Goal: Contribute content: Contribute content

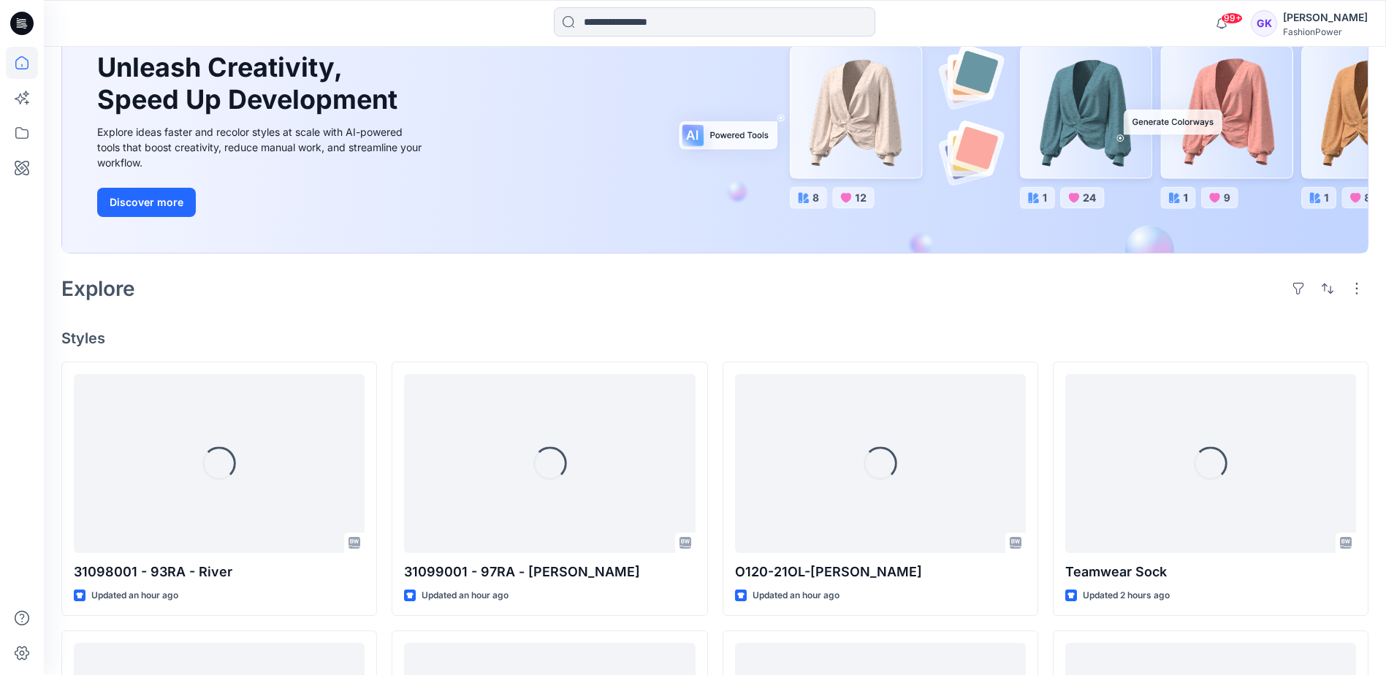
scroll to position [146, 0]
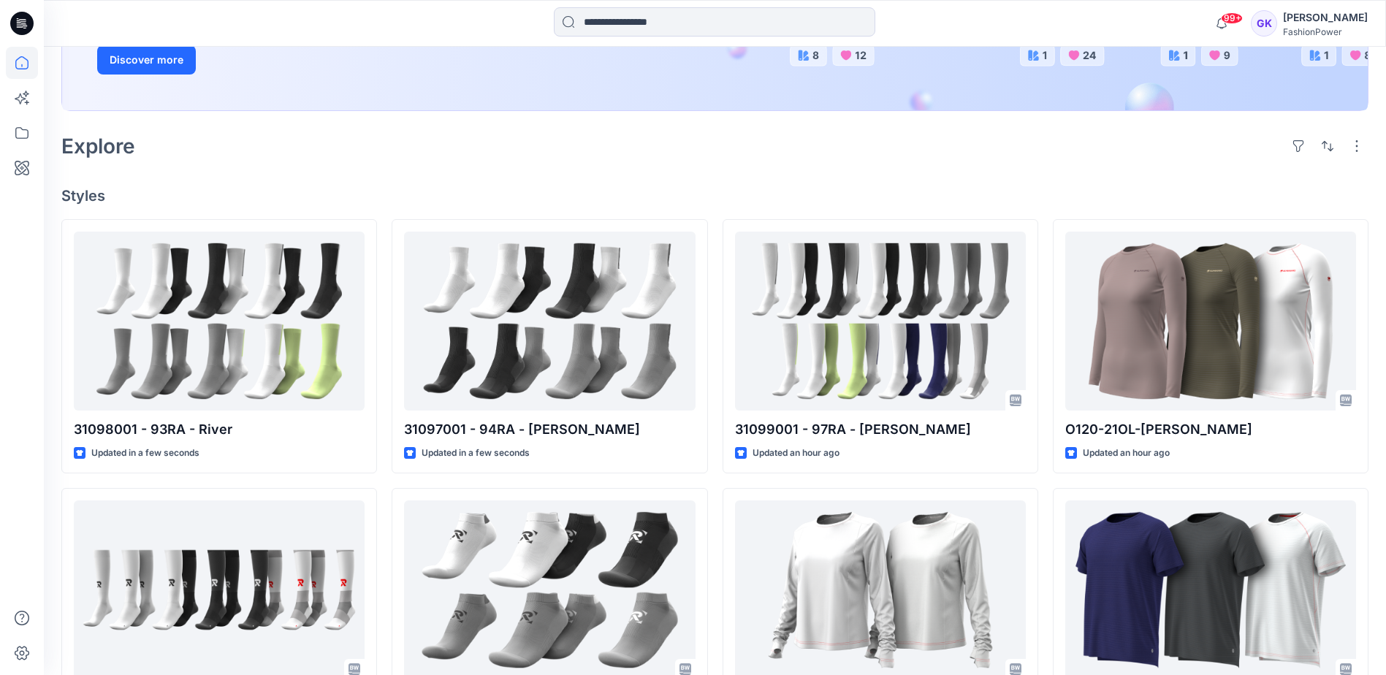
scroll to position [292, 0]
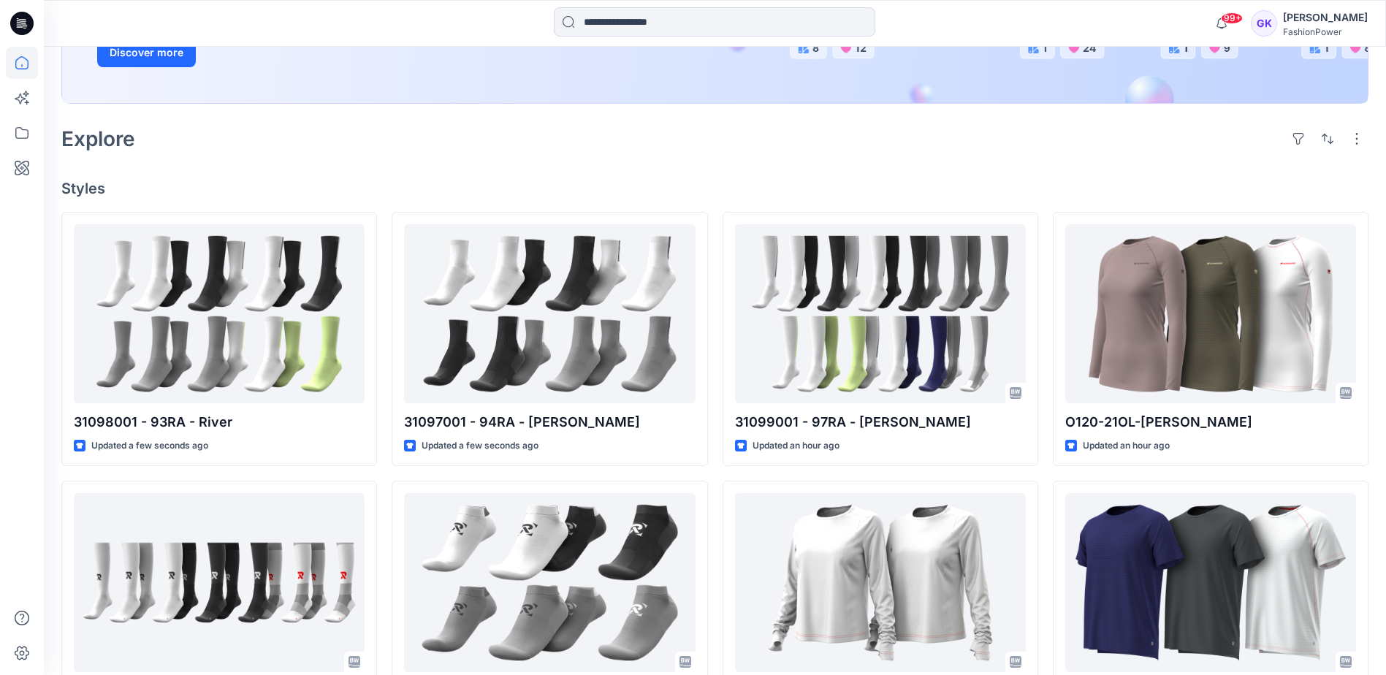
click at [406, 137] on div "Explore" at bounding box center [714, 138] width 1307 height 35
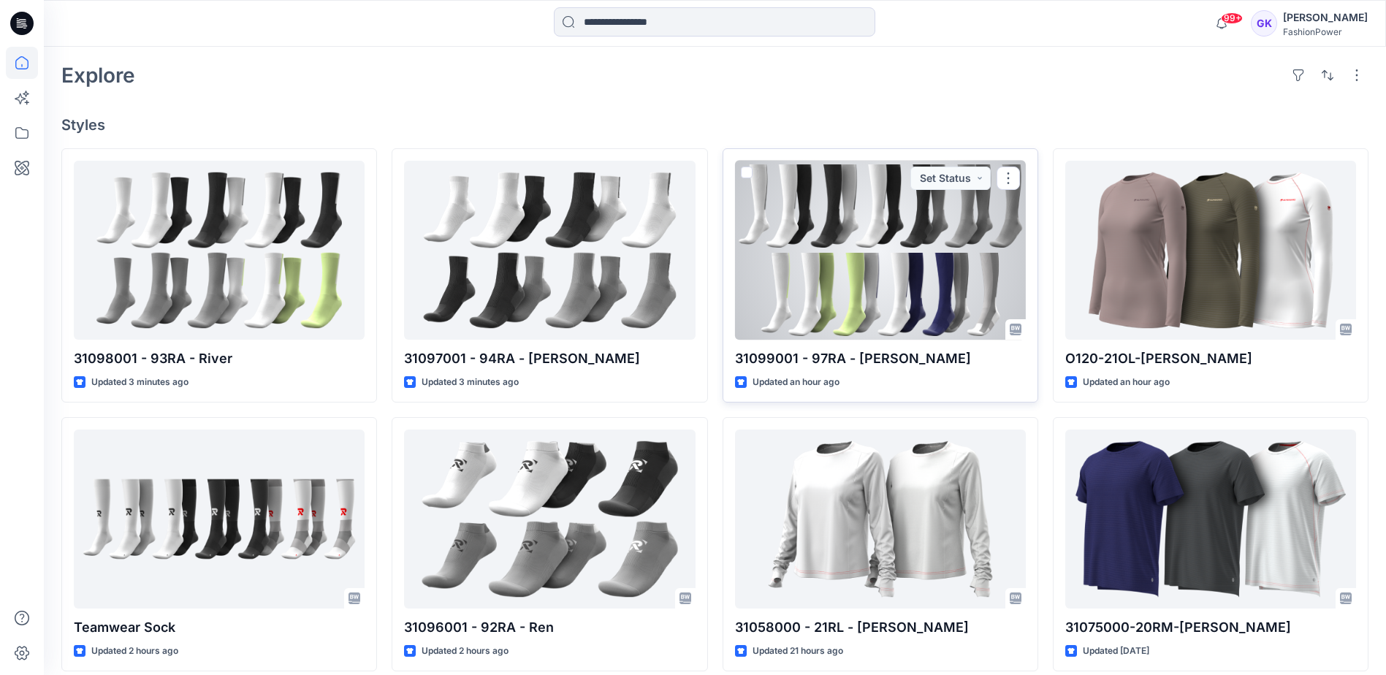
scroll to position [365, 0]
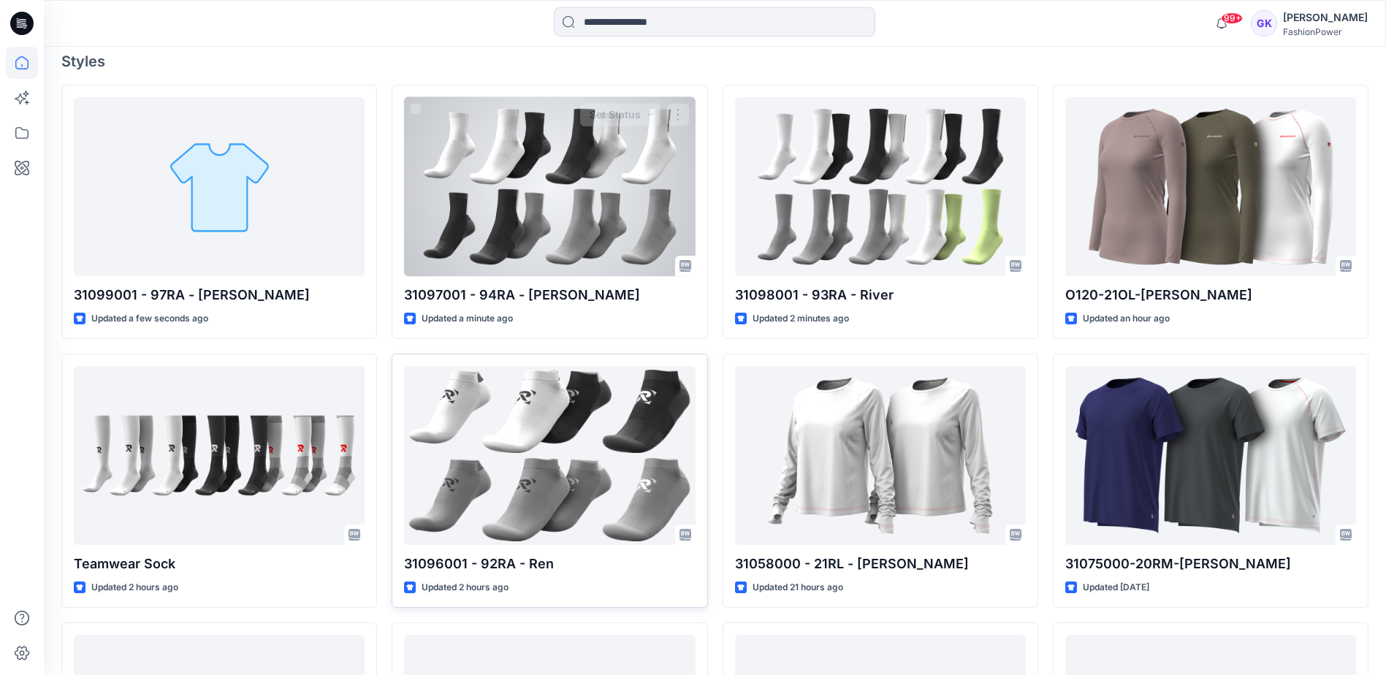
scroll to position [439, 0]
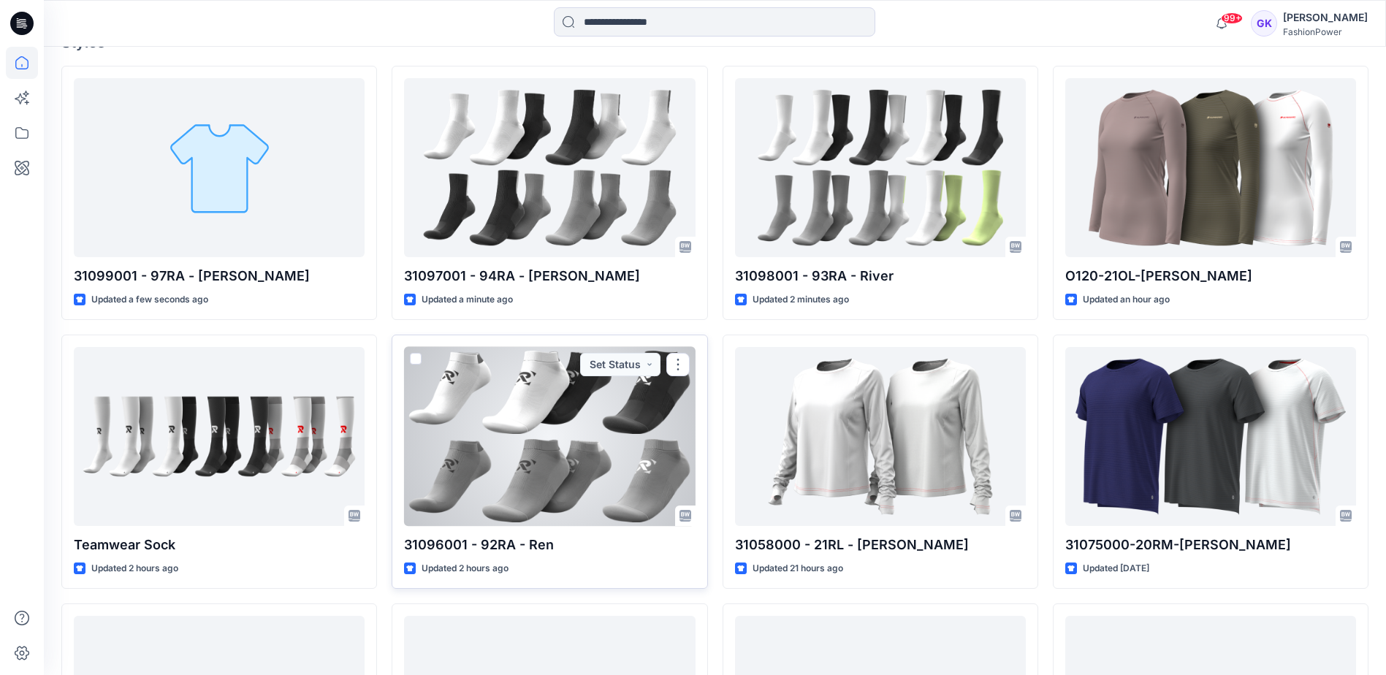
click at [558, 423] on div at bounding box center [549, 436] width 291 height 179
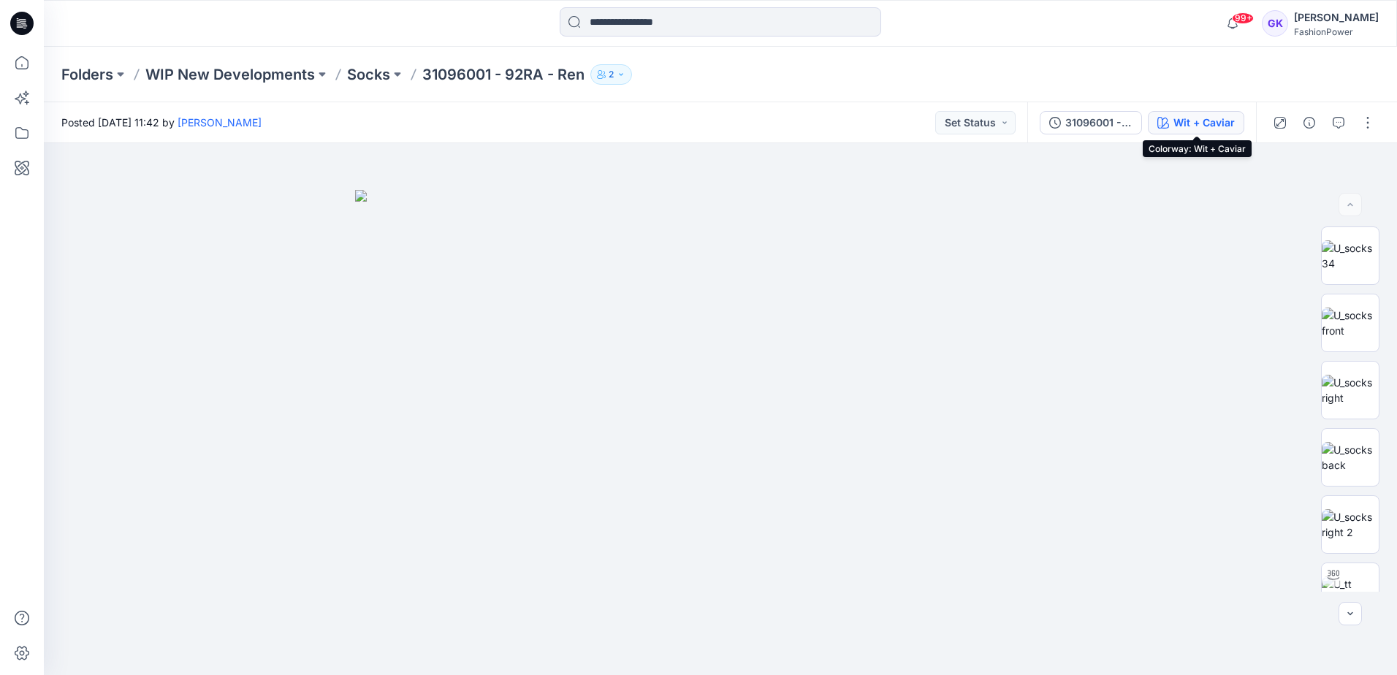
click at [1208, 113] on button "Wit + Caviar" at bounding box center [1196, 122] width 96 height 23
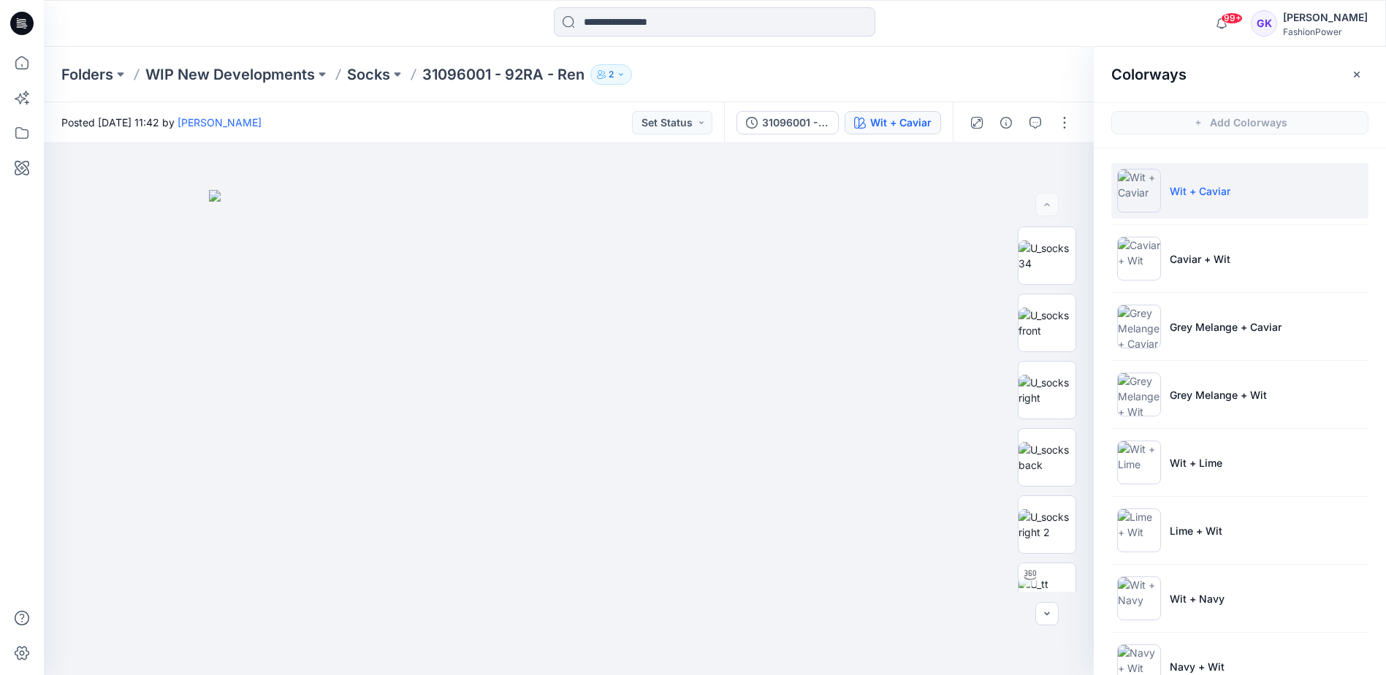
click at [1204, 183] on p "Wit + Caviar" at bounding box center [1200, 190] width 61 height 15
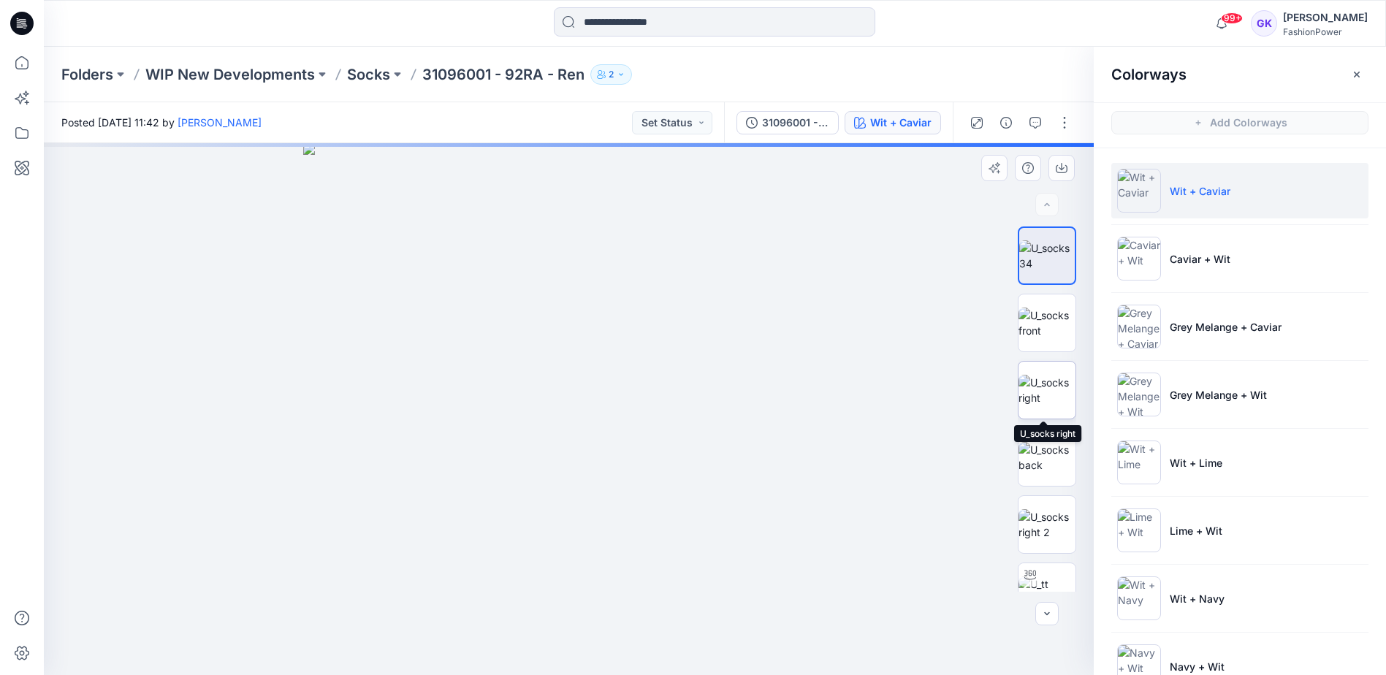
click at [1049, 384] on img at bounding box center [1047, 390] width 57 height 31
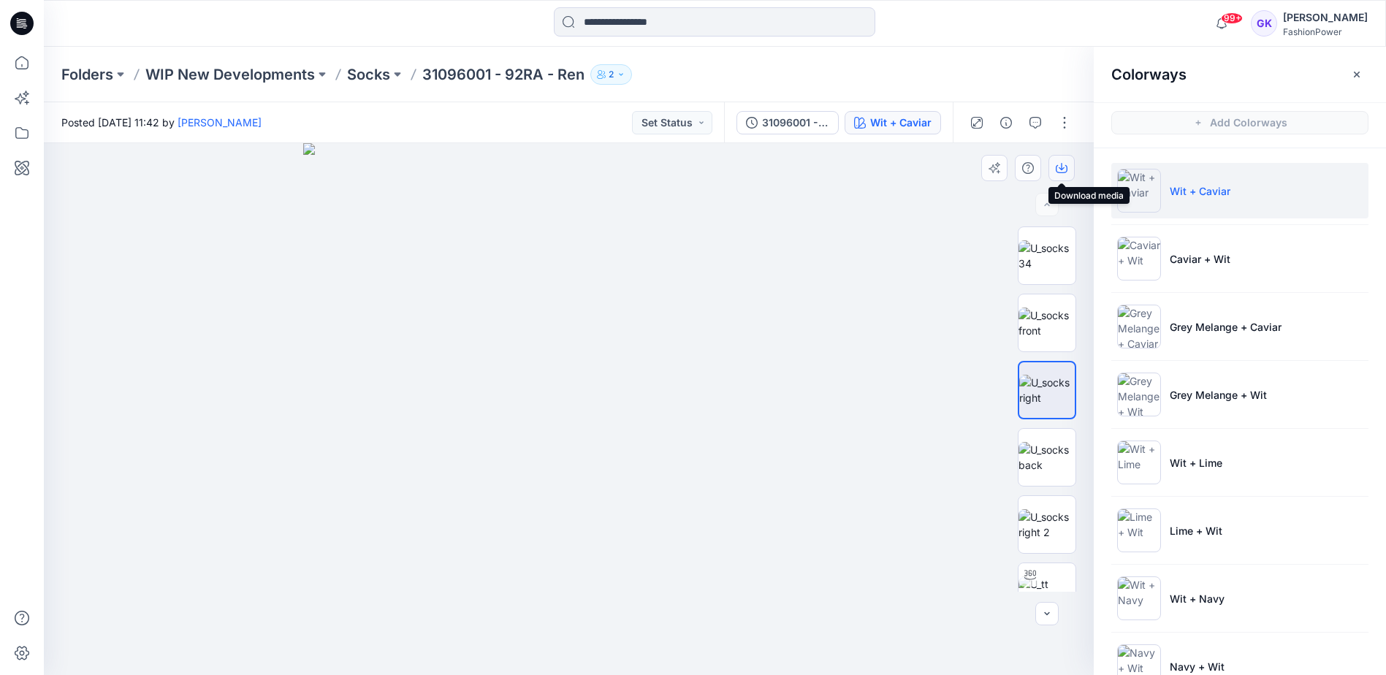
click at [1055, 168] on button "button" at bounding box center [1062, 168] width 26 height 26
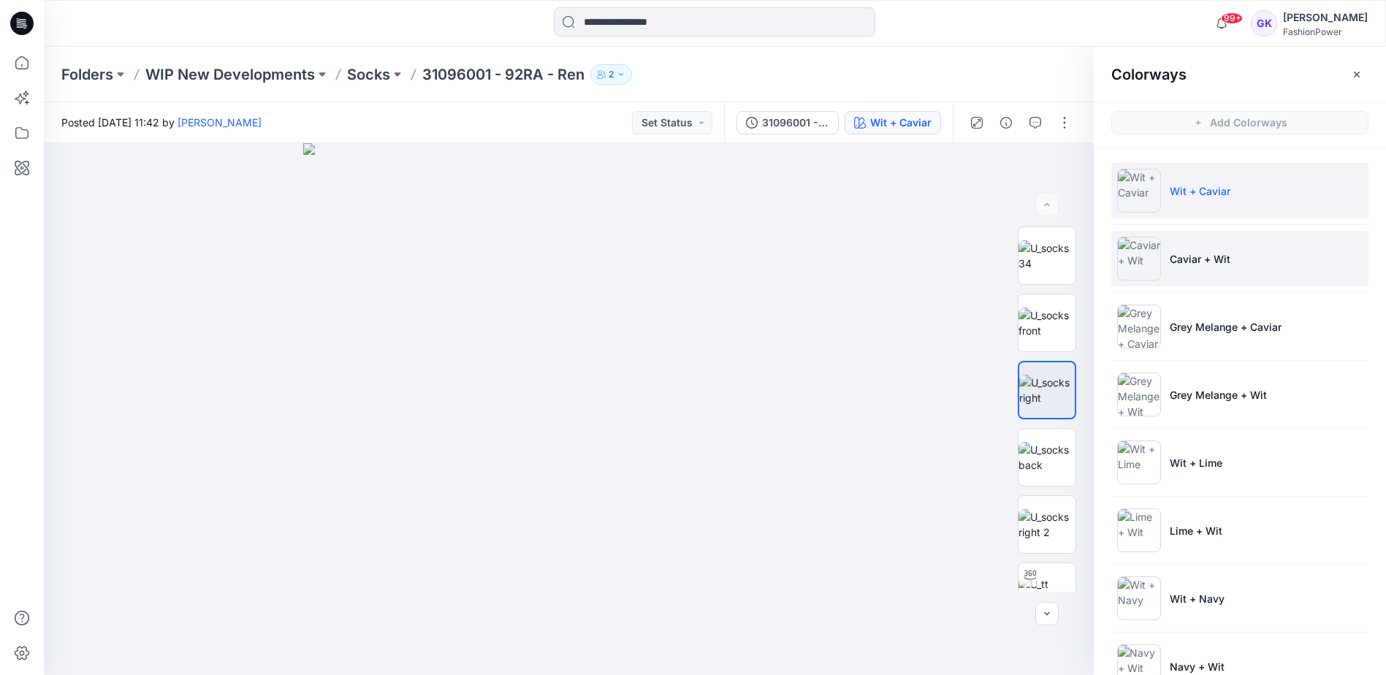
click at [1263, 248] on li "Caviar + Wit" at bounding box center [1240, 259] width 257 height 56
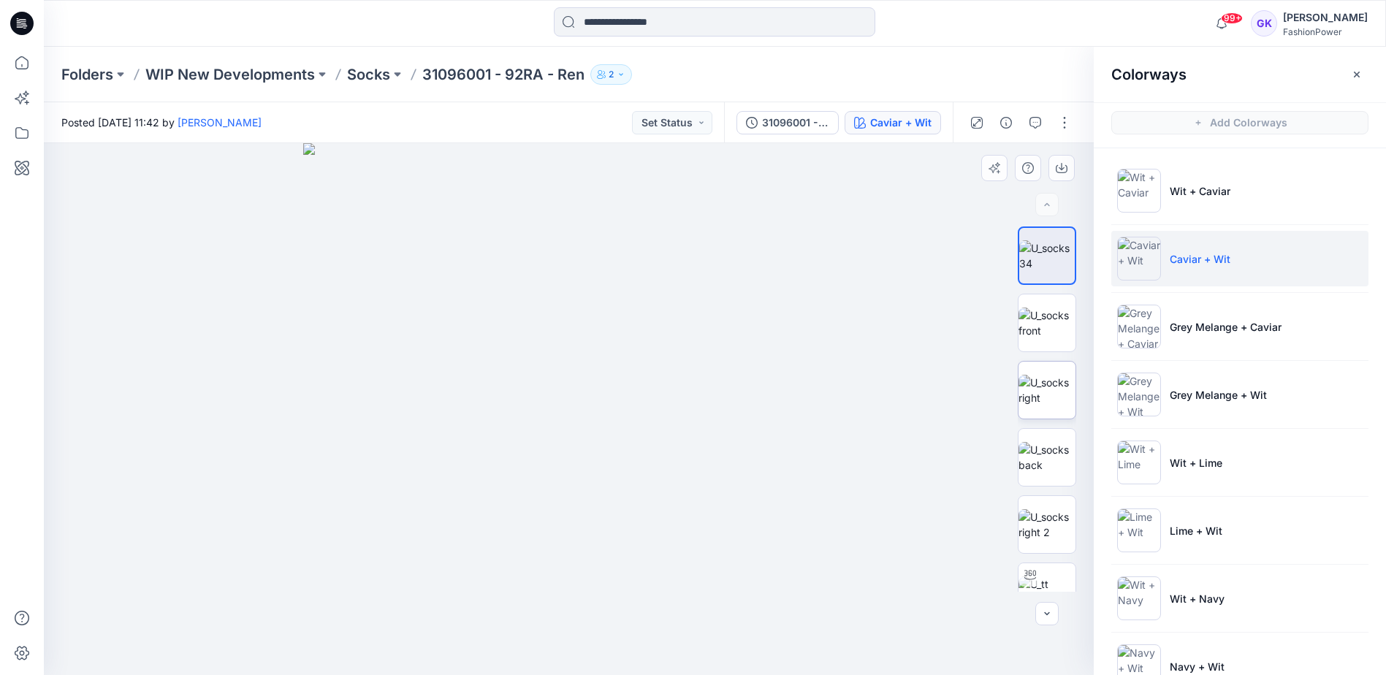
click at [1066, 406] on img at bounding box center [1047, 390] width 57 height 31
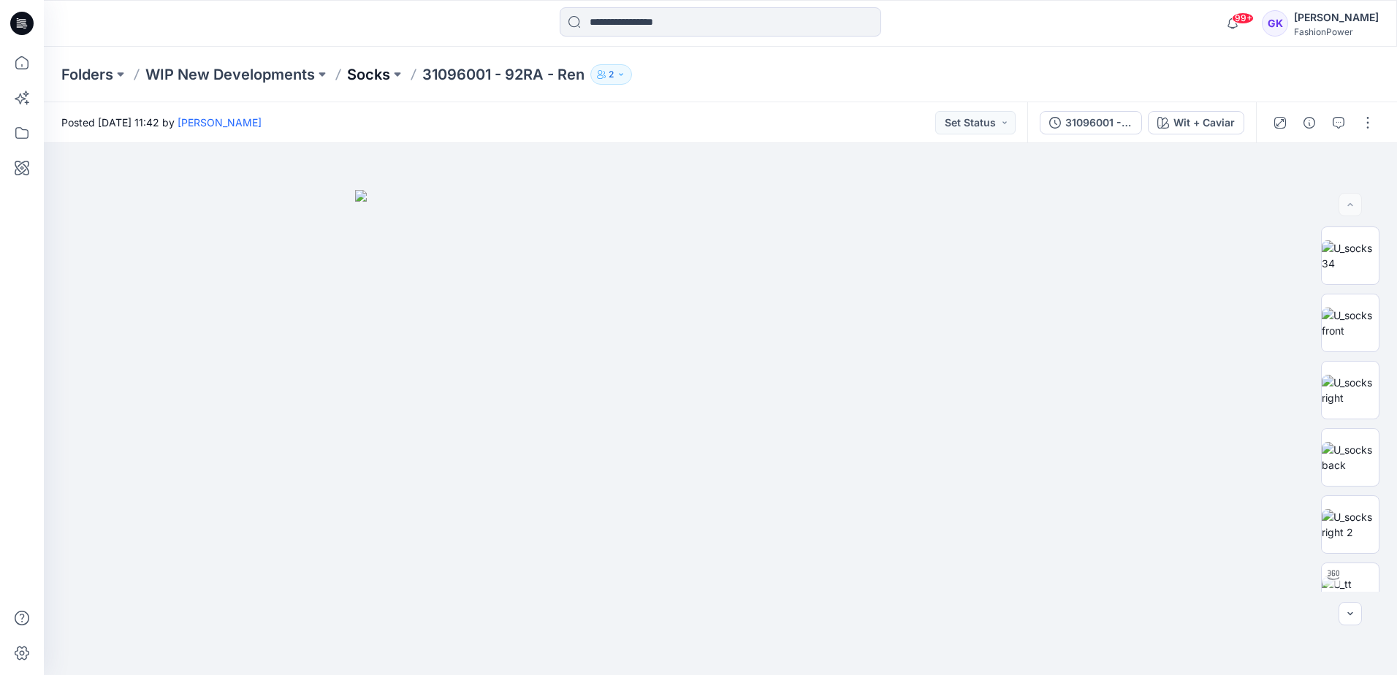
click at [375, 77] on p "Socks" at bounding box center [368, 74] width 43 height 20
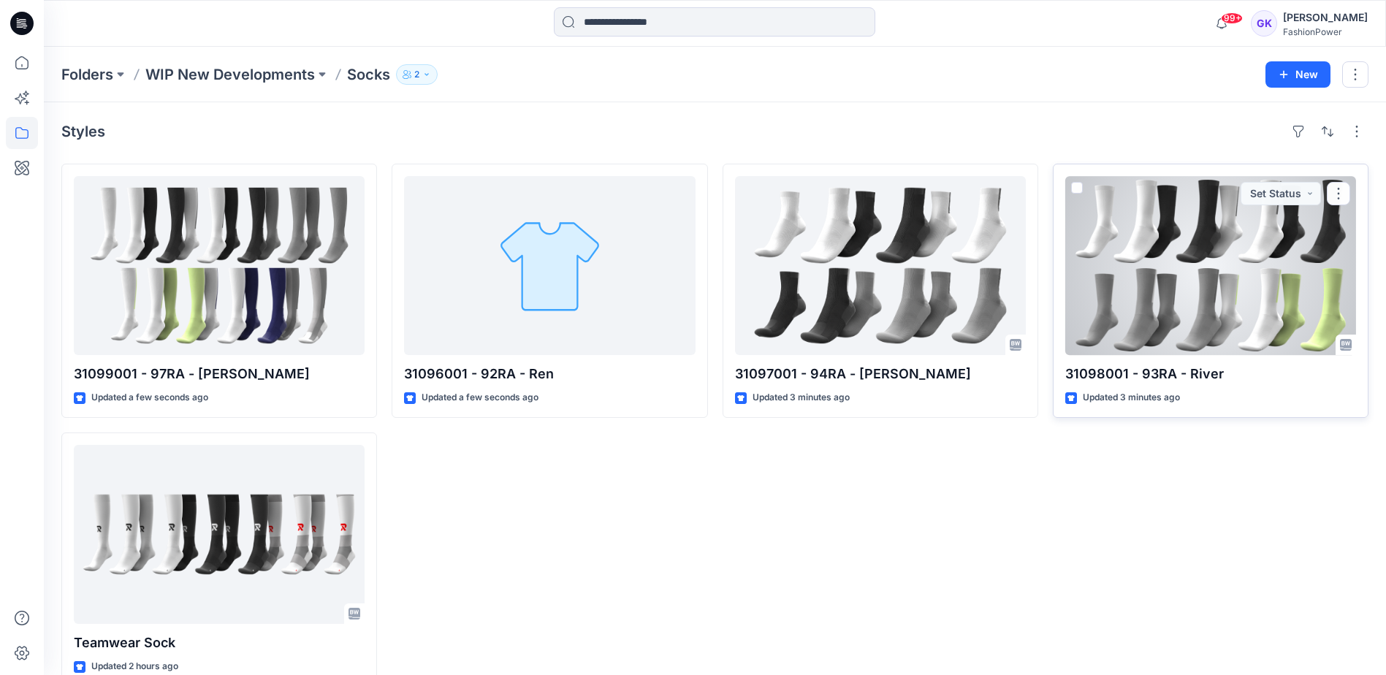
click at [1188, 278] on div at bounding box center [1211, 265] width 291 height 179
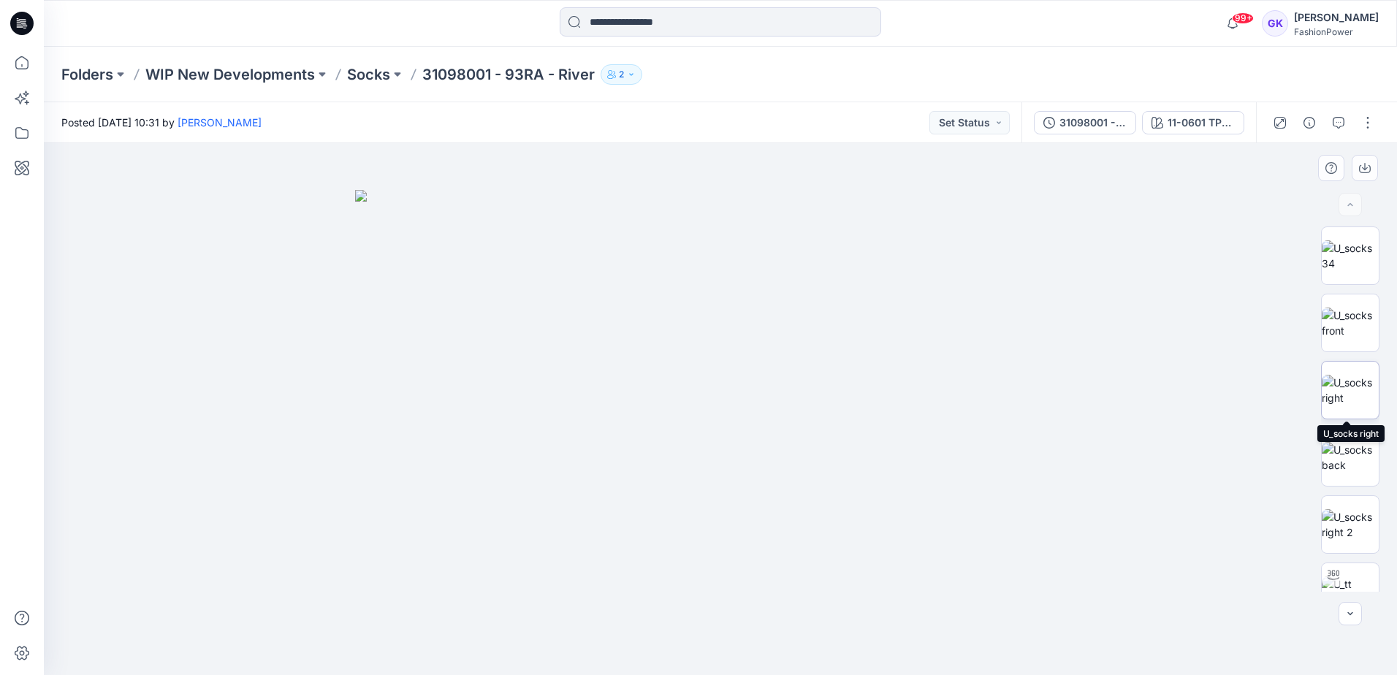
click at [1358, 406] on img at bounding box center [1350, 390] width 57 height 31
click at [1367, 167] on icon "button" at bounding box center [1365, 168] width 12 height 12
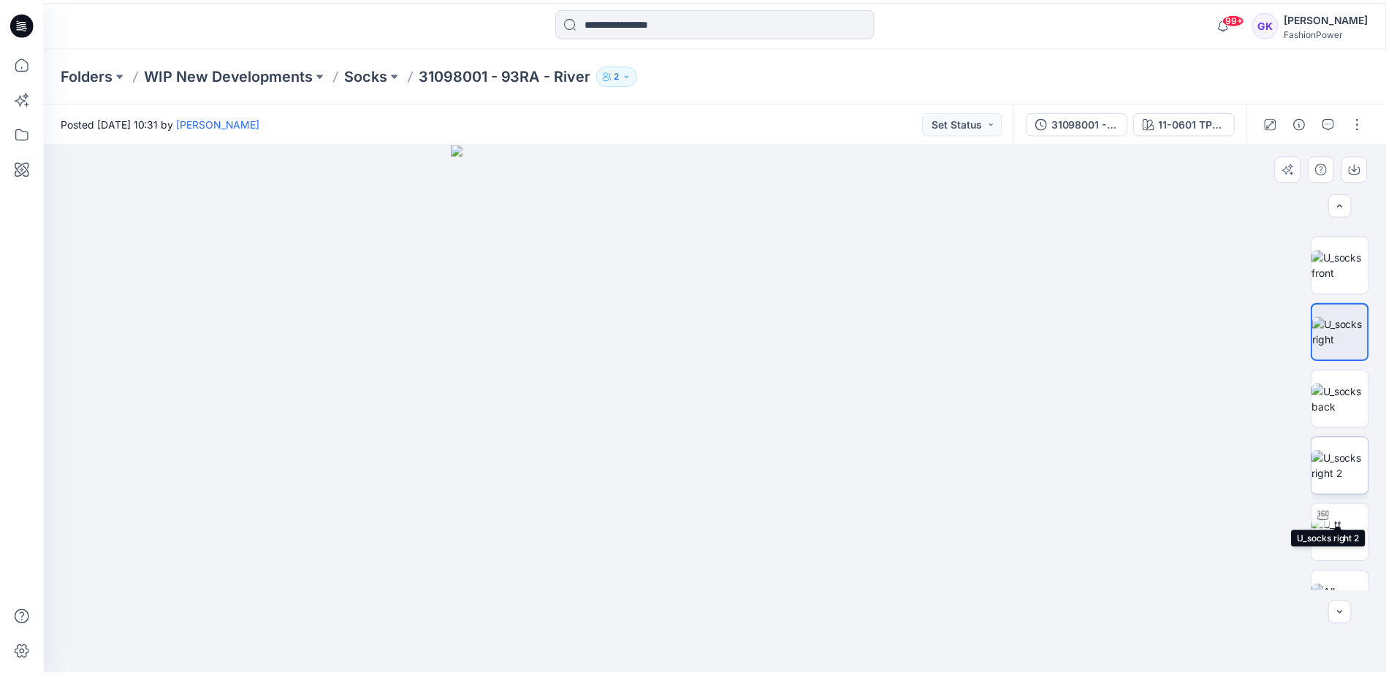
scroll to position [96, 0]
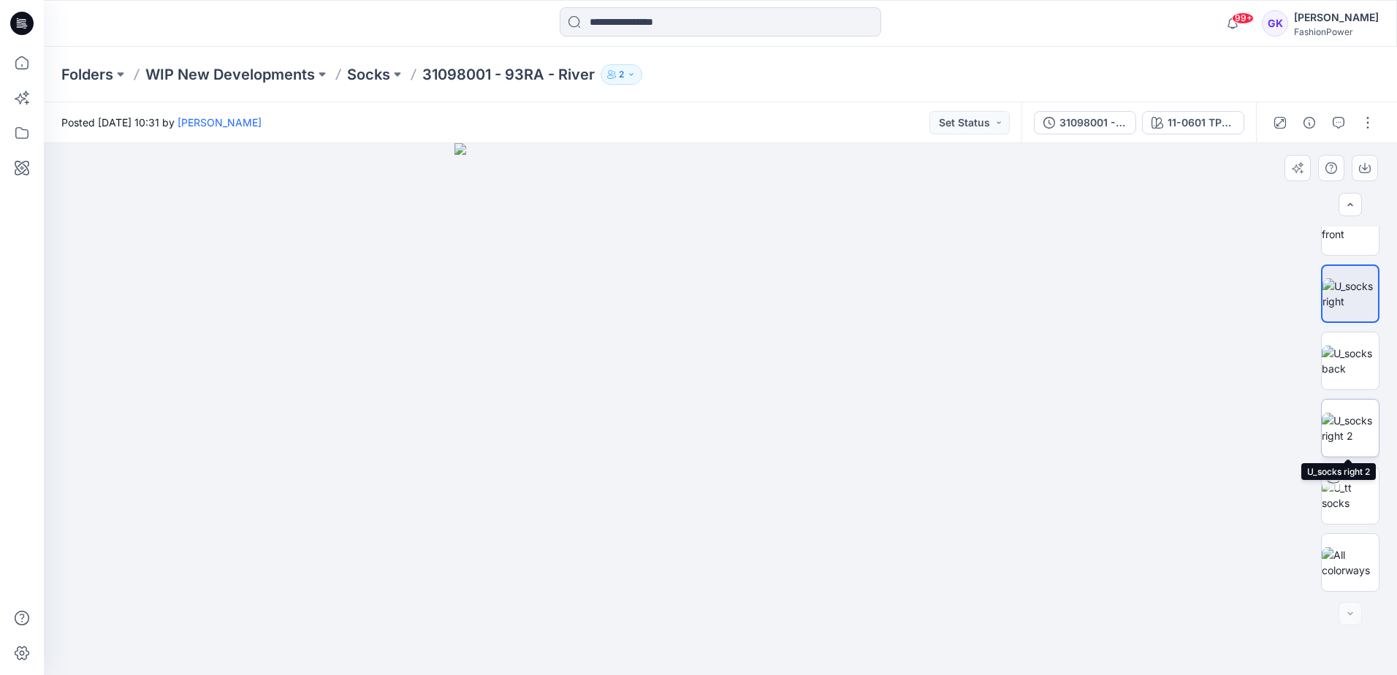
click at [1351, 433] on img at bounding box center [1350, 428] width 57 height 31
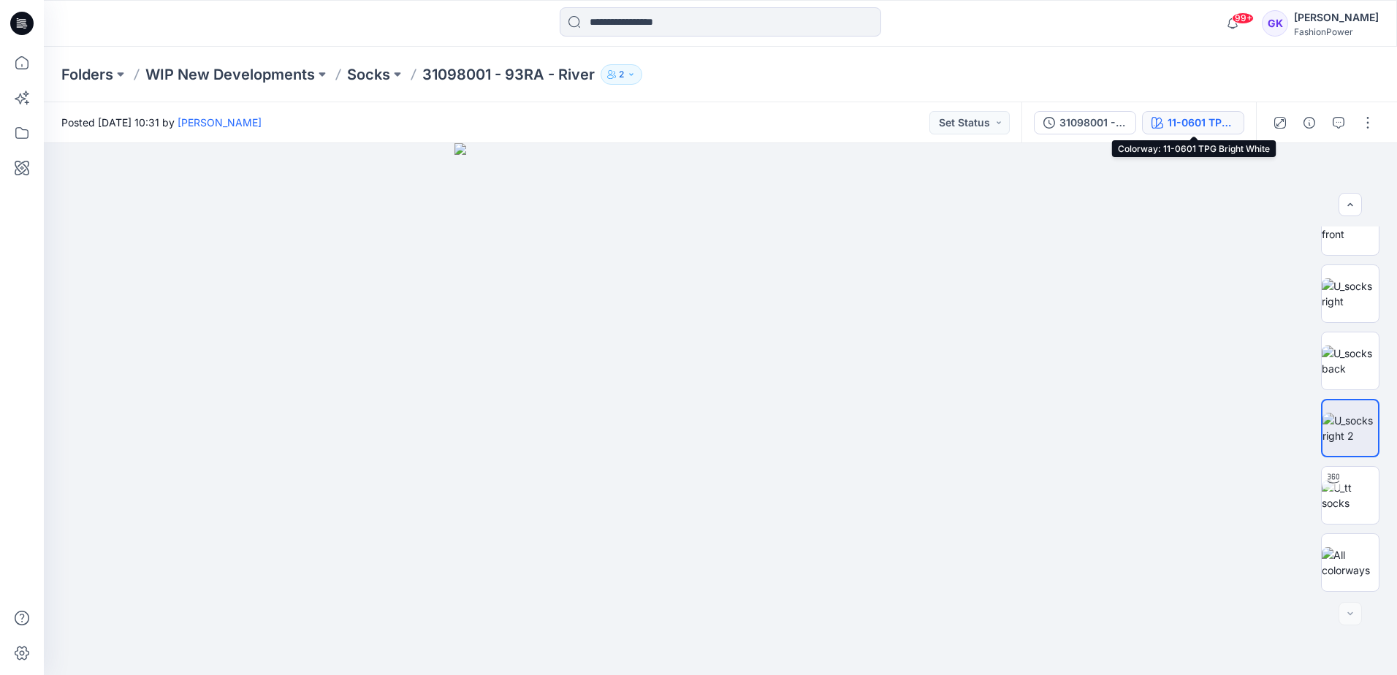
click at [1215, 129] on div "11-0601 TPG Bright White" at bounding box center [1201, 123] width 67 height 16
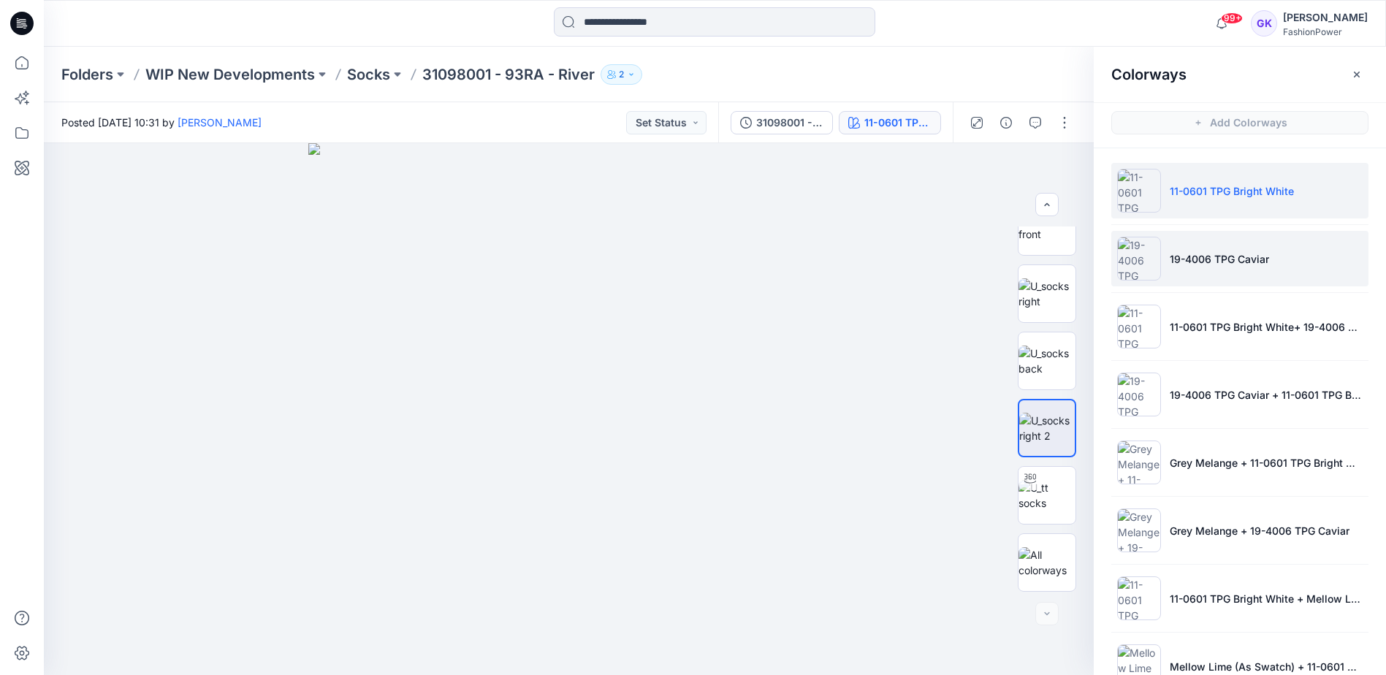
click at [1256, 258] on p "19-4006 TPG Caviar" at bounding box center [1219, 258] width 99 height 15
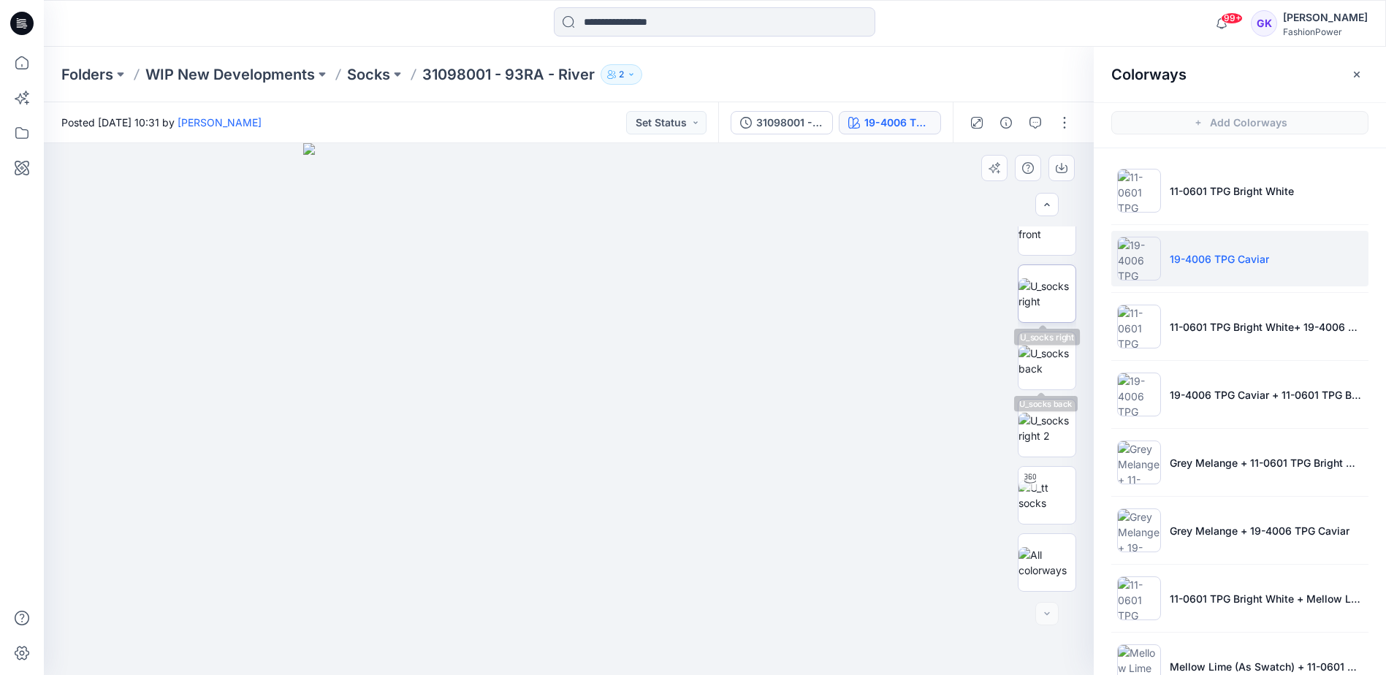
click at [1049, 308] on img at bounding box center [1047, 293] width 57 height 31
click at [1060, 170] on icon "button" at bounding box center [1062, 168] width 12 height 12
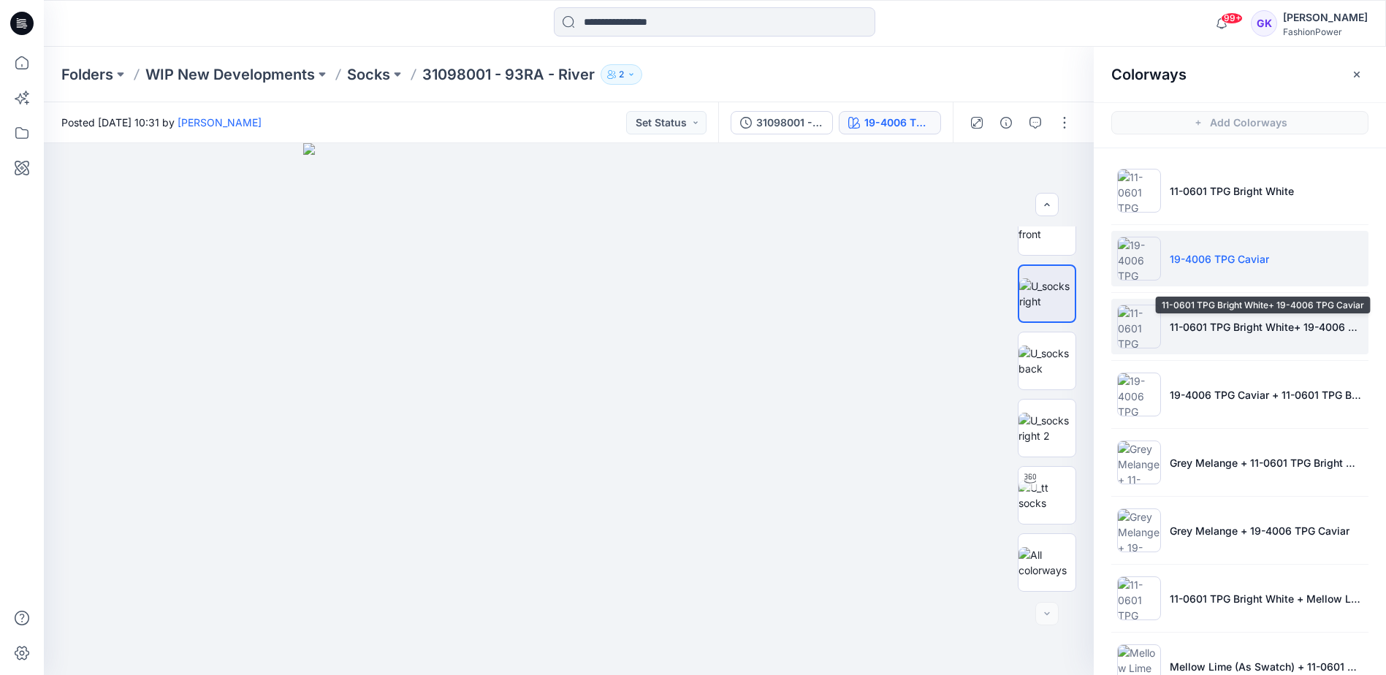
click at [1203, 327] on p "11-0601 TPG Bright White+ 19-4006 TPG Caviar" at bounding box center [1266, 326] width 193 height 15
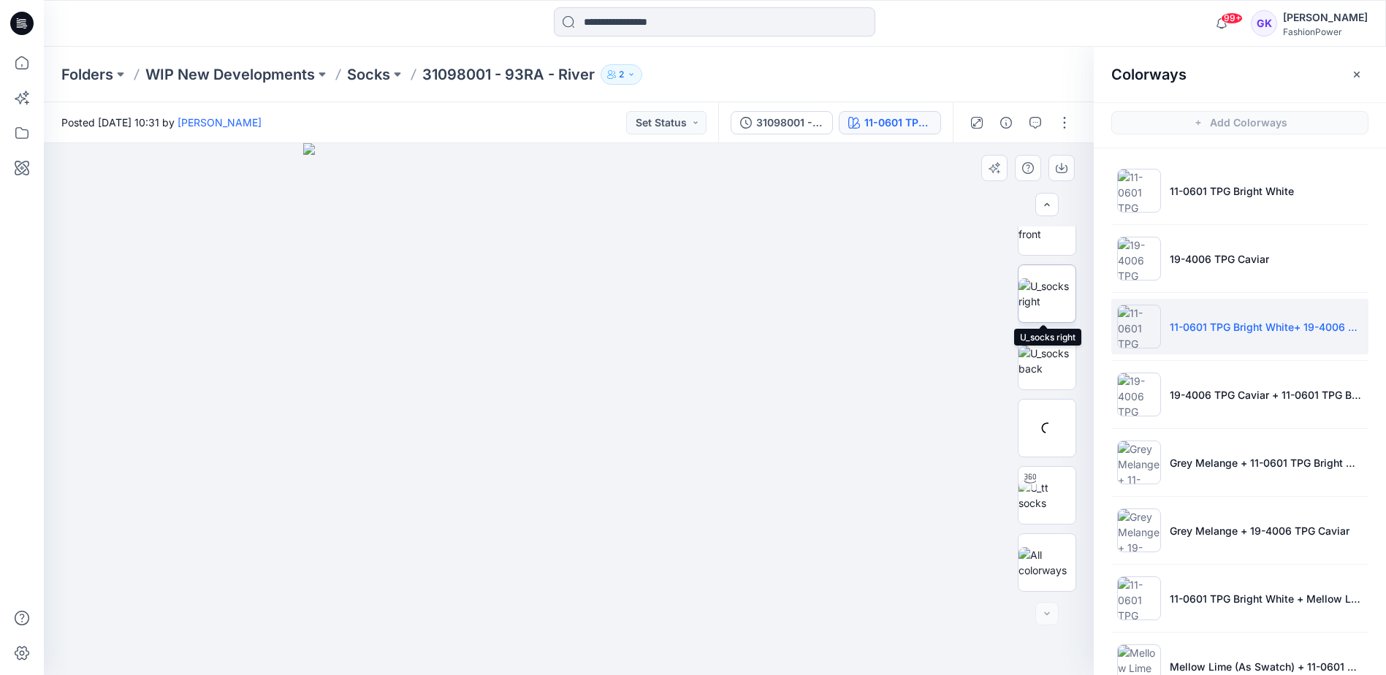
click at [1051, 301] on img at bounding box center [1047, 293] width 57 height 31
click at [1069, 164] on button "button" at bounding box center [1062, 168] width 26 height 26
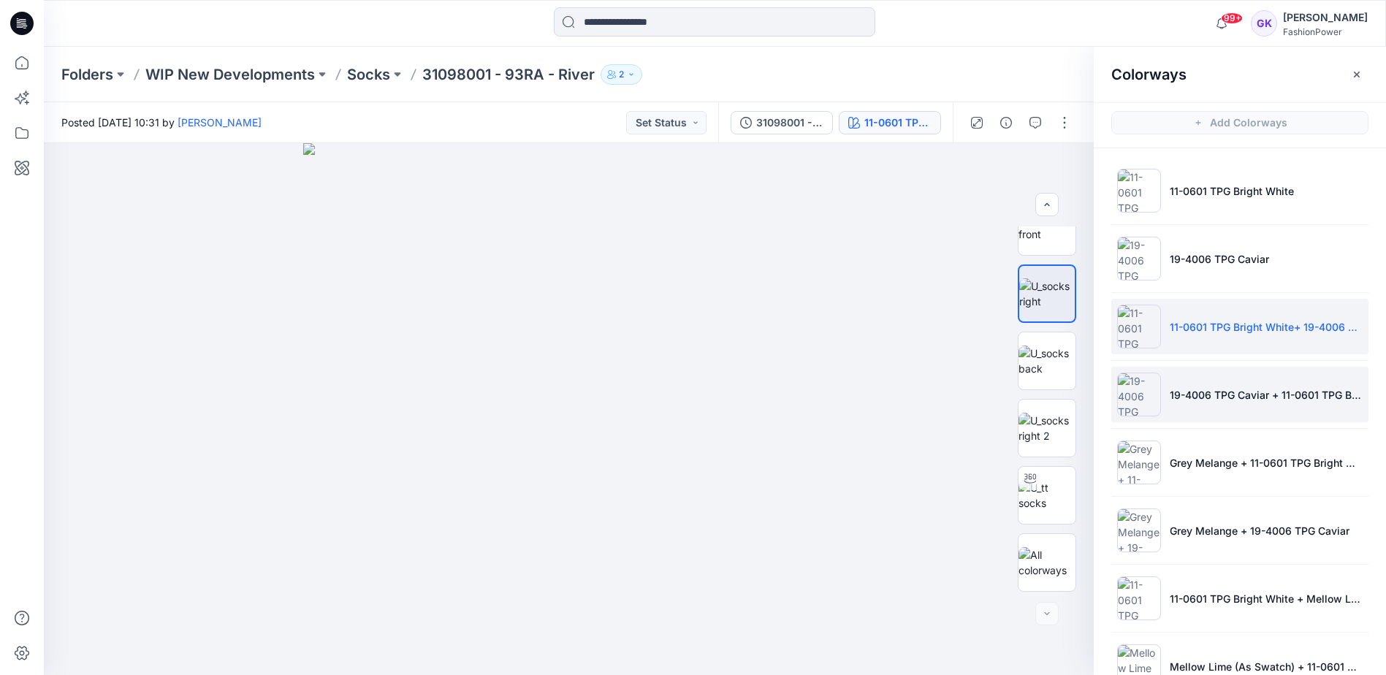
click at [1214, 384] on li "19-4006 TPG Caviar + 11-0601 TPG Bright White" at bounding box center [1240, 395] width 257 height 56
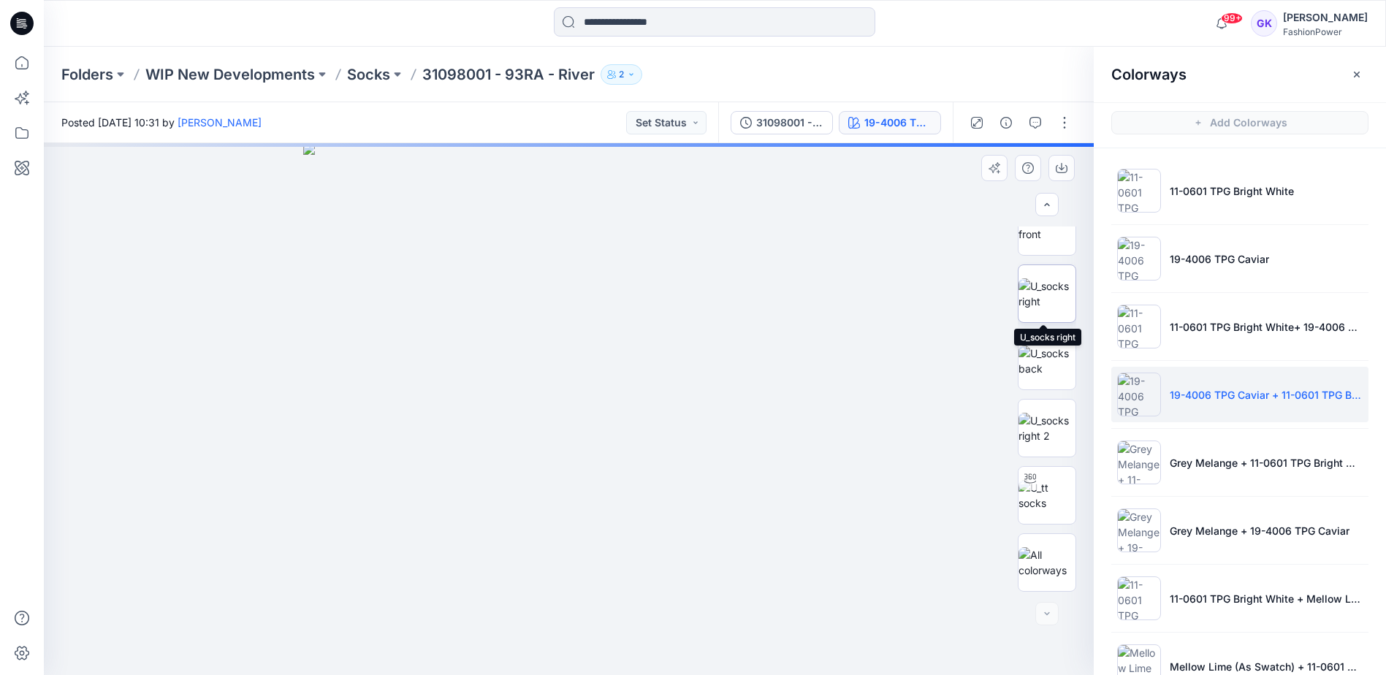
click at [1046, 292] on img at bounding box center [1047, 293] width 57 height 31
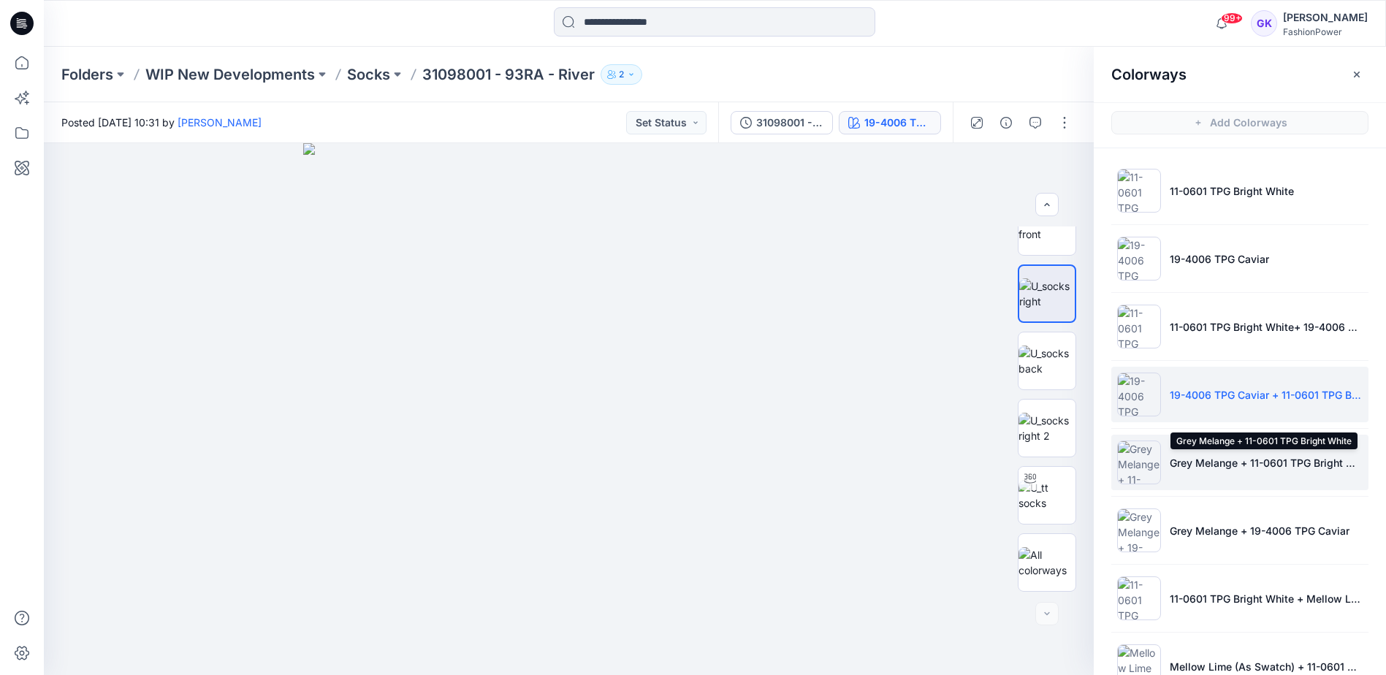
click at [1198, 466] on p "Grey Melange + 11-0601 TPG Bright White" at bounding box center [1266, 462] width 193 height 15
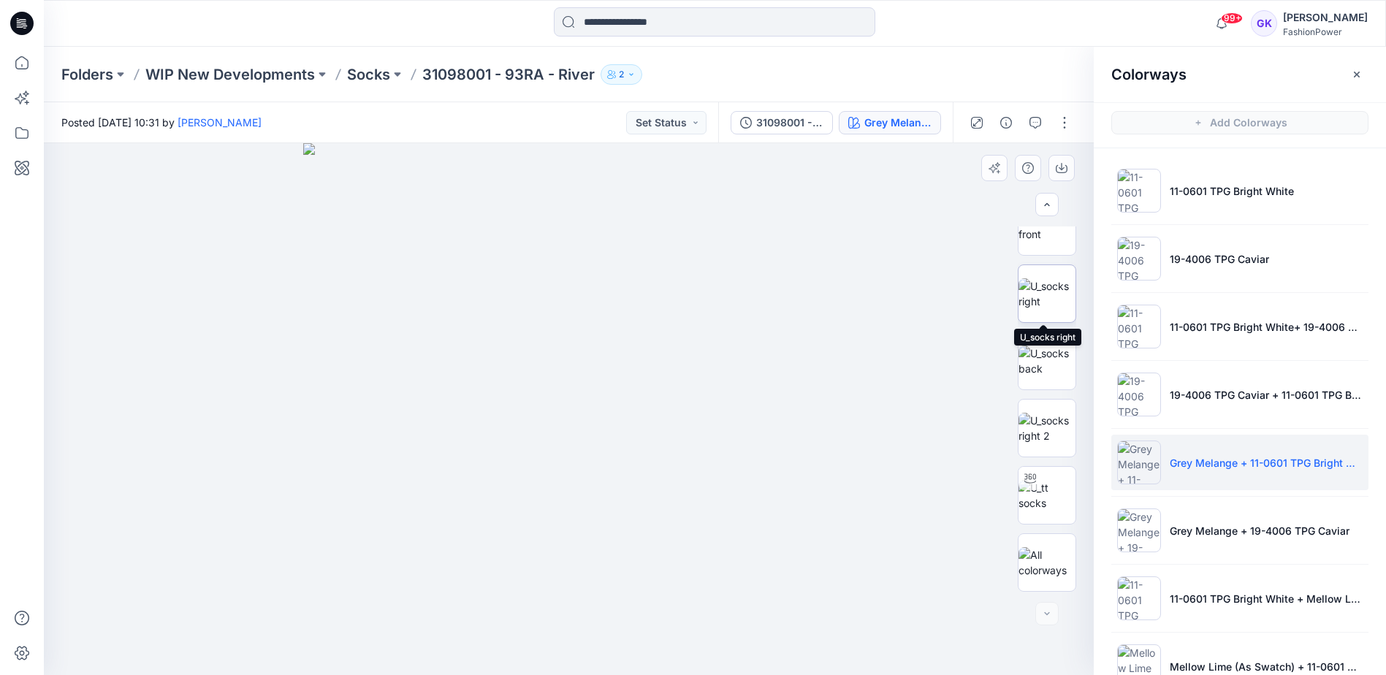
click at [1048, 297] on img at bounding box center [1047, 293] width 57 height 31
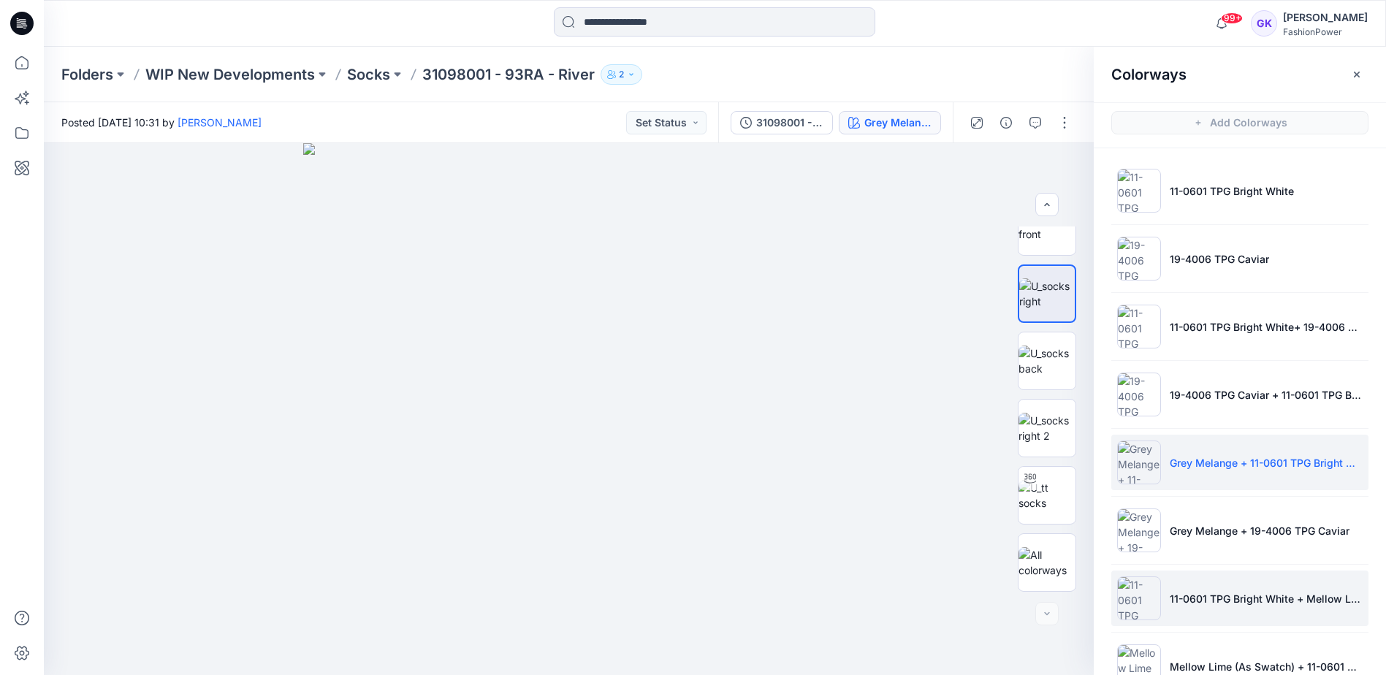
click at [1189, 587] on li "11-0601 TPG Bright White + Mellow Lime (As Swatch)" at bounding box center [1240, 599] width 257 height 56
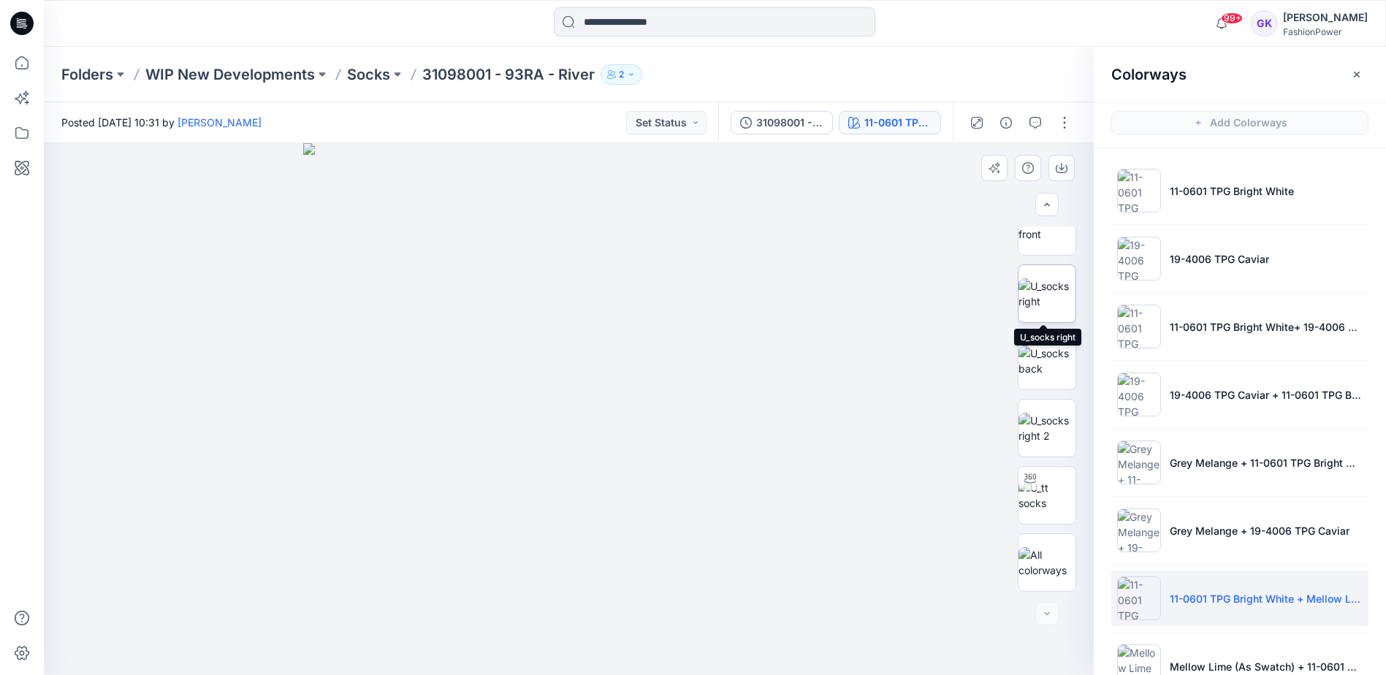
click at [1047, 307] on img at bounding box center [1047, 293] width 57 height 31
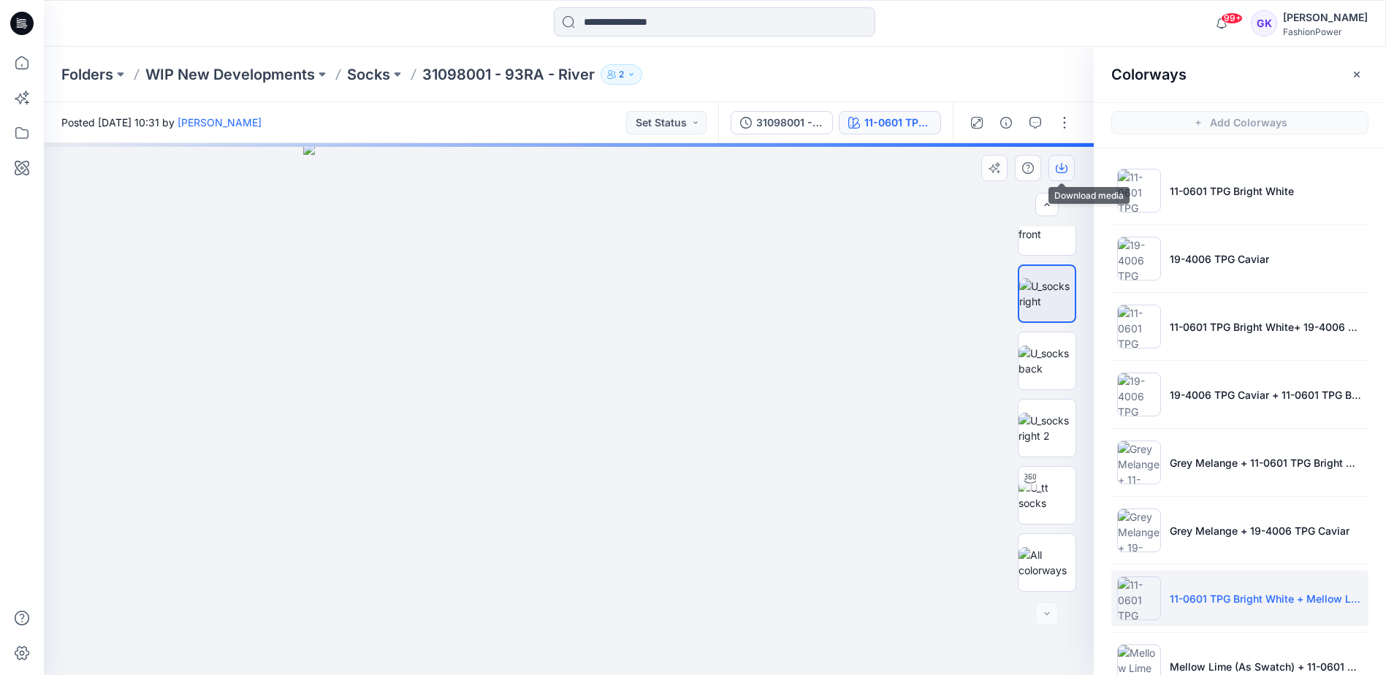
click at [1058, 165] on icon "button" at bounding box center [1062, 169] width 12 height 8
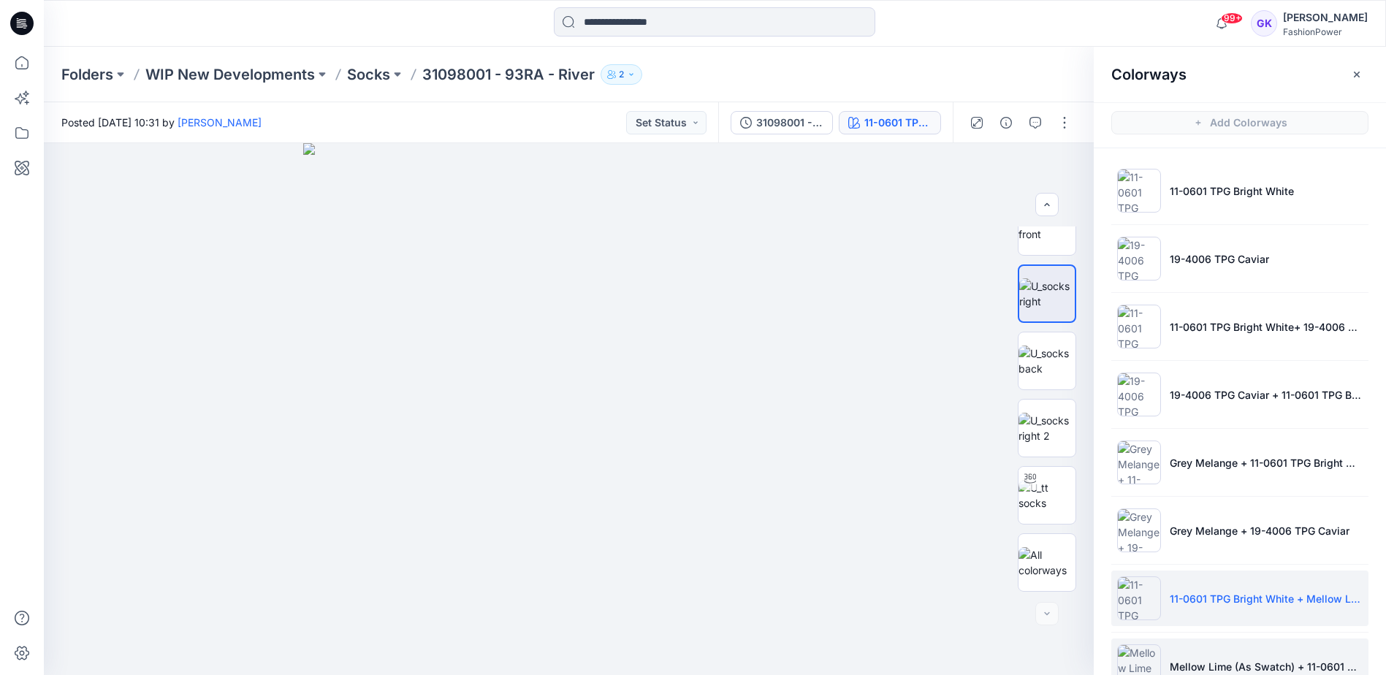
click at [1222, 659] on p "Mellow Lime (As Swatch) + 11-0601 TPG Bright White" at bounding box center [1266, 666] width 193 height 15
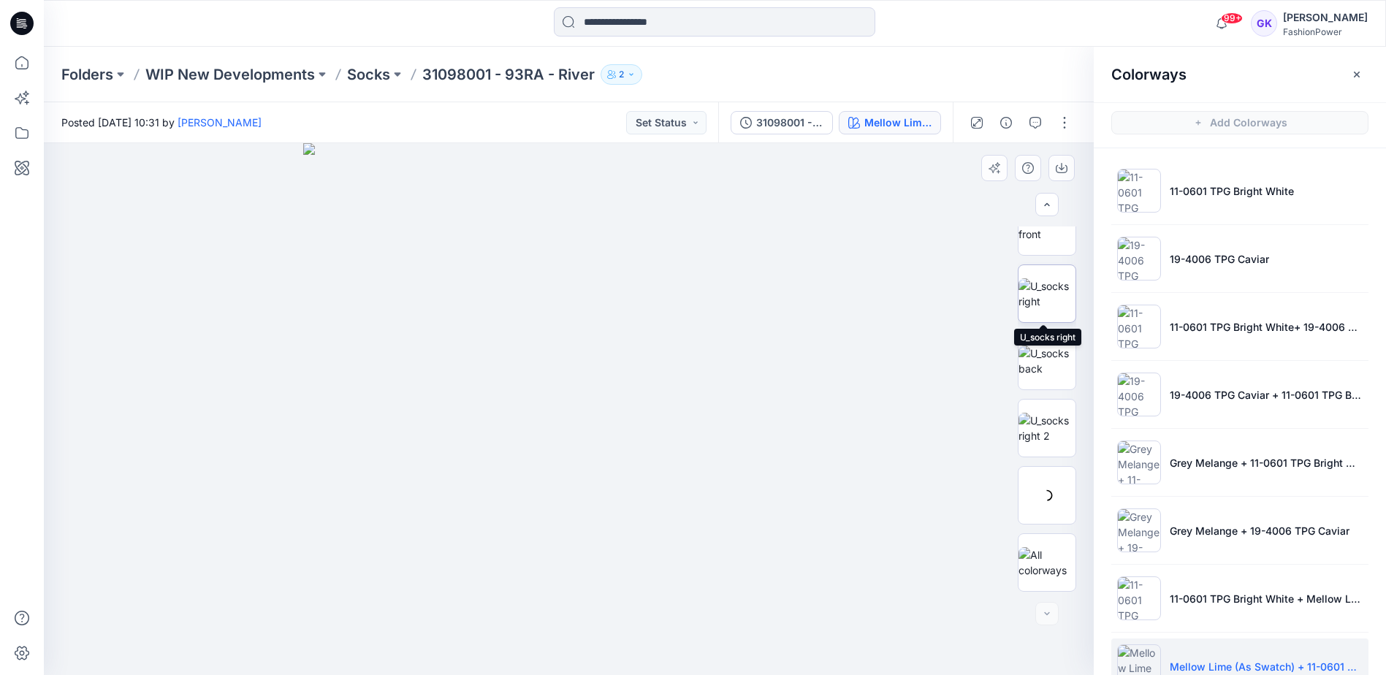
click at [1029, 284] on img at bounding box center [1047, 293] width 57 height 31
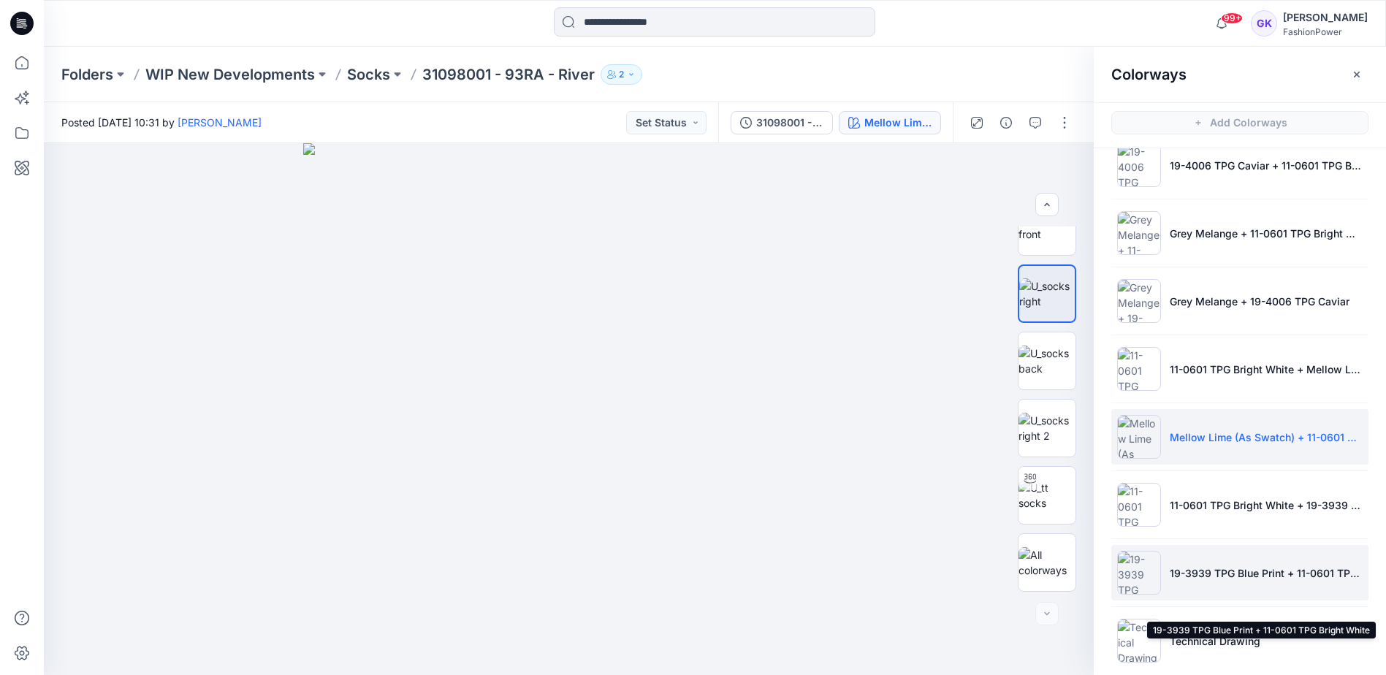
scroll to position [245, 0]
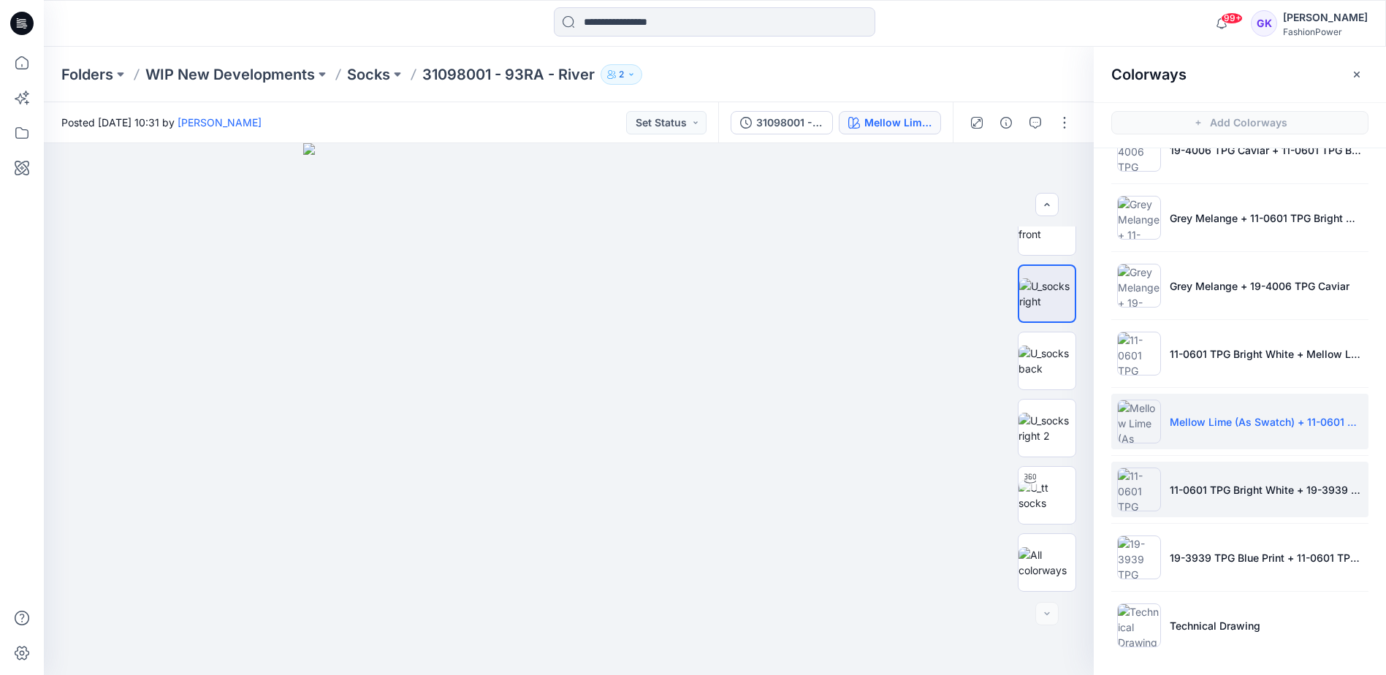
click at [1243, 510] on li "11-0601 TPG Bright White + 19-3939 TPG Blue Print" at bounding box center [1240, 490] width 257 height 56
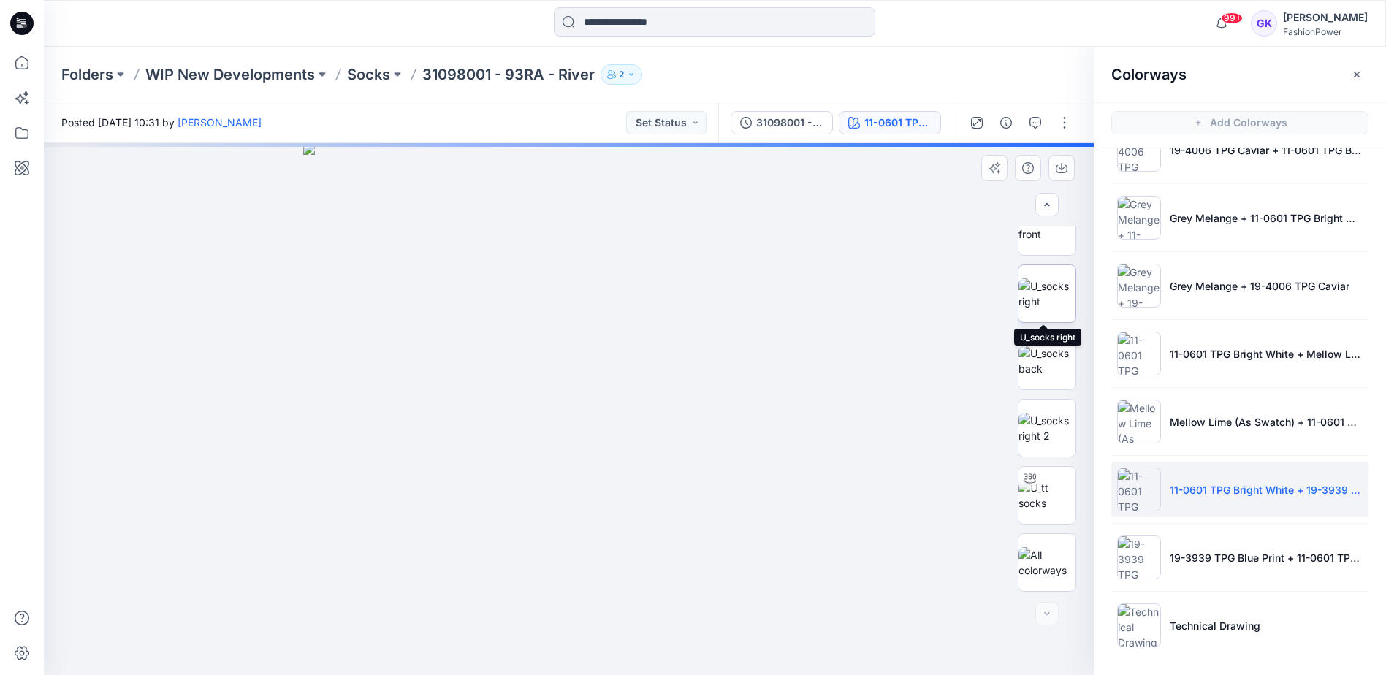
click at [1052, 297] on img at bounding box center [1047, 293] width 57 height 31
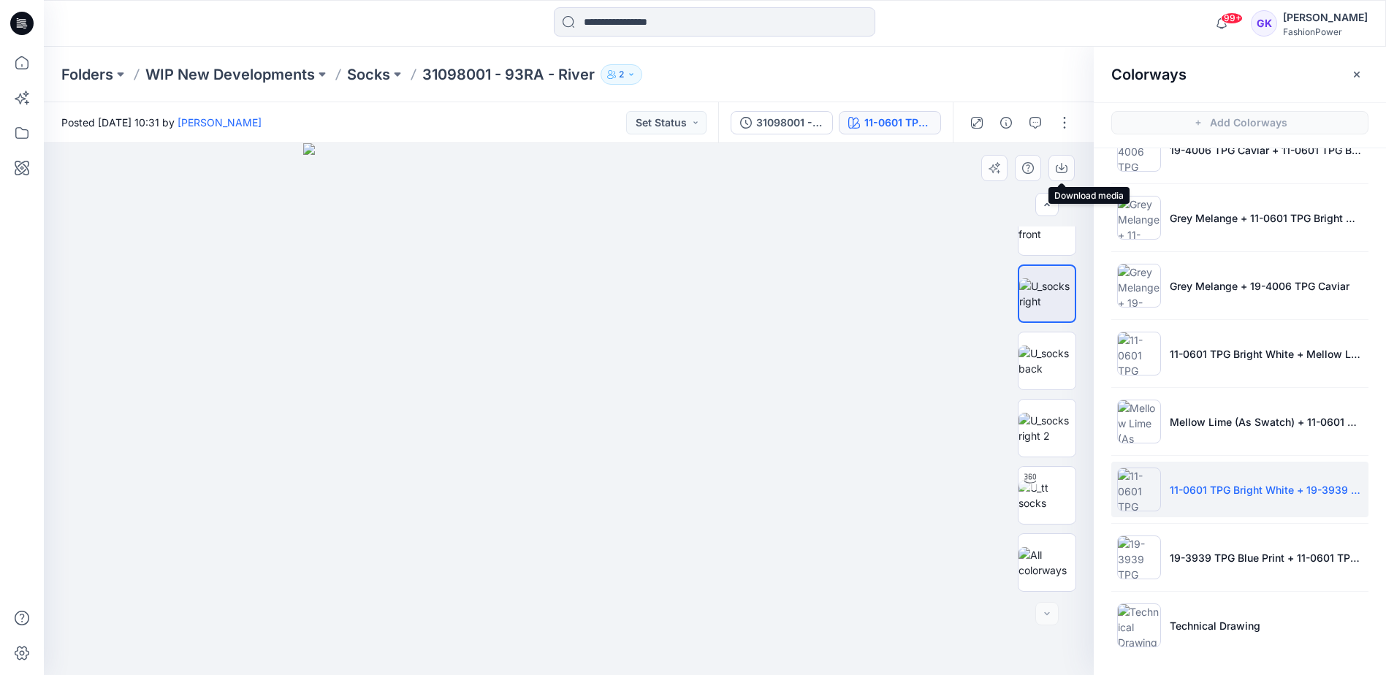
drag, startPoint x: 1058, startPoint y: 165, endPoint x: 1085, endPoint y: 197, distance: 41.9
click at [1058, 165] on icon "button" at bounding box center [1062, 169] width 12 height 8
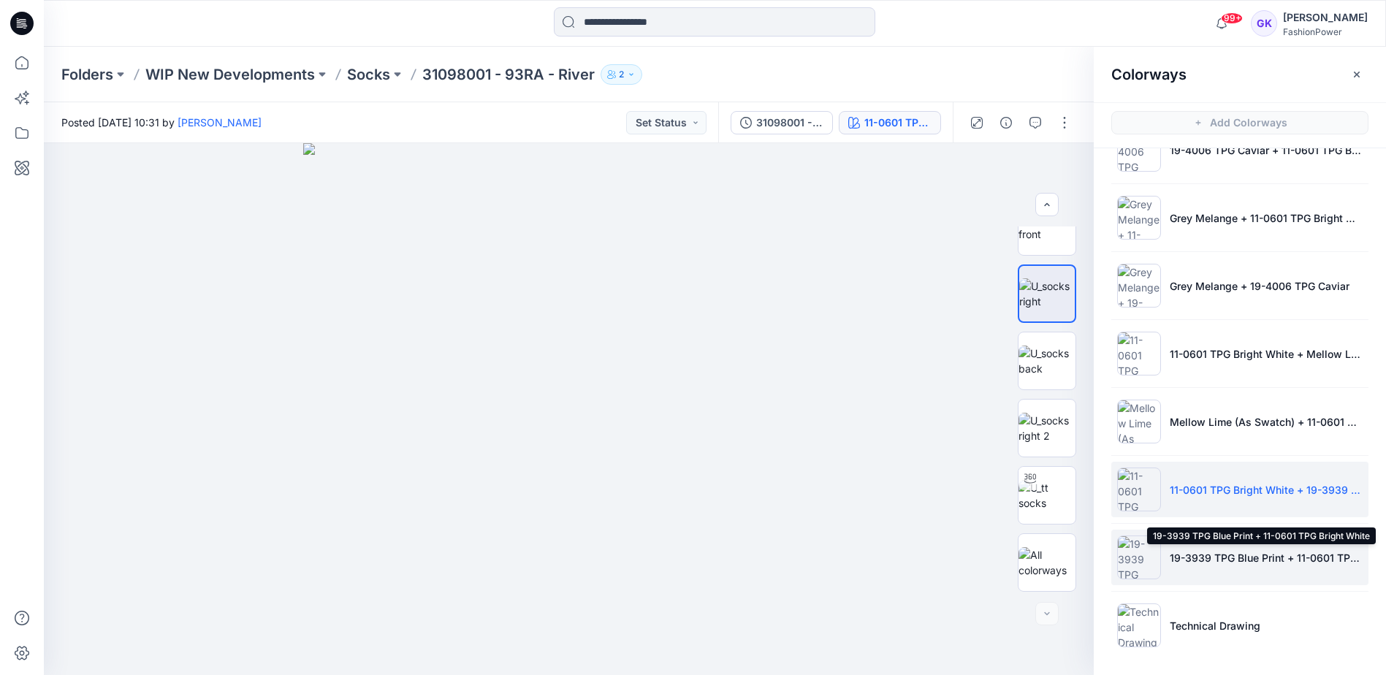
click at [1228, 560] on p "19-3939 TPG Blue Print + 11-0601 TPG Bright White" at bounding box center [1266, 557] width 193 height 15
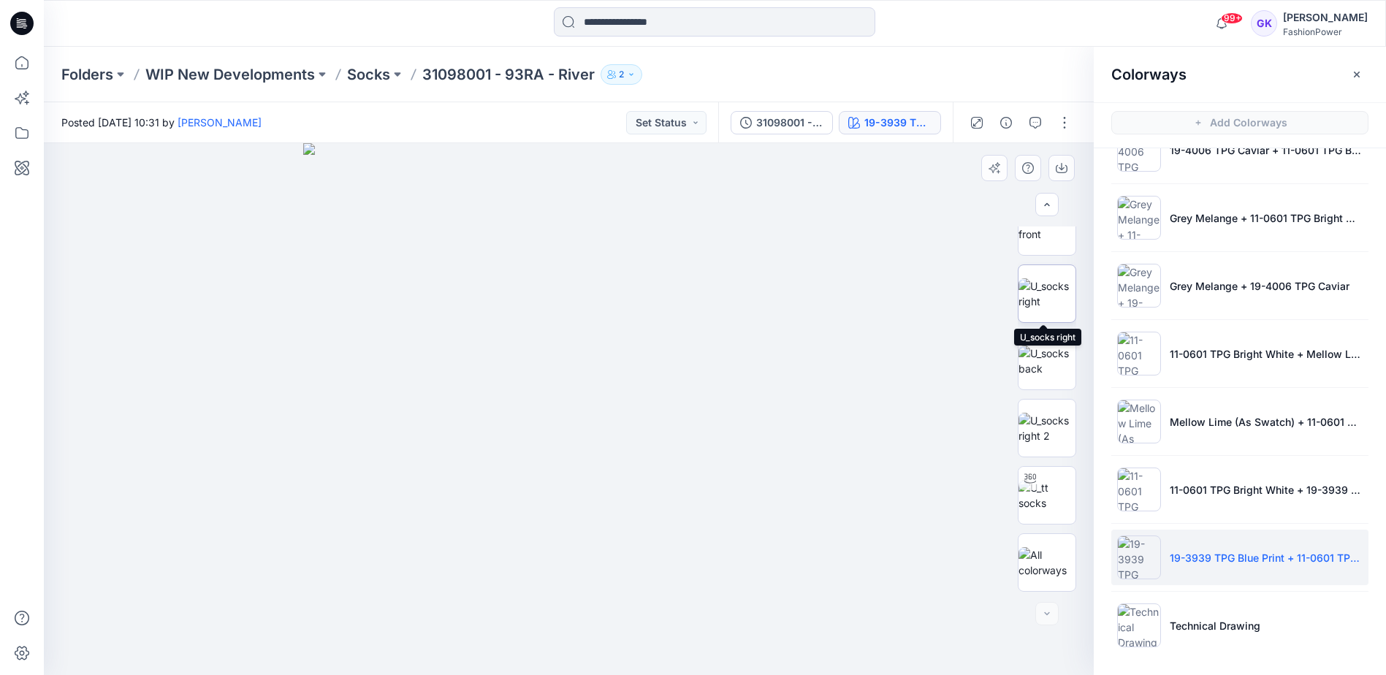
click at [1050, 291] on img at bounding box center [1047, 293] width 57 height 31
click at [1060, 168] on icon "button" at bounding box center [1062, 166] width 6 height 7
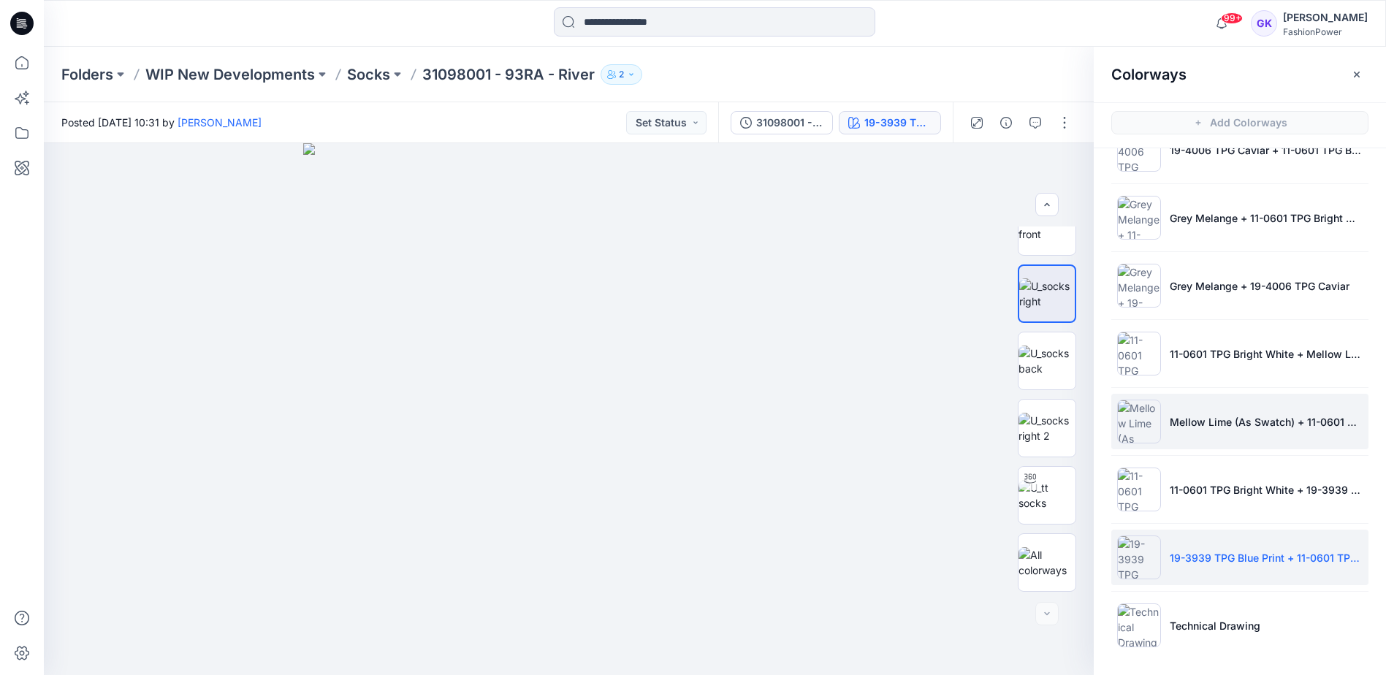
click at [1228, 430] on li "Mellow Lime (As Swatch) + 11-0601 TPG Bright White" at bounding box center [1240, 422] width 257 height 56
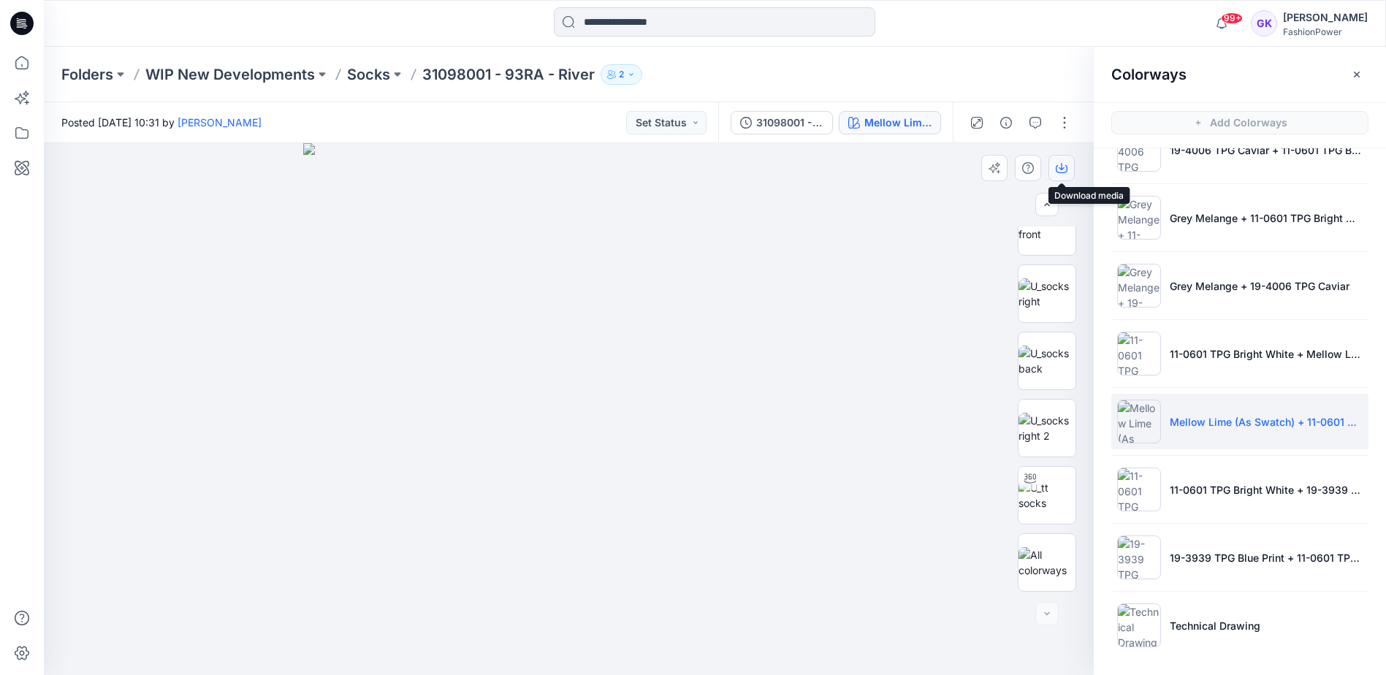
click at [1058, 165] on icon "button" at bounding box center [1062, 169] width 12 height 8
click at [1038, 309] on img at bounding box center [1047, 293] width 57 height 31
click at [1059, 172] on icon "button" at bounding box center [1062, 168] width 12 height 12
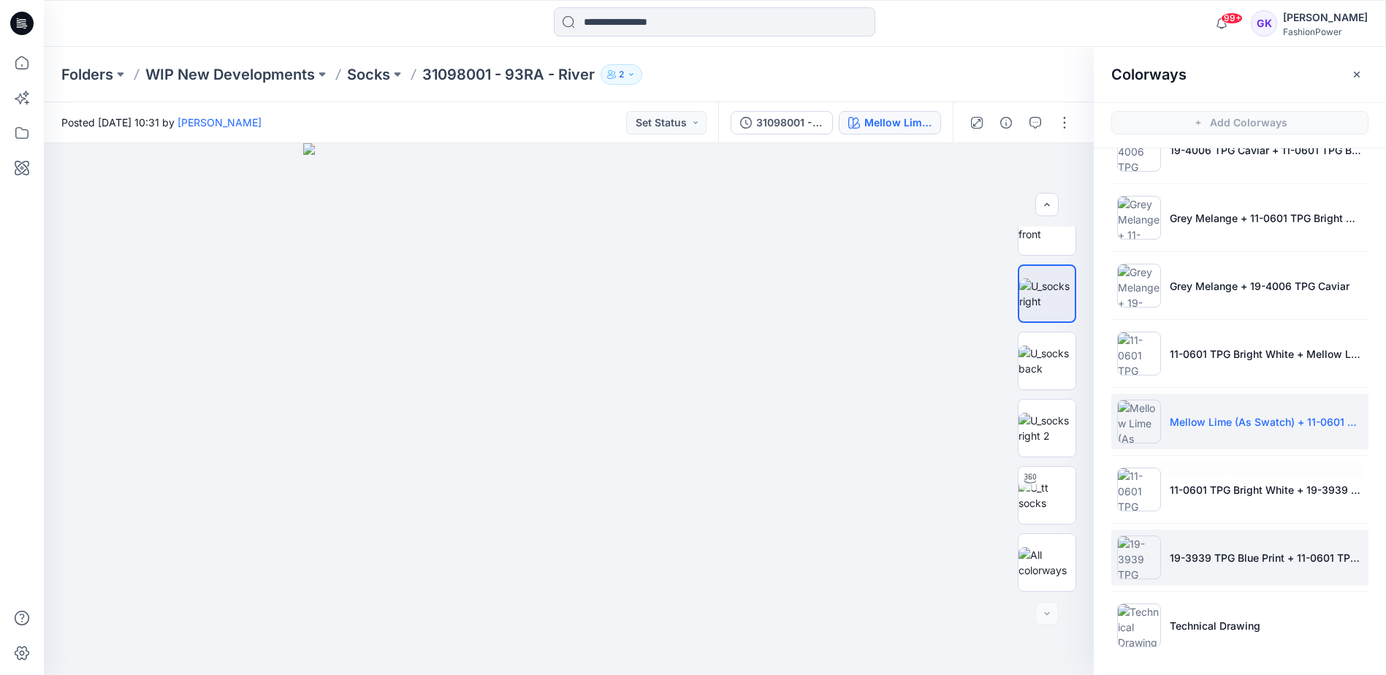
click at [1293, 533] on li "19-3939 TPG Blue Print + 11-0601 TPG Bright White" at bounding box center [1240, 558] width 257 height 56
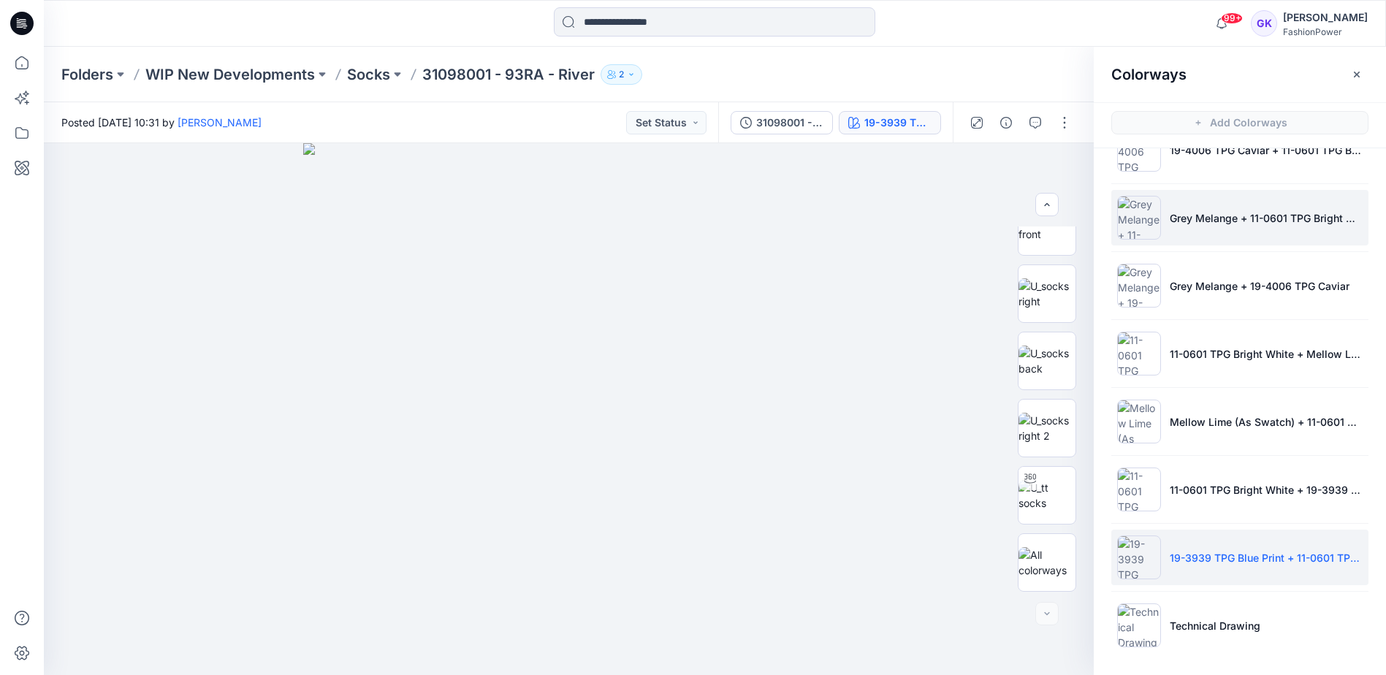
click at [1281, 231] on li "Grey Melange + 11-0601 TPG Bright White" at bounding box center [1240, 218] width 257 height 56
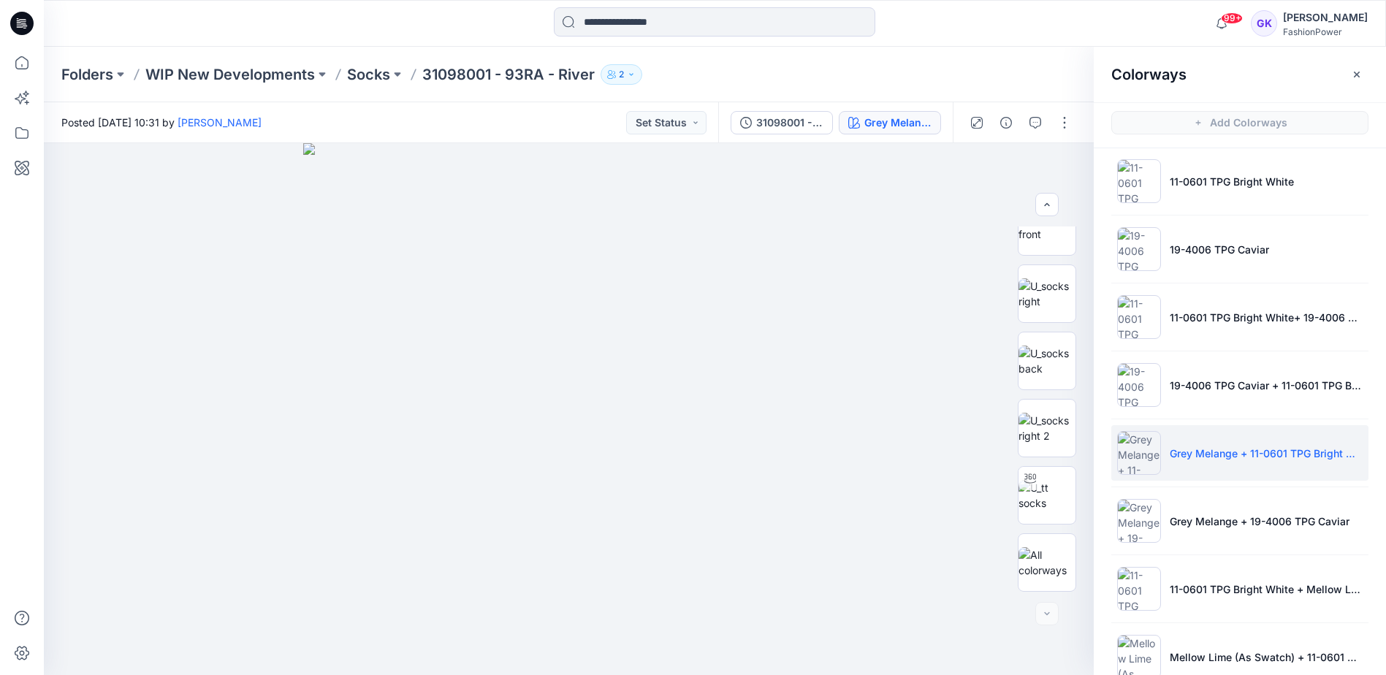
scroll to position [0, 0]
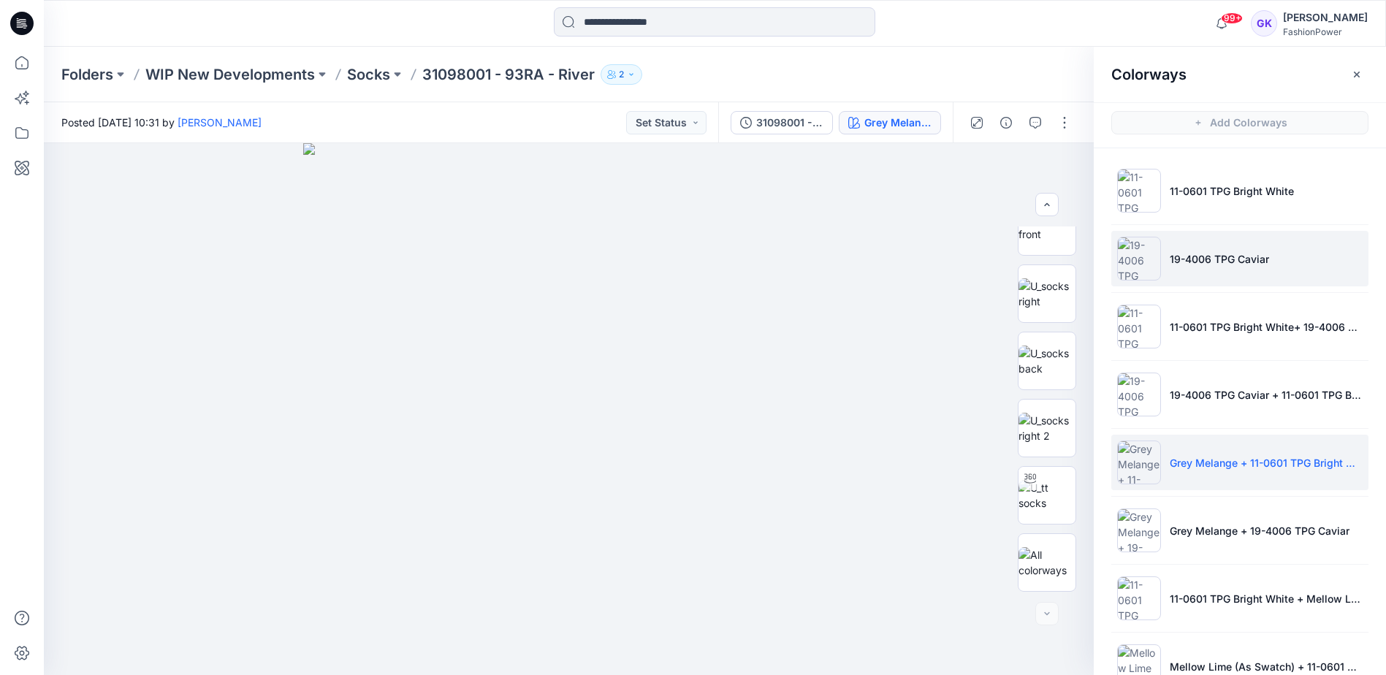
click at [1244, 257] on p "19-4006 TPG Caviar" at bounding box center [1219, 258] width 99 height 15
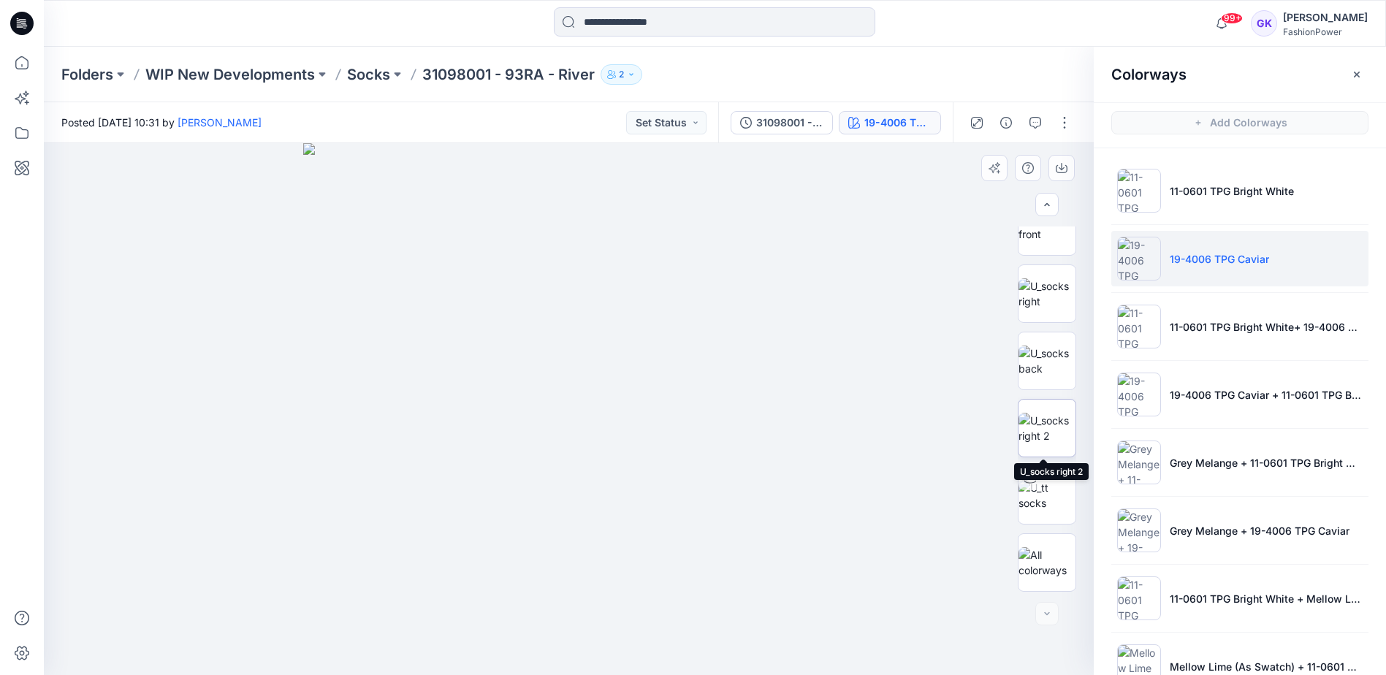
click at [1029, 427] on img at bounding box center [1047, 428] width 57 height 31
click at [1033, 309] on img at bounding box center [1047, 293] width 57 height 31
click at [1064, 164] on icon "button" at bounding box center [1062, 168] width 12 height 12
click at [911, 308] on div at bounding box center [569, 409] width 1050 height 532
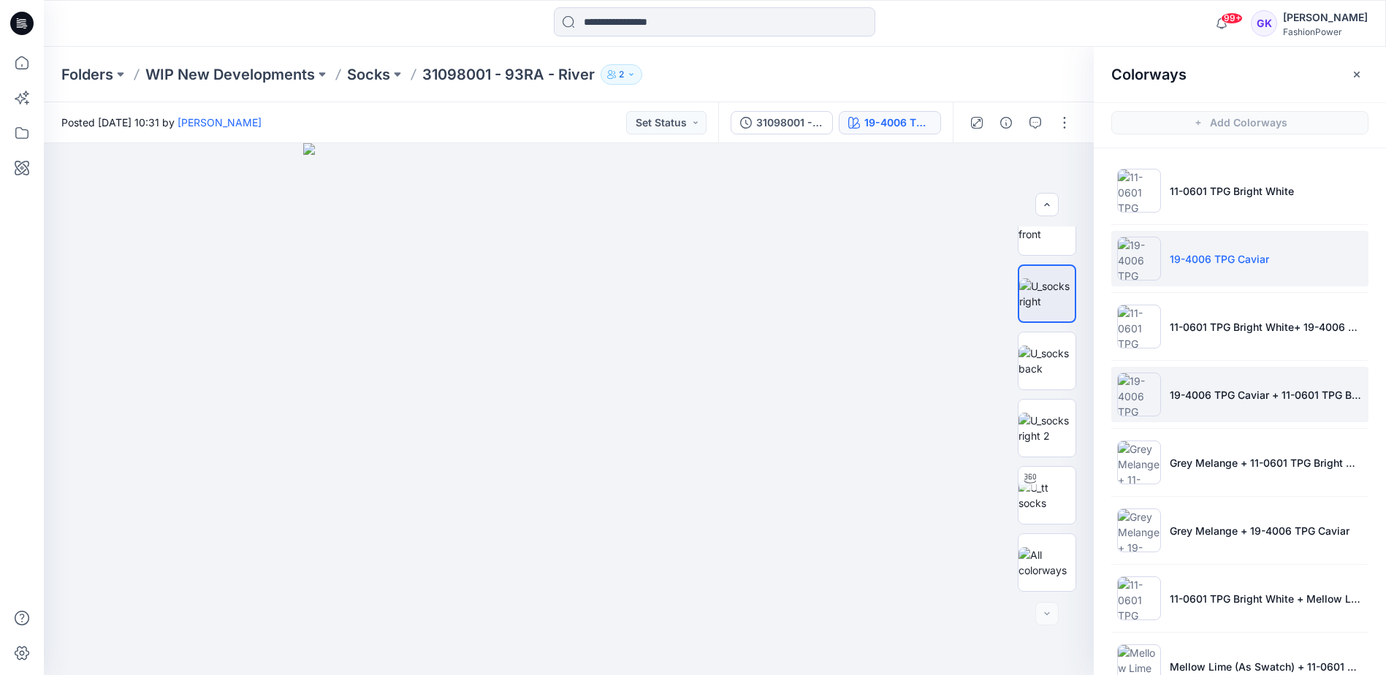
click at [1239, 414] on li "19-4006 TPG Caviar + 11-0601 TPG Bright White" at bounding box center [1240, 395] width 257 height 56
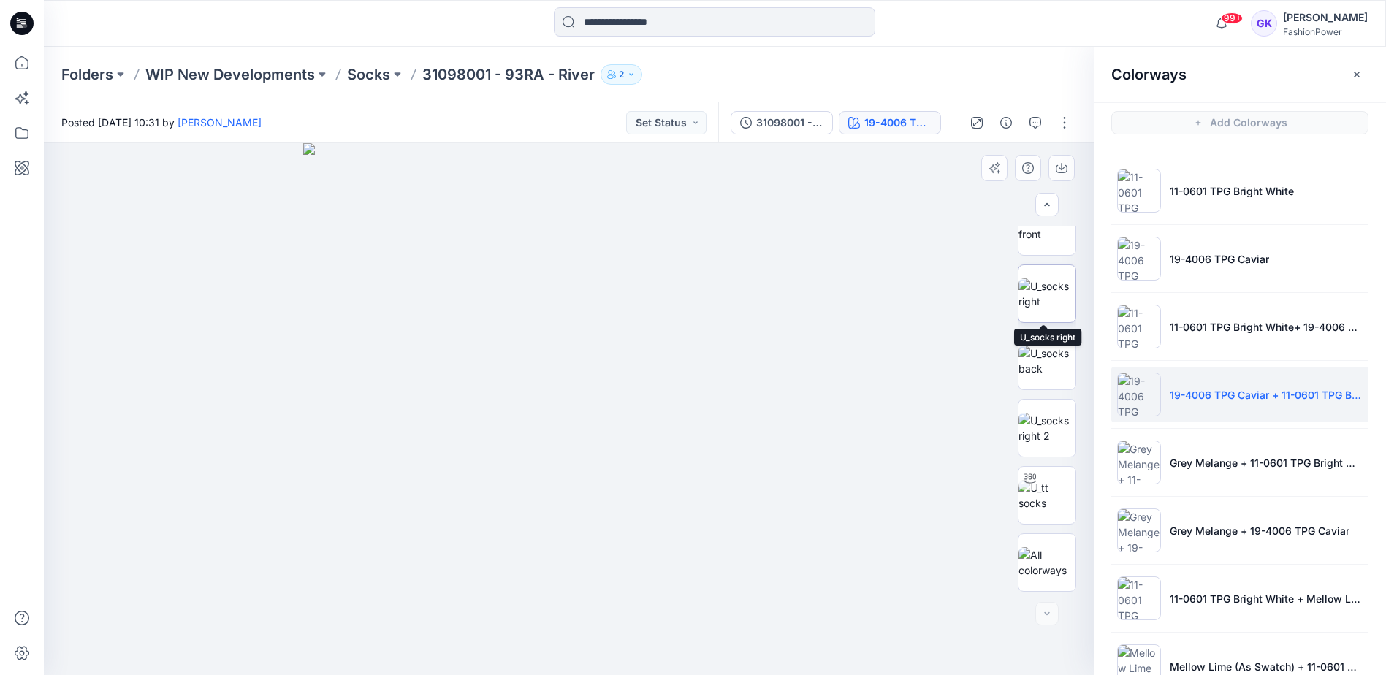
click at [1034, 299] on img at bounding box center [1047, 293] width 57 height 31
click at [1066, 160] on button "button" at bounding box center [1062, 168] width 26 height 26
click at [369, 75] on p "Socks" at bounding box center [368, 74] width 43 height 20
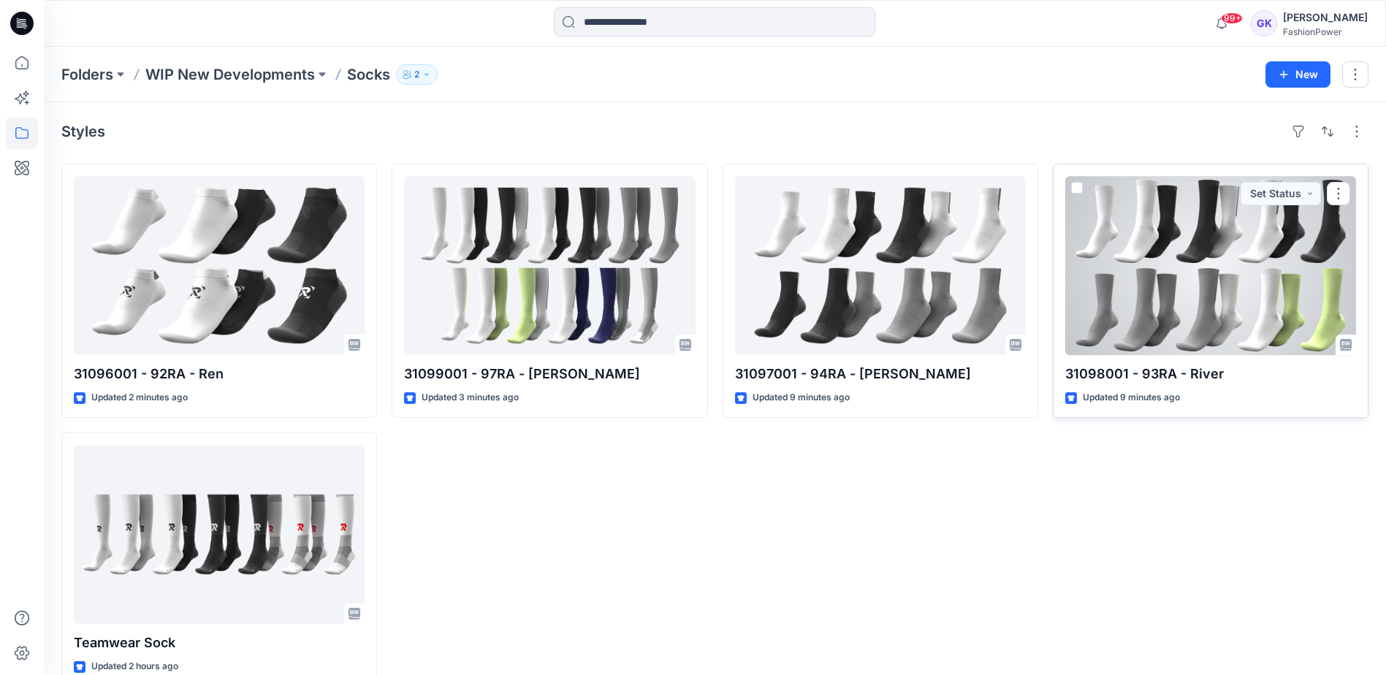
click at [1192, 328] on div at bounding box center [1211, 265] width 291 height 179
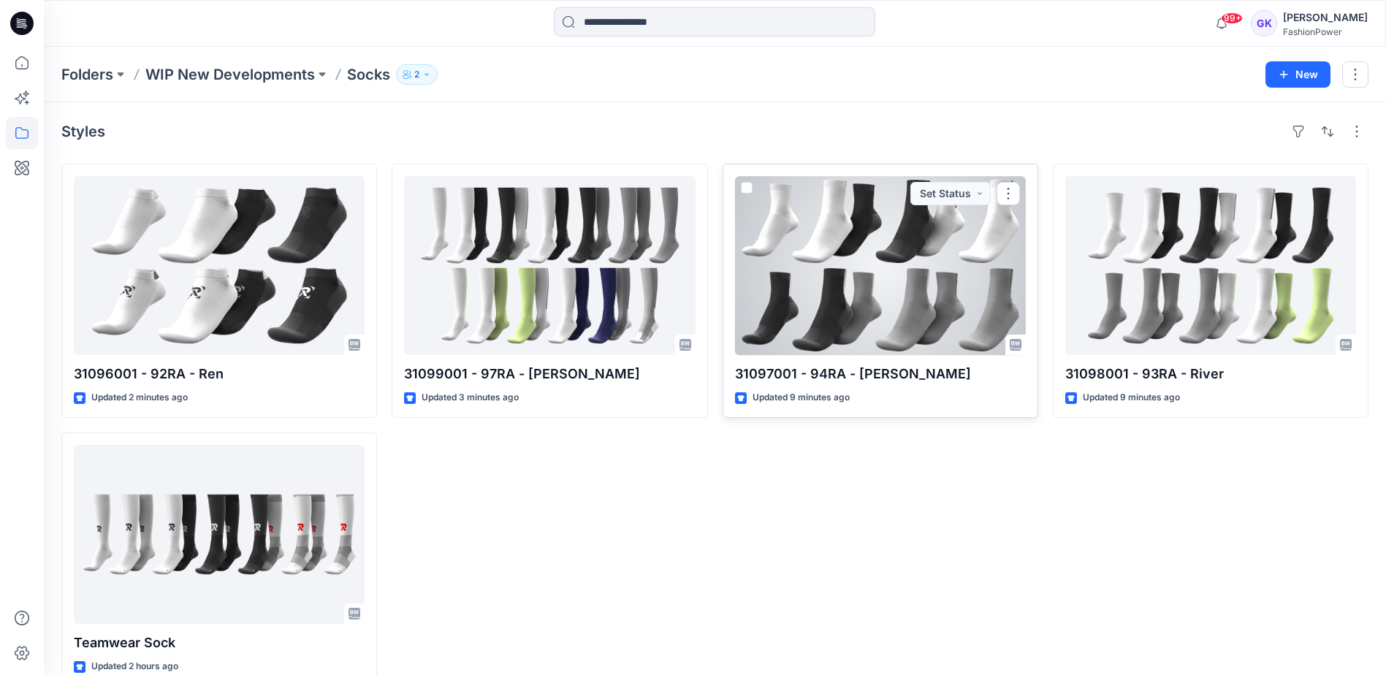
click at [832, 255] on div at bounding box center [880, 265] width 291 height 179
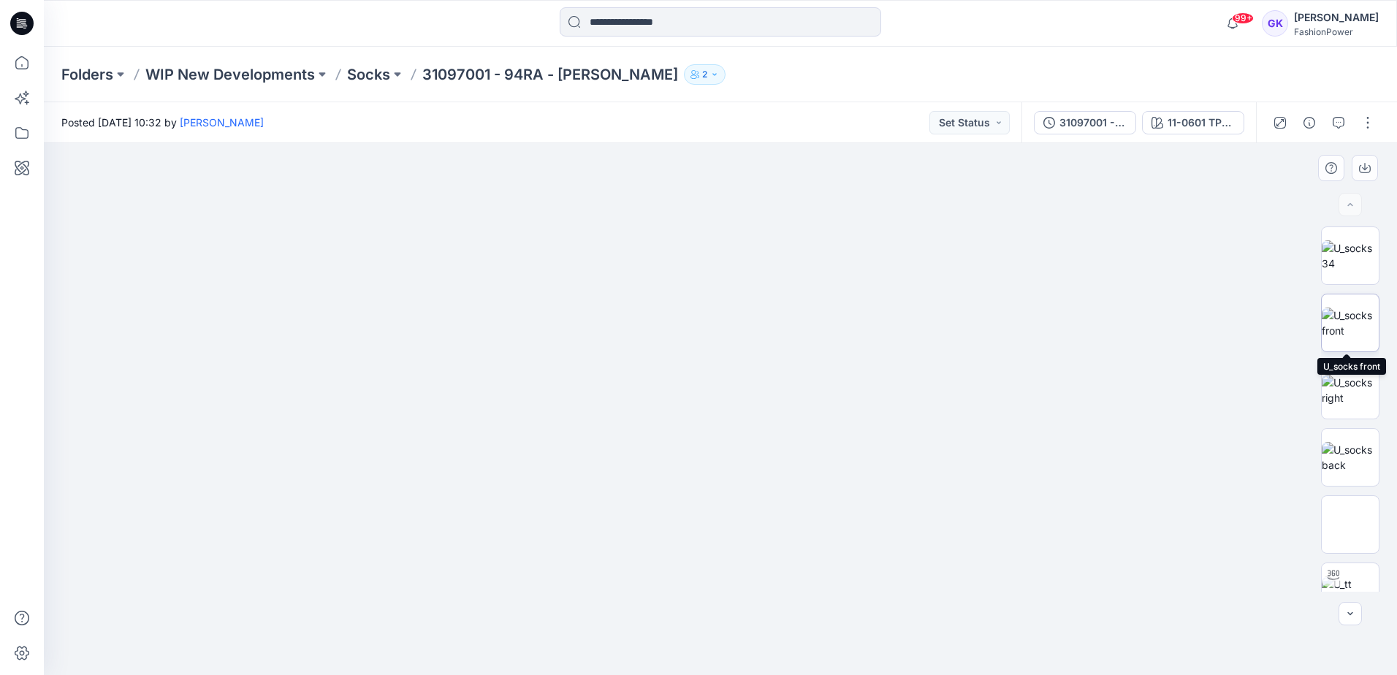
click at [1353, 320] on img at bounding box center [1350, 323] width 57 height 31
click at [1352, 385] on img at bounding box center [1350, 390] width 57 height 31
click at [1363, 164] on icon "button" at bounding box center [1365, 168] width 12 height 12
click at [1351, 525] on img at bounding box center [1351, 525] width 0 height 0
click at [1346, 378] on img at bounding box center [1350, 390] width 57 height 31
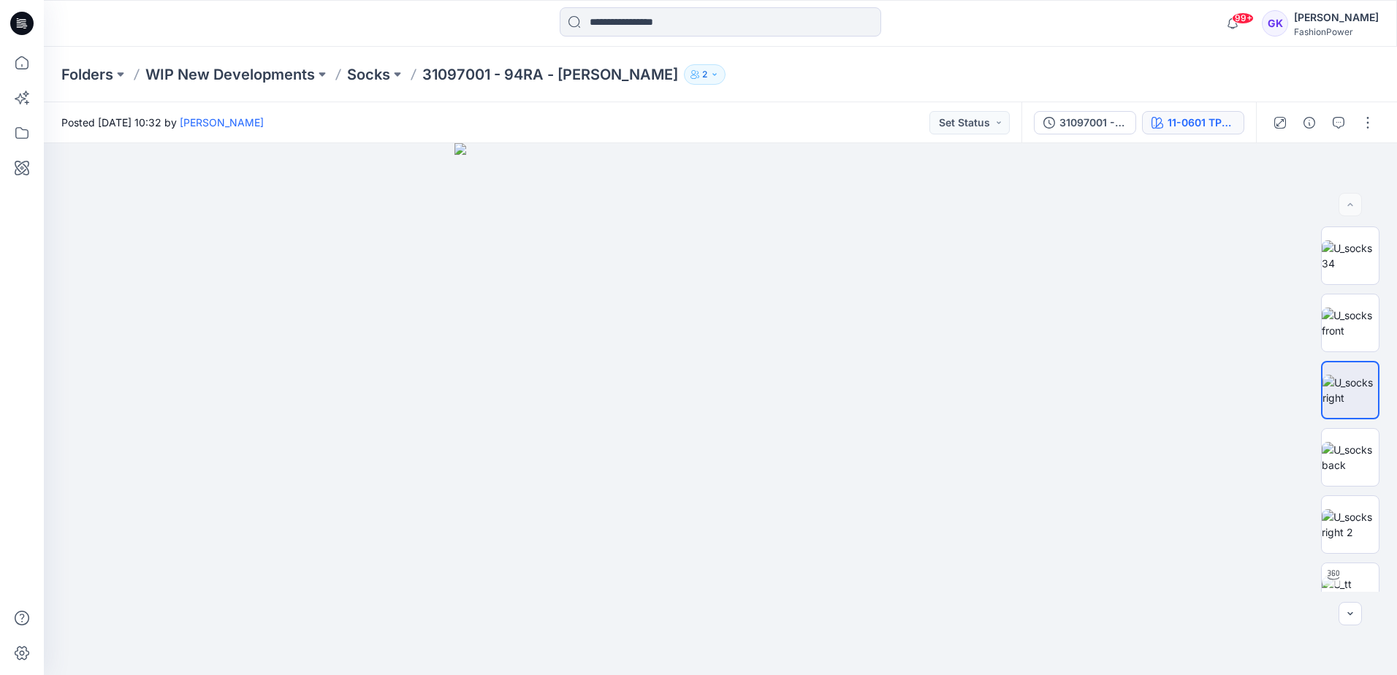
click at [1212, 120] on div "11-0601 TPG Bright White" at bounding box center [1201, 123] width 67 height 16
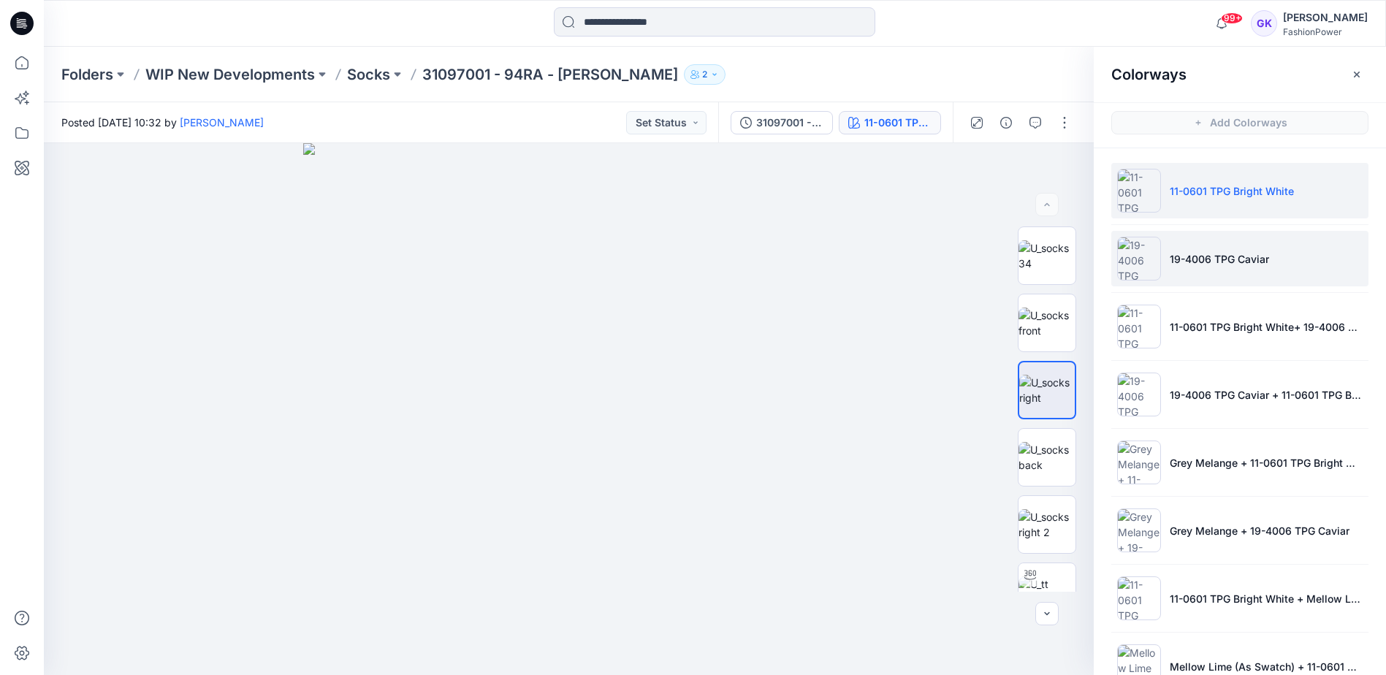
click at [1237, 248] on li "19-4006 TPG Caviar" at bounding box center [1240, 259] width 257 height 56
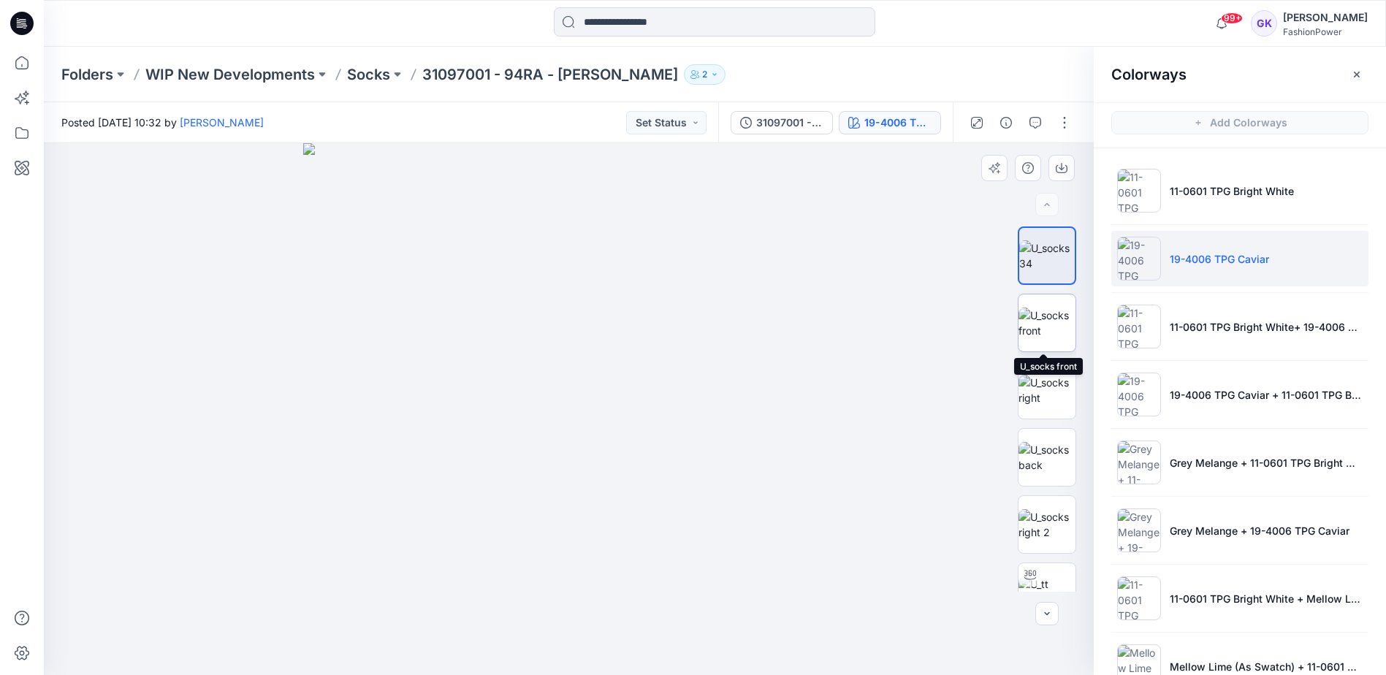
click at [1045, 324] on img at bounding box center [1047, 323] width 57 height 31
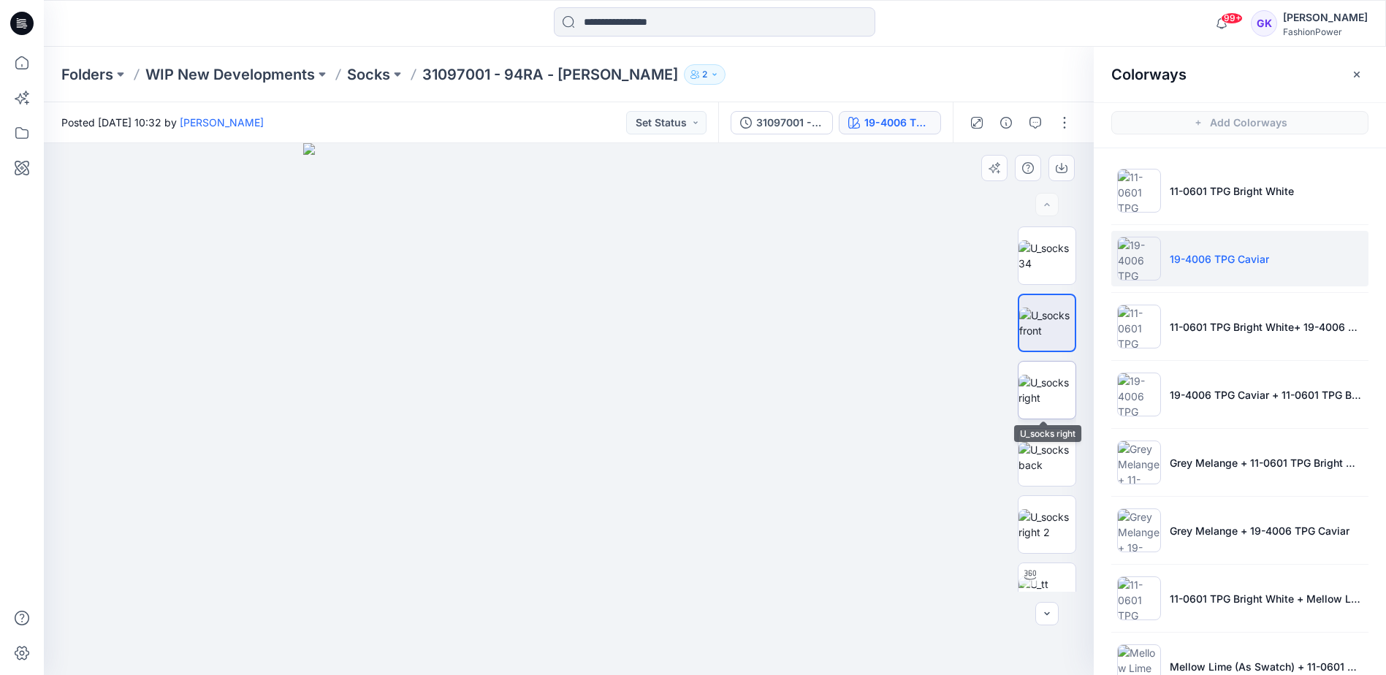
click at [1051, 388] on img at bounding box center [1047, 390] width 57 height 31
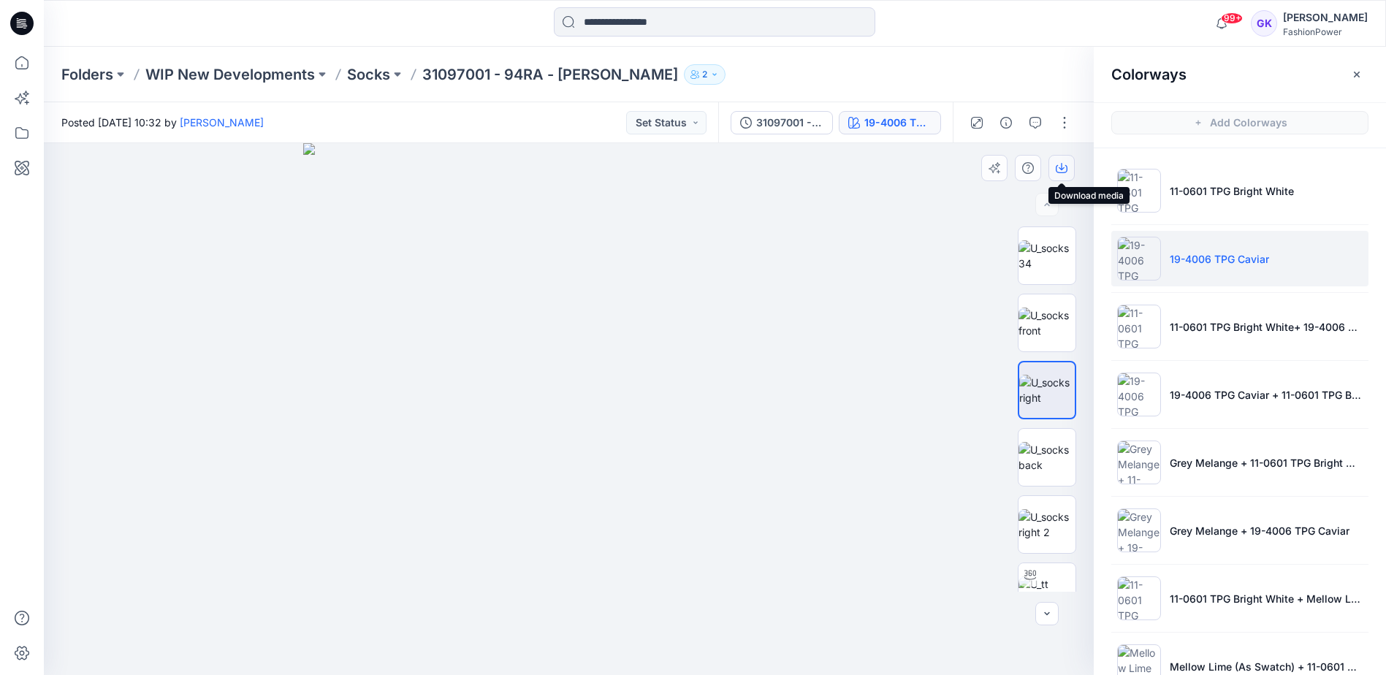
click at [1066, 164] on icon "button" at bounding box center [1062, 168] width 12 height 12
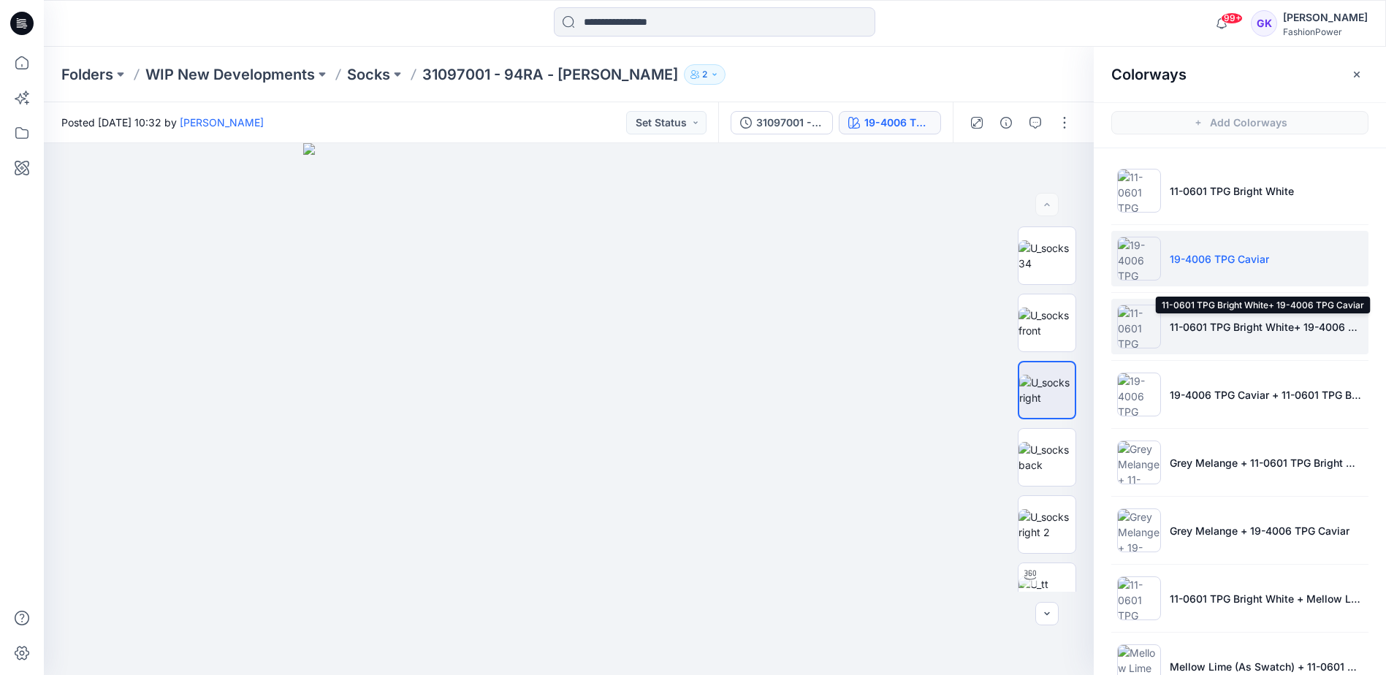
click at [1339, 332] on p "11-0601 TPG Bright White+ 19-4006 TPG Caviar" at bounding box center [1266, 326] width 193 height 15
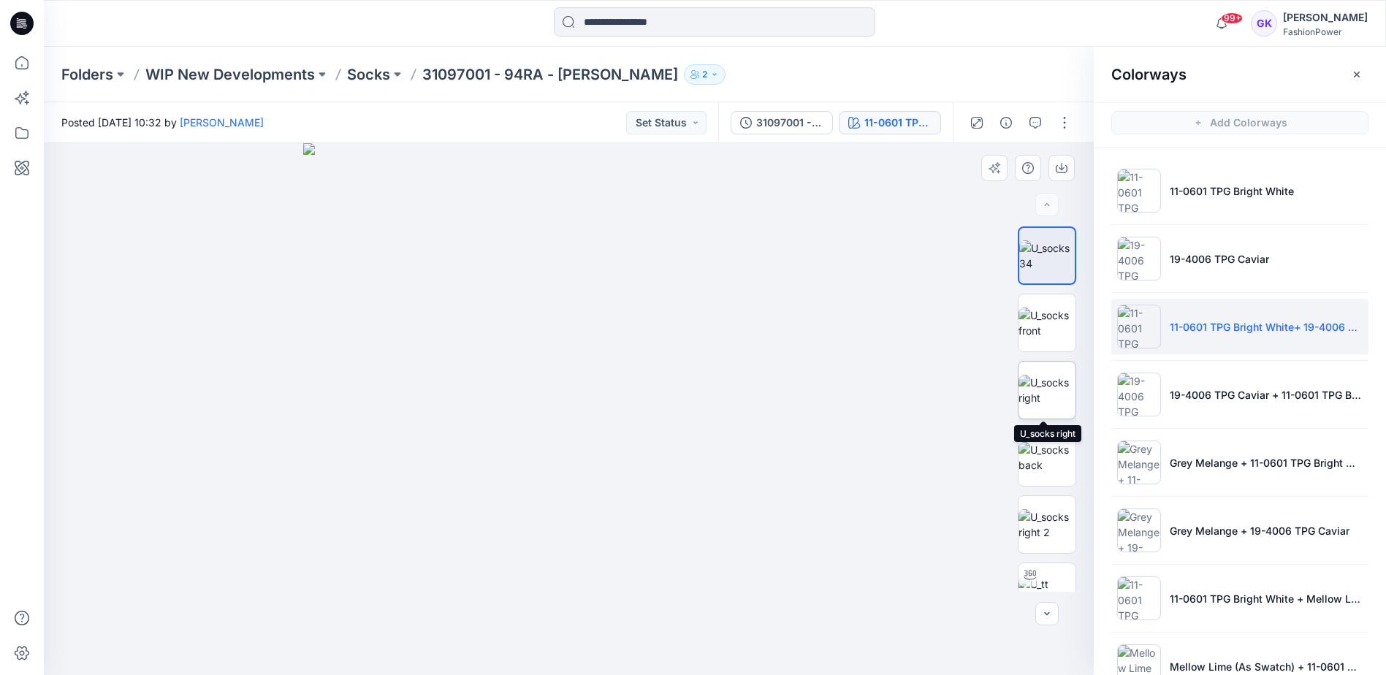
click at [1032, 399] on img at bounding box center [1047, 390] width 57 height 31
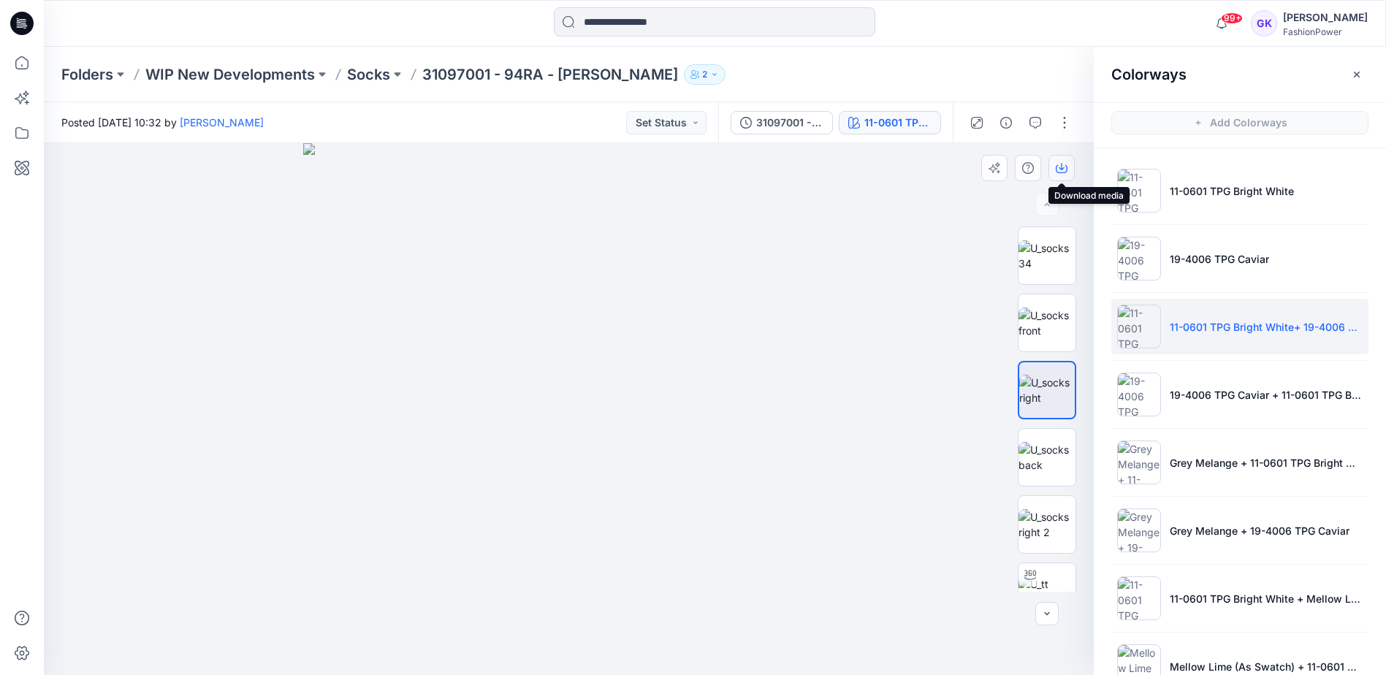
click at [1060, 176] on button "button" at bounding box center [1062, 168] width 26 height 26
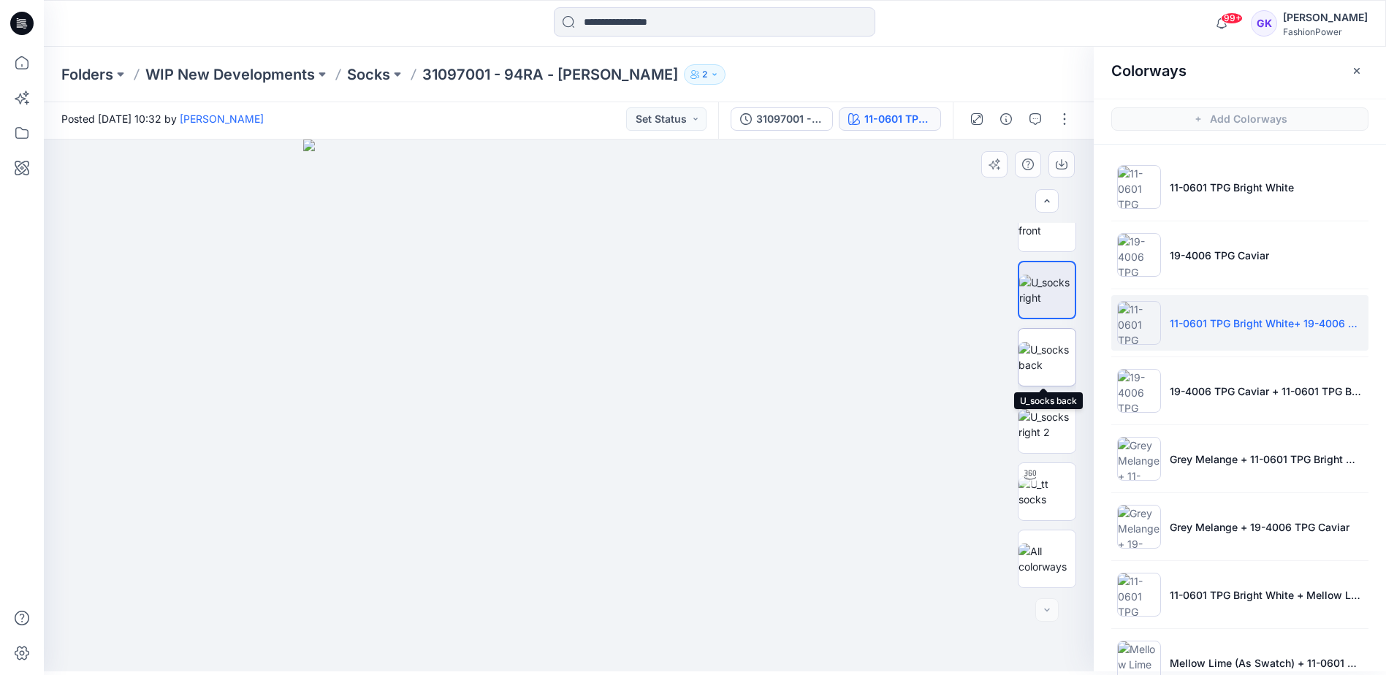
scroll to position [4, 0]
click at [941, 376] on div at bounding box center [569, 405] width 1050 height 532
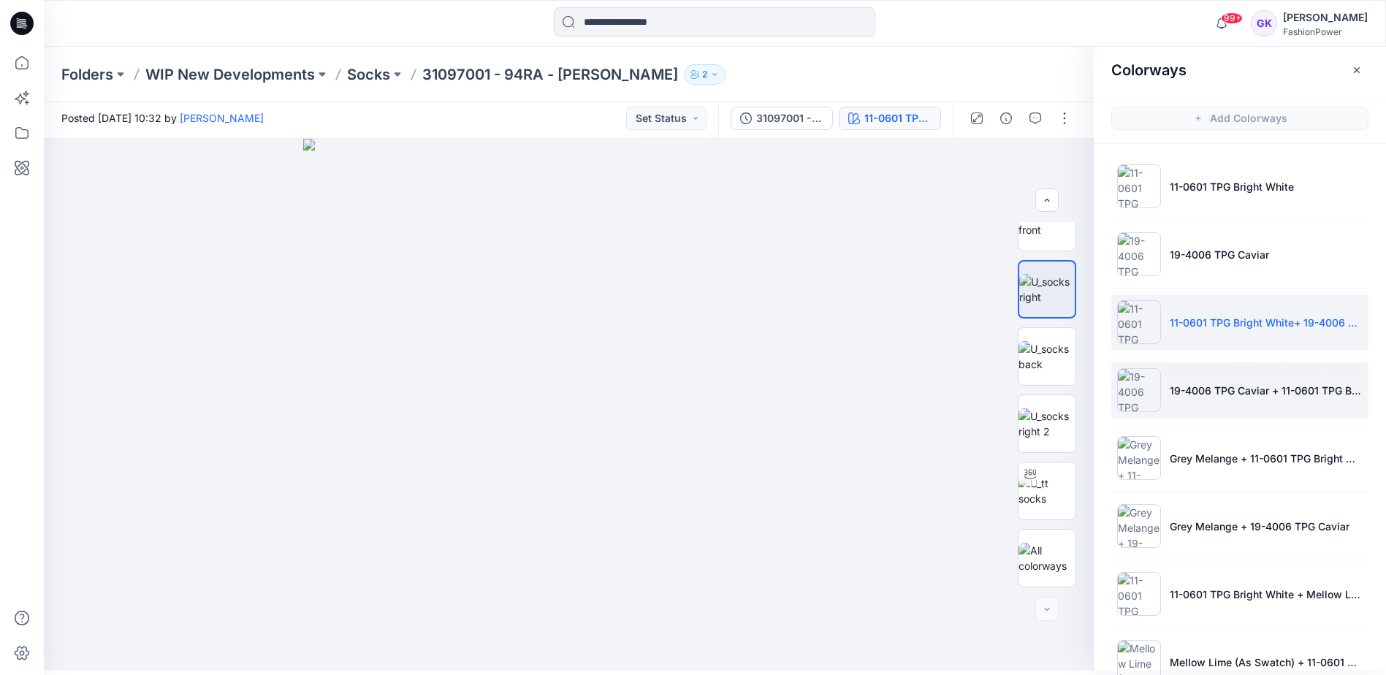
click at [1276, 376] on li "19-4006 TPG Caviar + 11-0601 TPG Bright White" at bounding box center [1240, 390] width 257 height 56
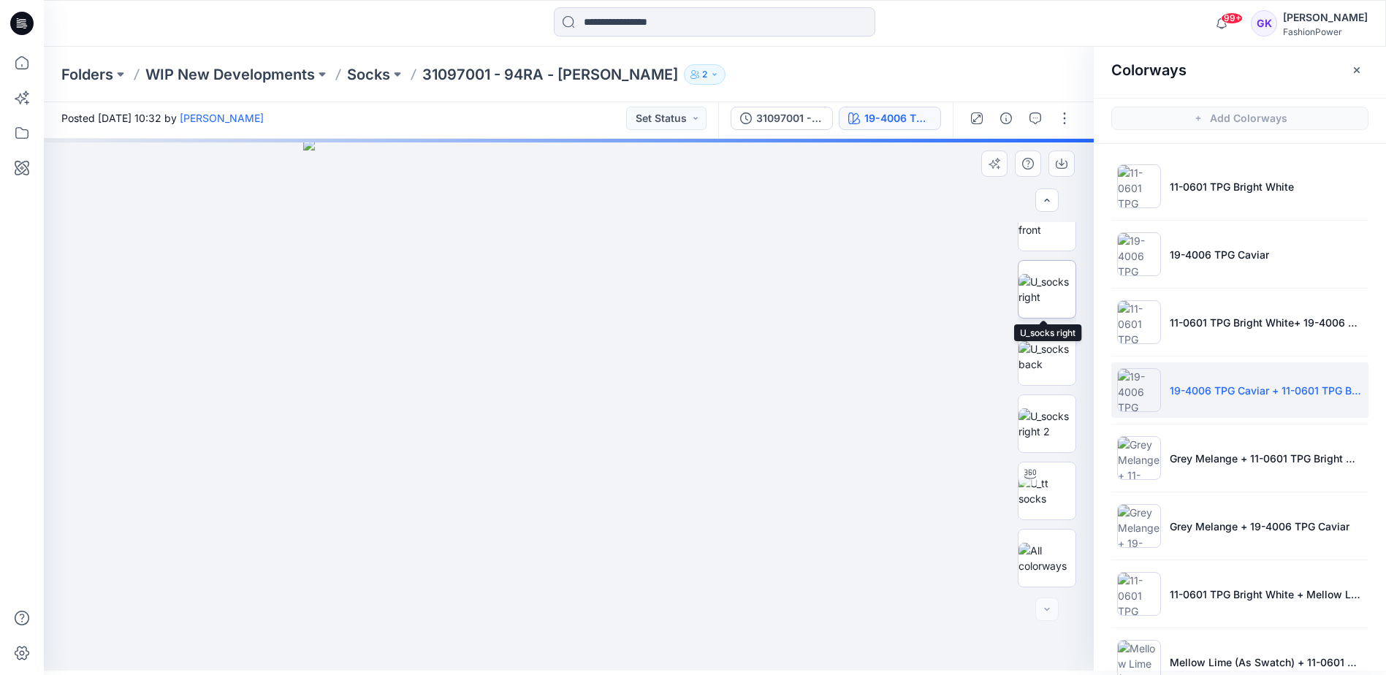
click at [1039, 303] on img at bounding box center [1047, 289] width 57 height 31
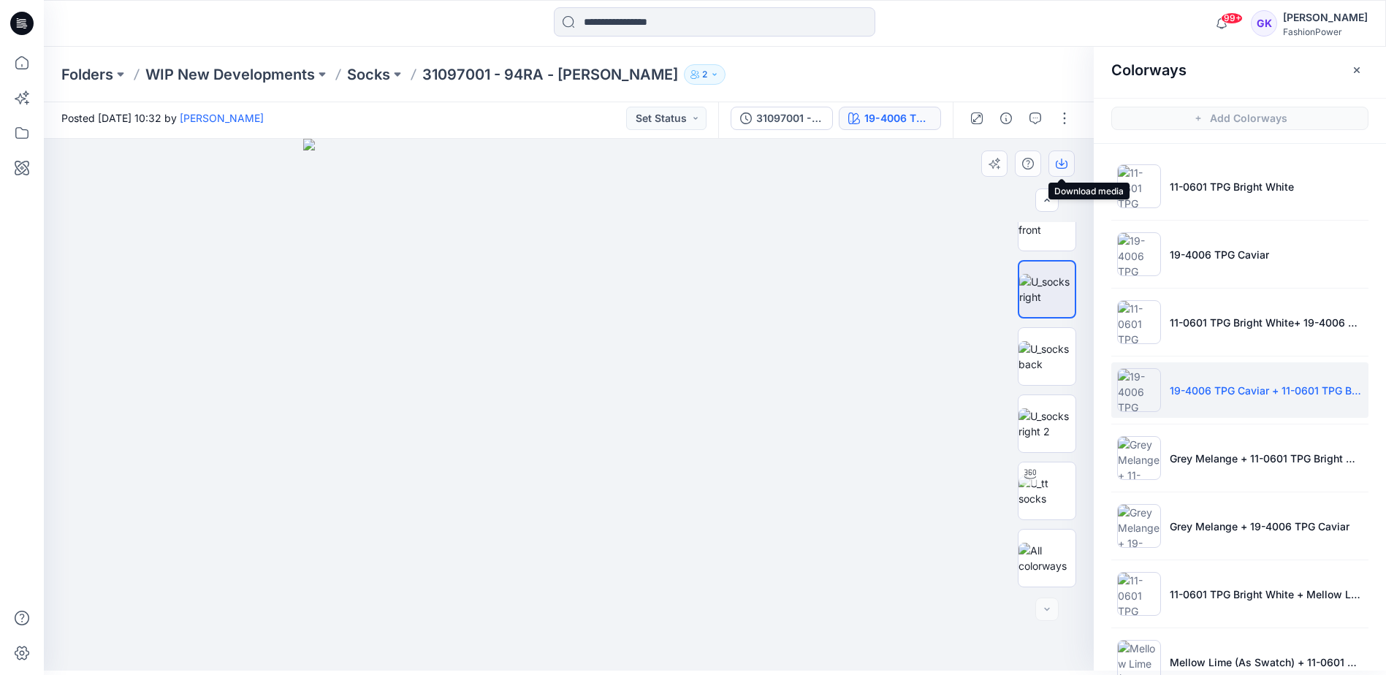
click at [1061, 157] on button "button" at bounding box center [1062, 164] width 26 height 26
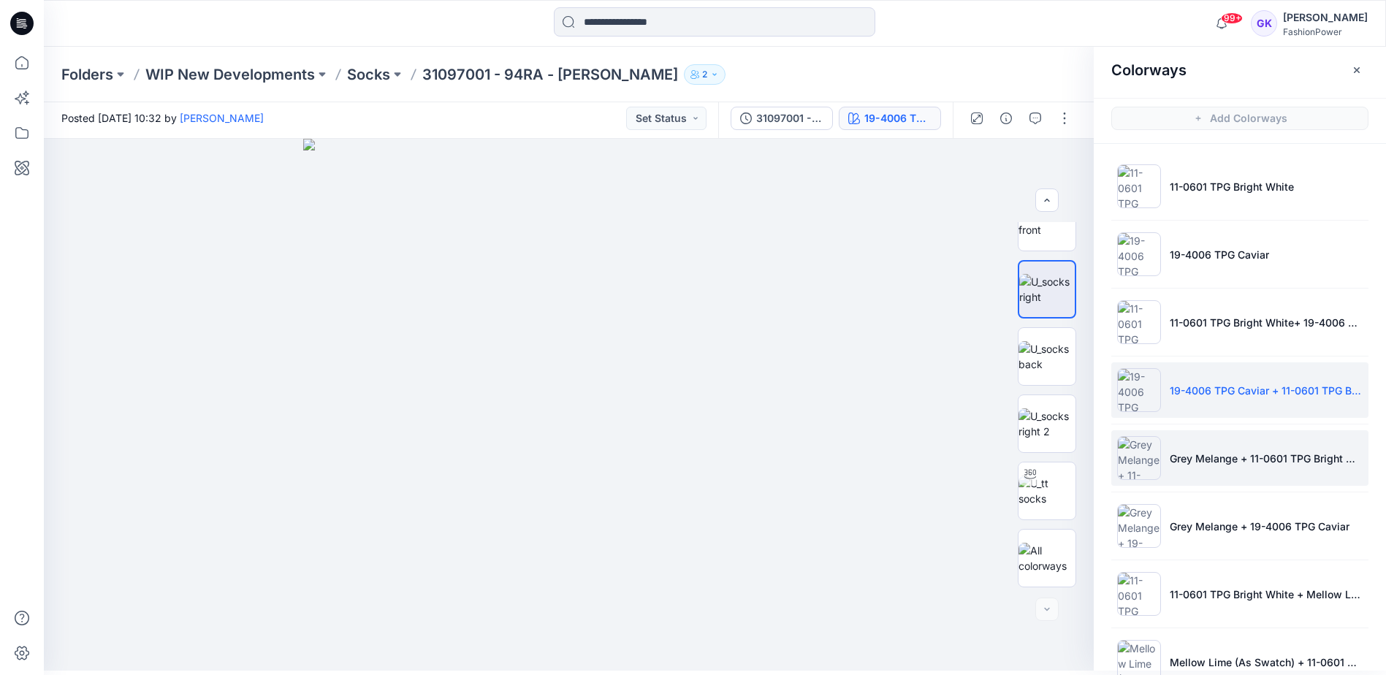
click at [1284, 471] on li "Grey Melange + 11-0601 TPG Bright White" at bounding box center [1240, 458] width 257 height 56
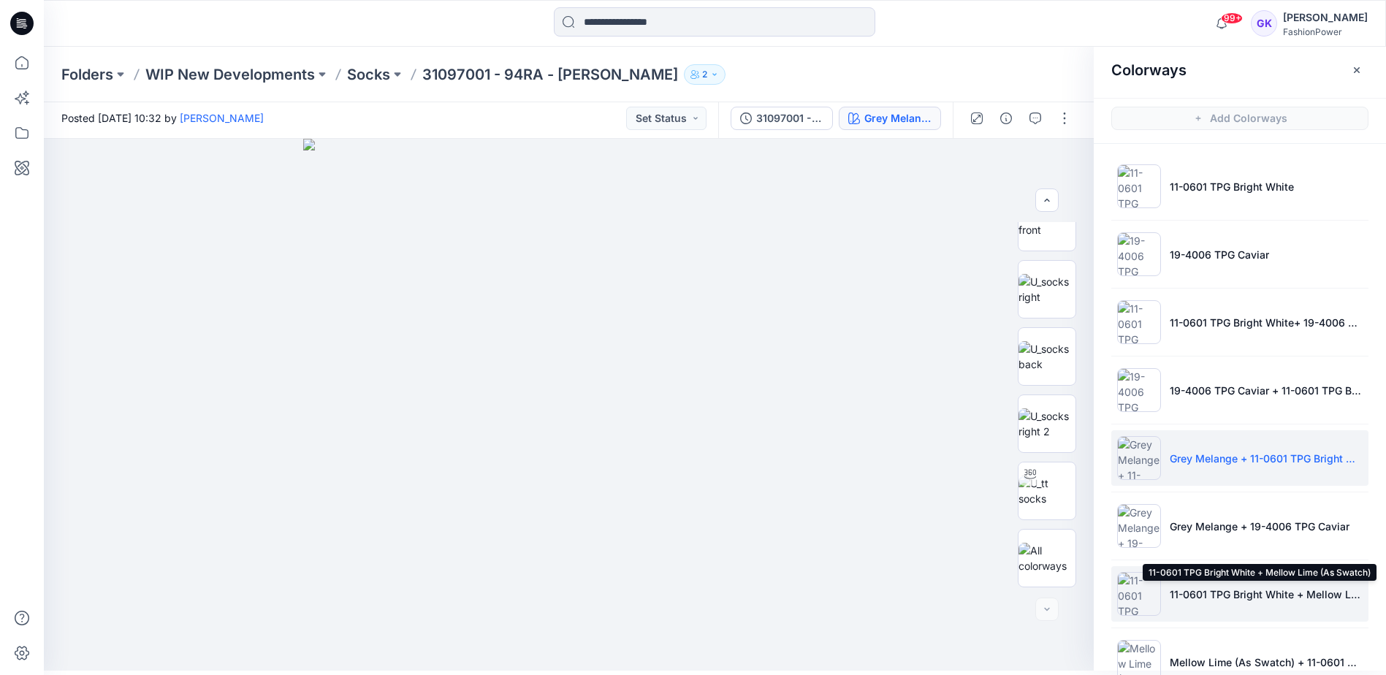
click at [1237, 592] on p "11-0601 TPG Bright White + Mellow Lime (As Swatch)" at bounding box center [1266, 594] width 193 height 15
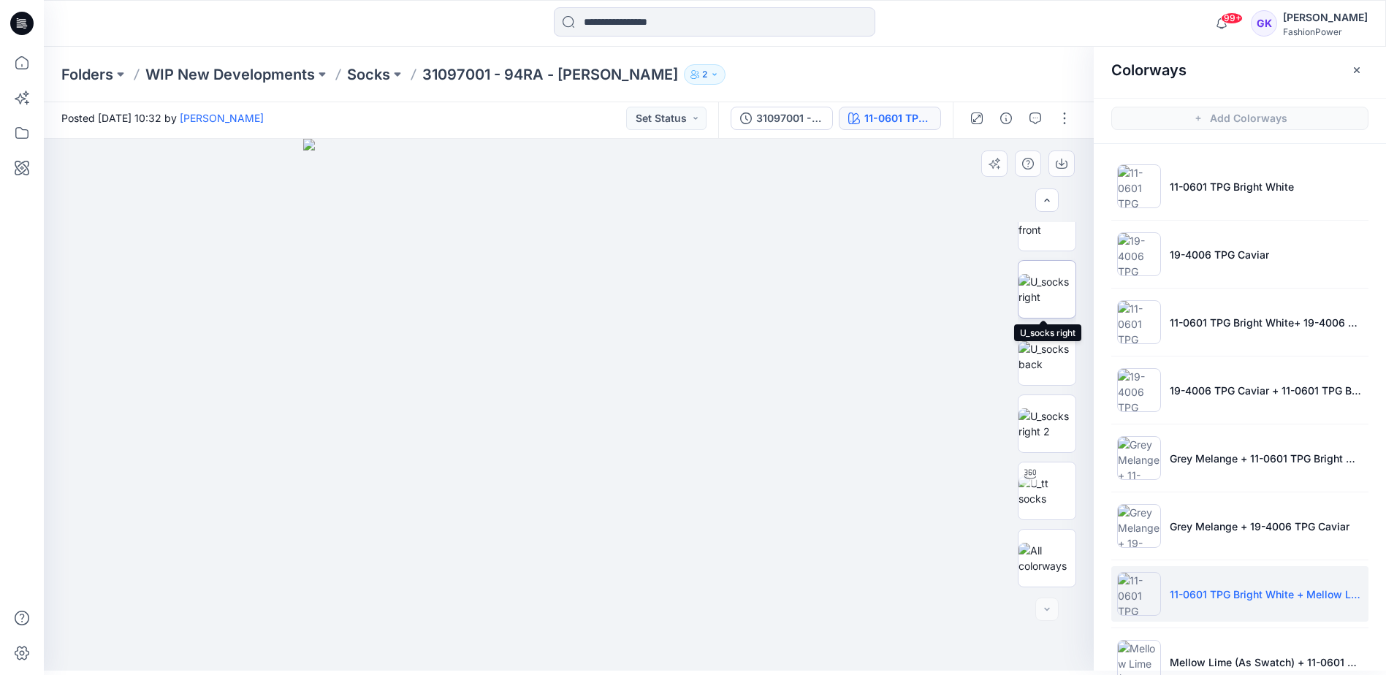
click at [1042, 291] on img at bounding box center [1047, 289] width 57 height 31
click at [1053, 157] on button "button" at bounding box center [1062, 164] width 26 height 26
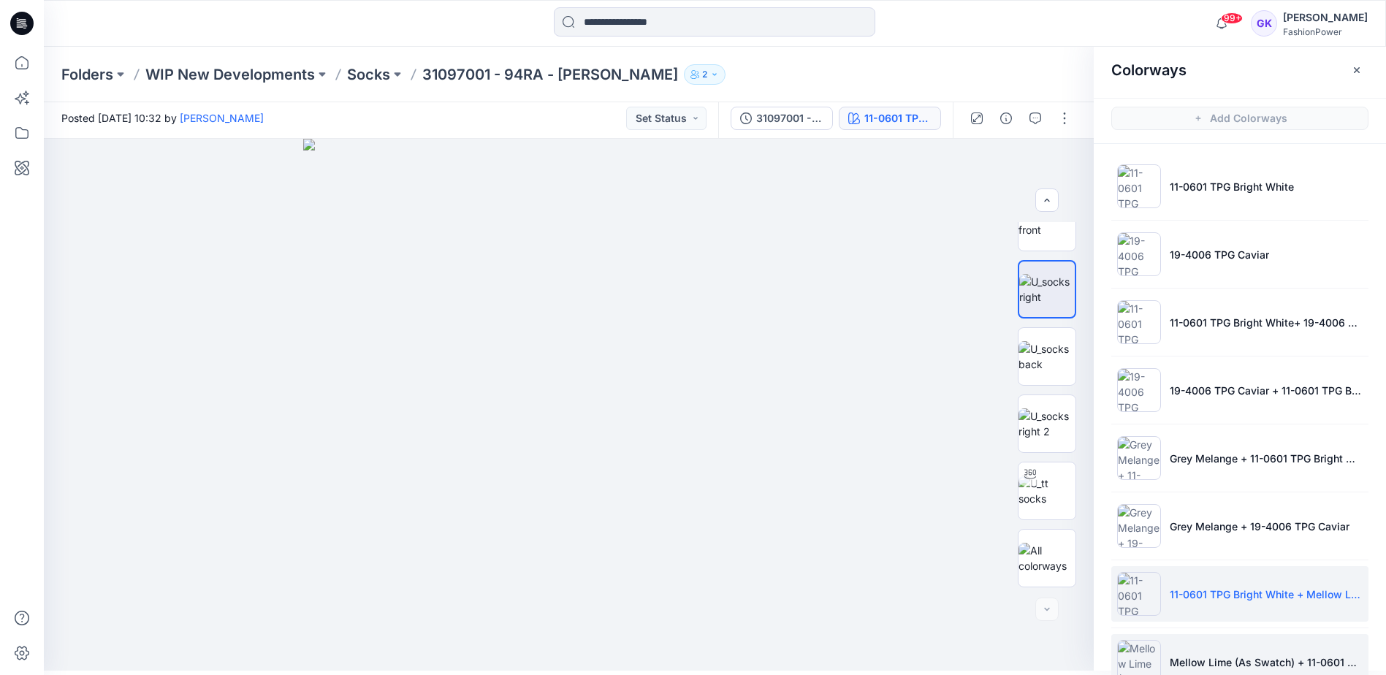
click at [1217, 653] on li "Mellow Lime (As Swatch) + 11-0601 TPG Bright White" at bounding box center [1240, 662] width 257 height 56
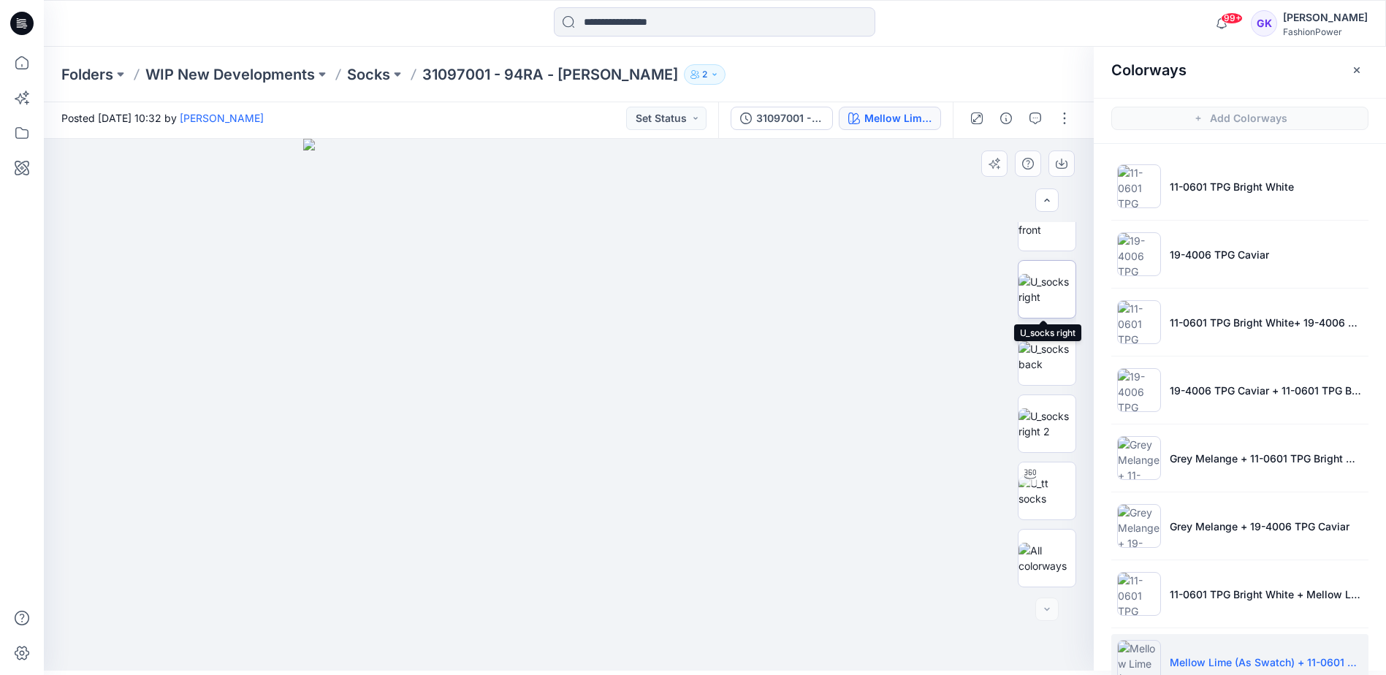
click at [1040, 284] on img at bounding box center [1047, 289] width 57 height 31
click at [1058, 166] on icon "button" at bounding box center [1062, 164] width 12 height 12
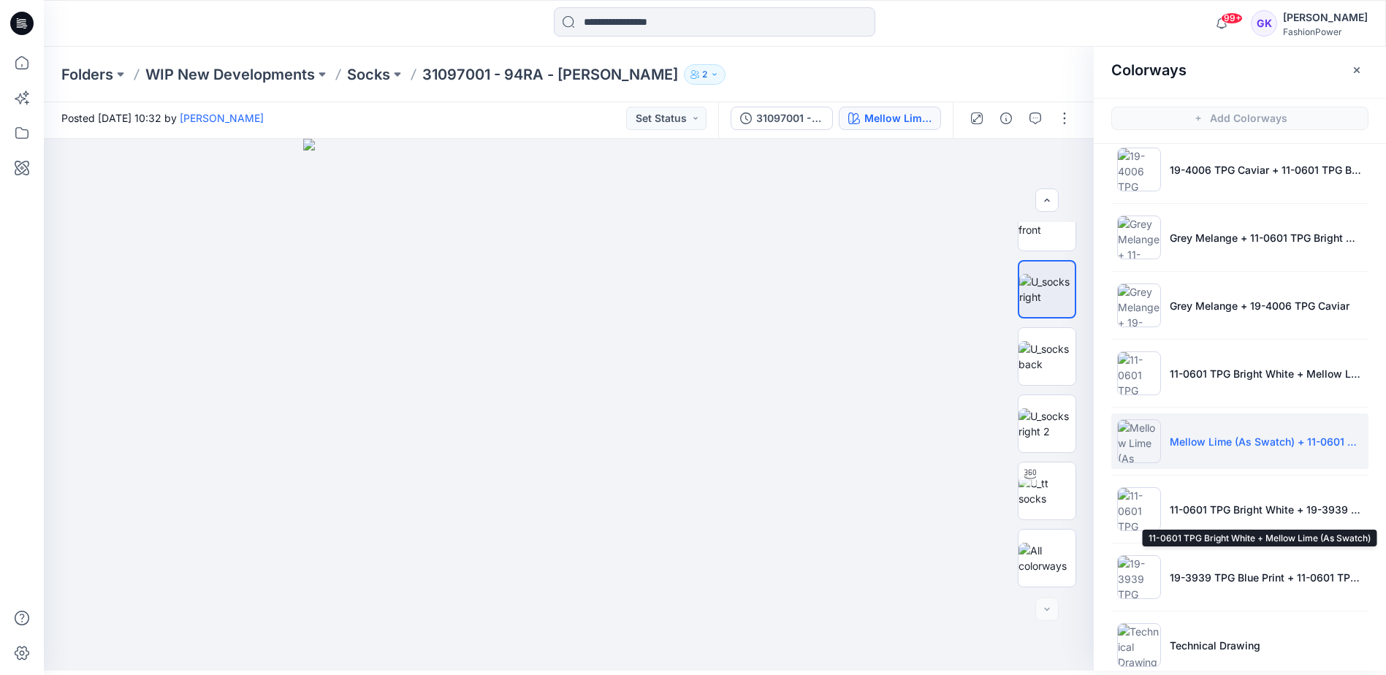
scroll to position [245, 0]
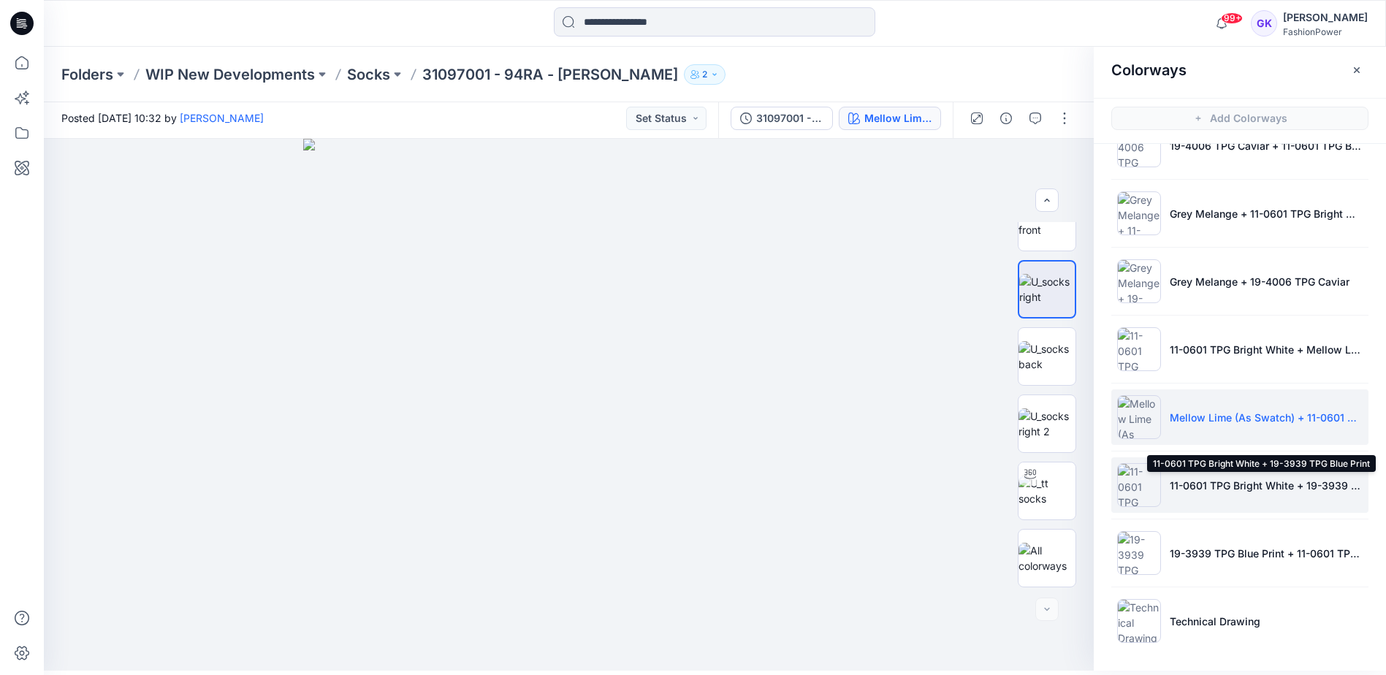
click at [1268, 490] on p "11-0601 TPG Bright White + 19-3939 TPG Blue Print" at bounding box center [1266, 485] width 193 height 15
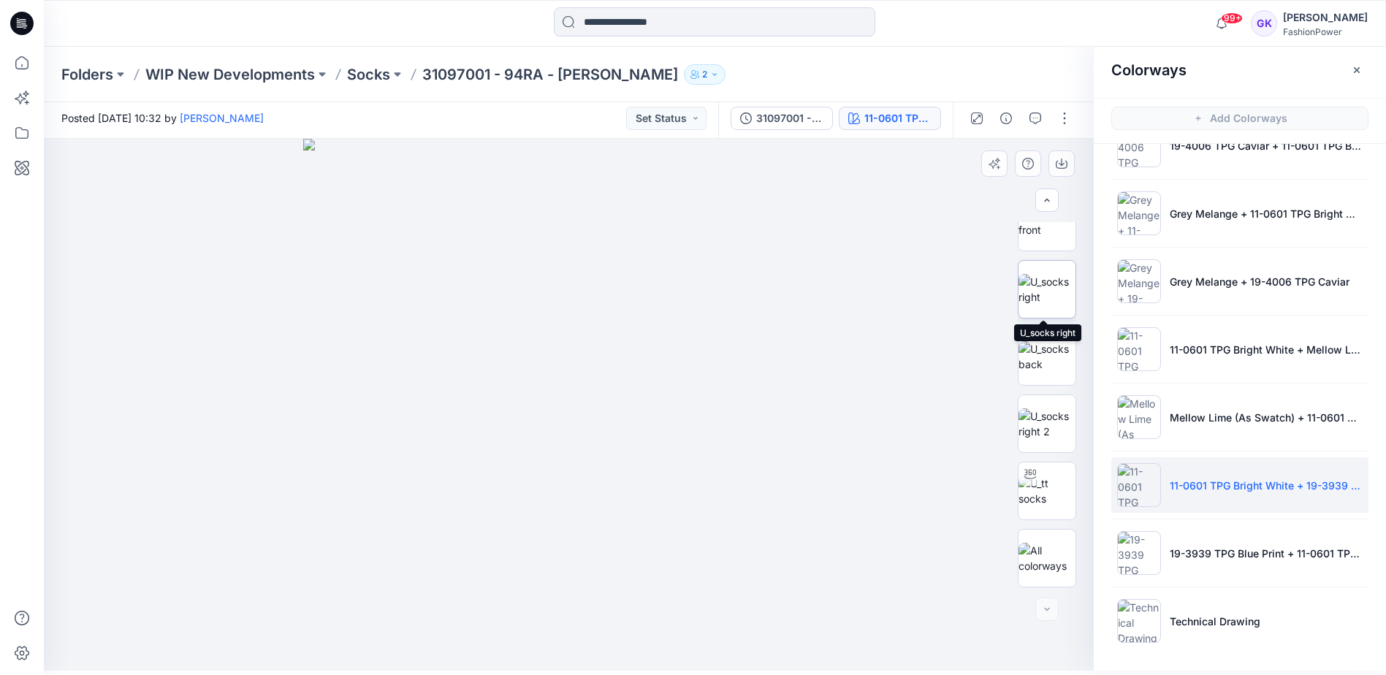
click at [1032, 281] on img at bounding box center [1047, 289] width 57 height 31
click at [1059, 160] on icon "button" at bounding box center [1062, 164] width 12 height 12
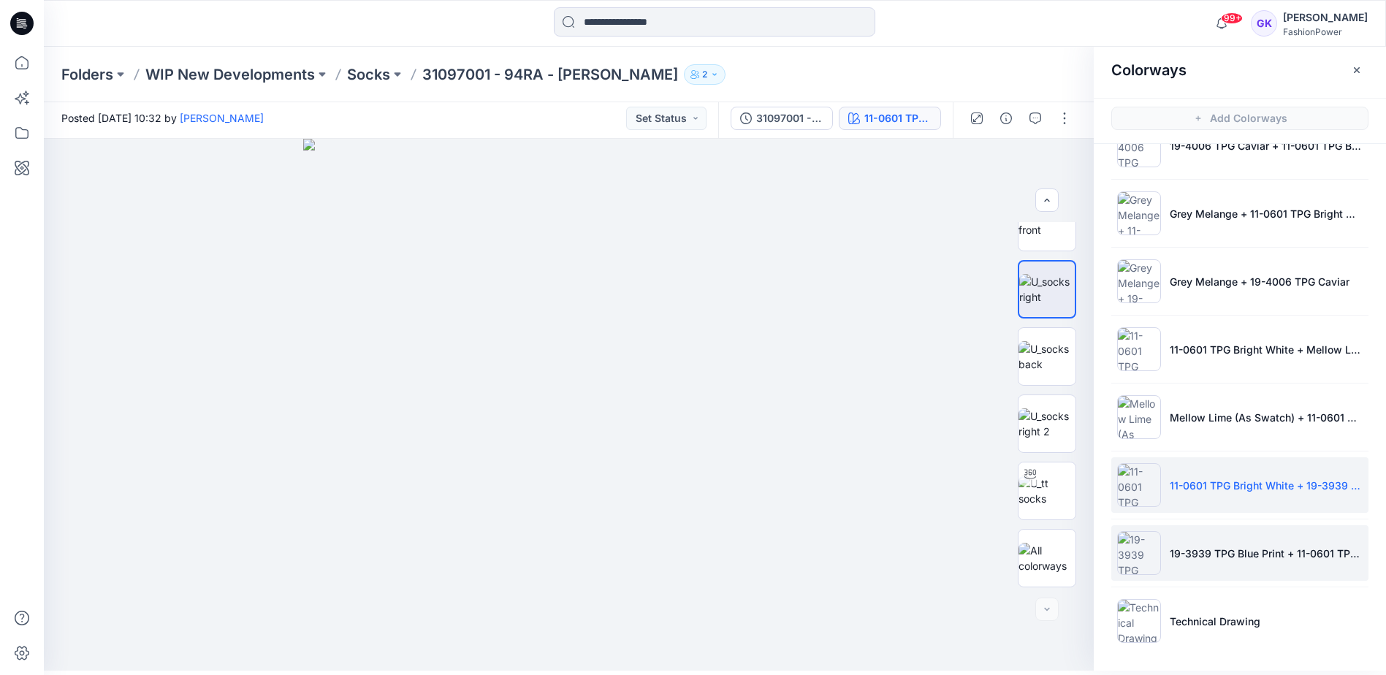
click at [1237, 563] on li "19-3939 TPG Blue Print + 11-0601 TPG Bright White" at bounding box center [1240, 553] width 257 height 56
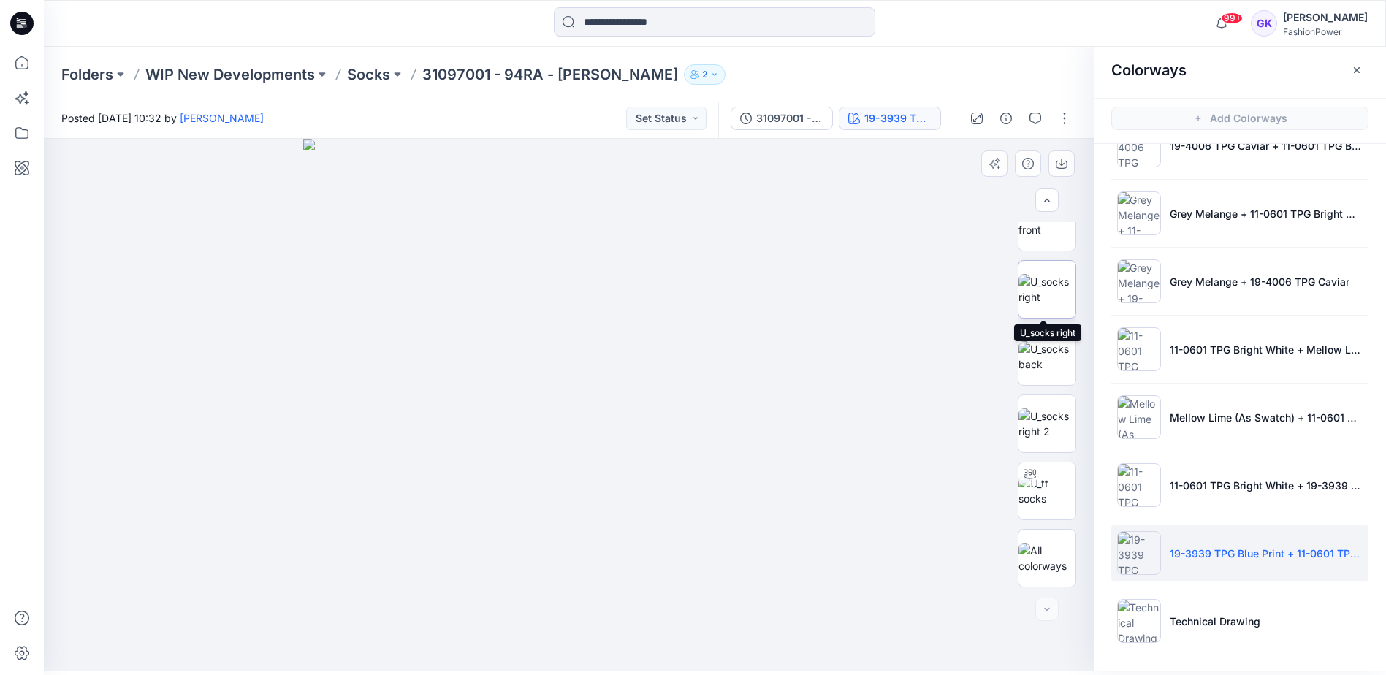
click at [1037, 293] on img at bounding box center [1047, 289] width 57 height 31
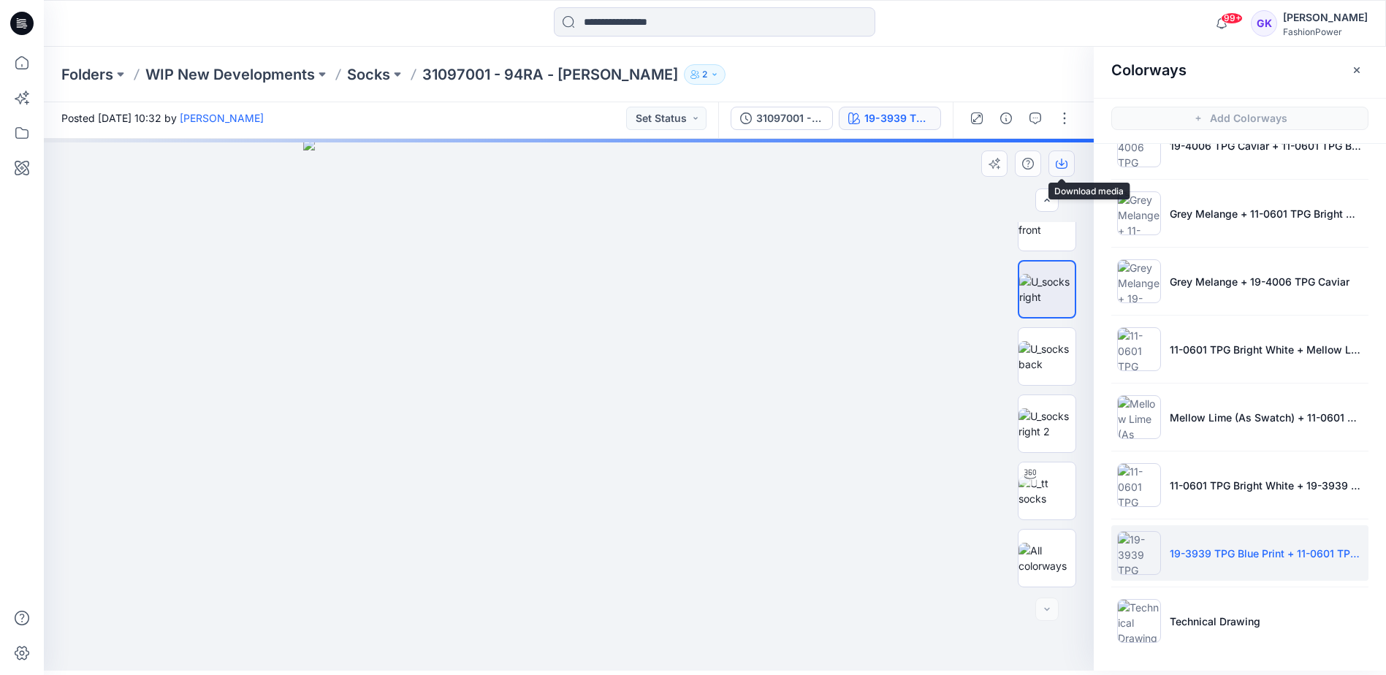
click at [1066, 156] on button "button" at bounding box center [1062, 164] width 26 height 26
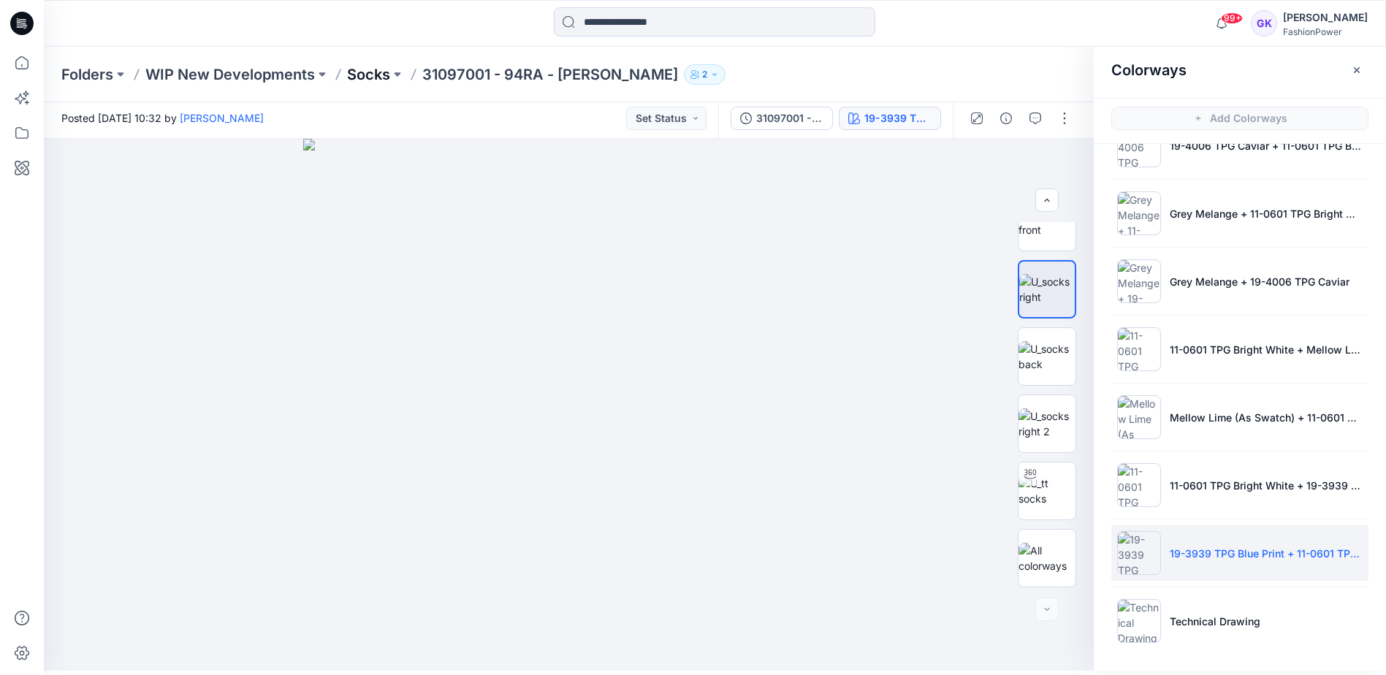
click at [359, 77] on p "Socks" at bounding box center [368, 74] width 43 height 20
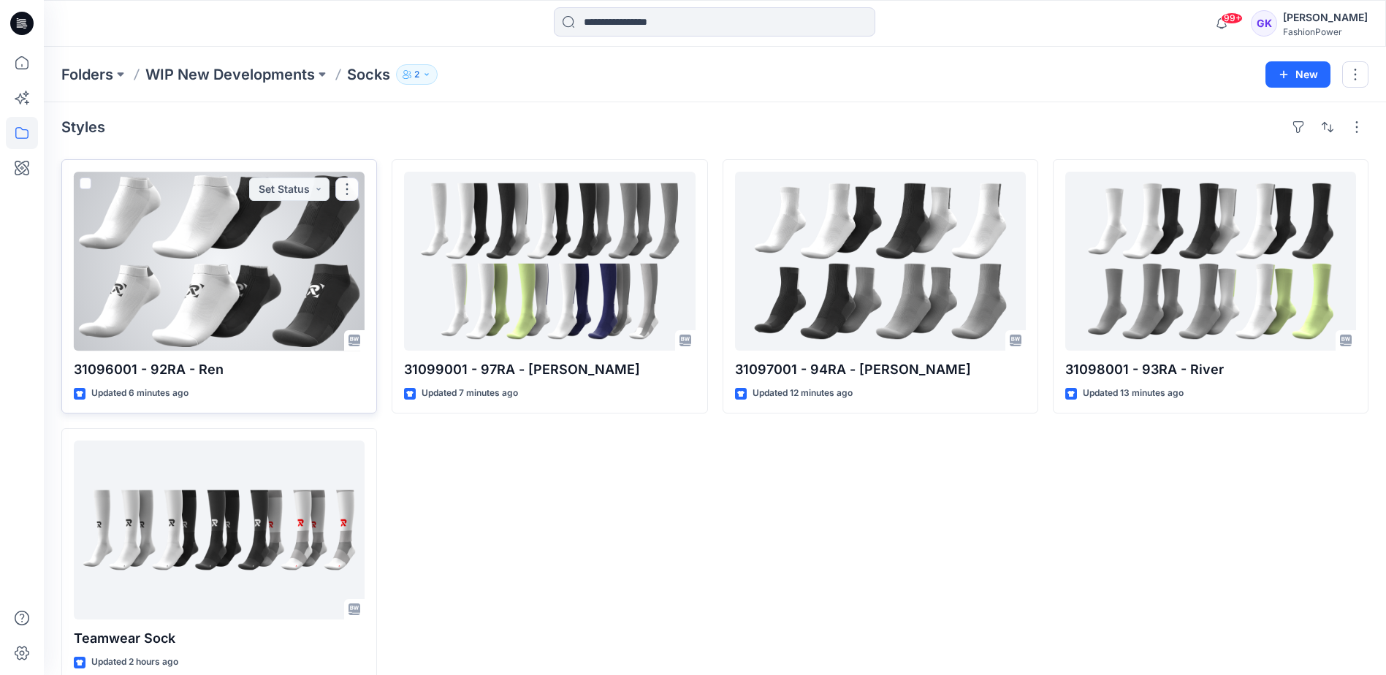
click at [223, 262] on div at bounding box center [219, 261] width 291 height 179
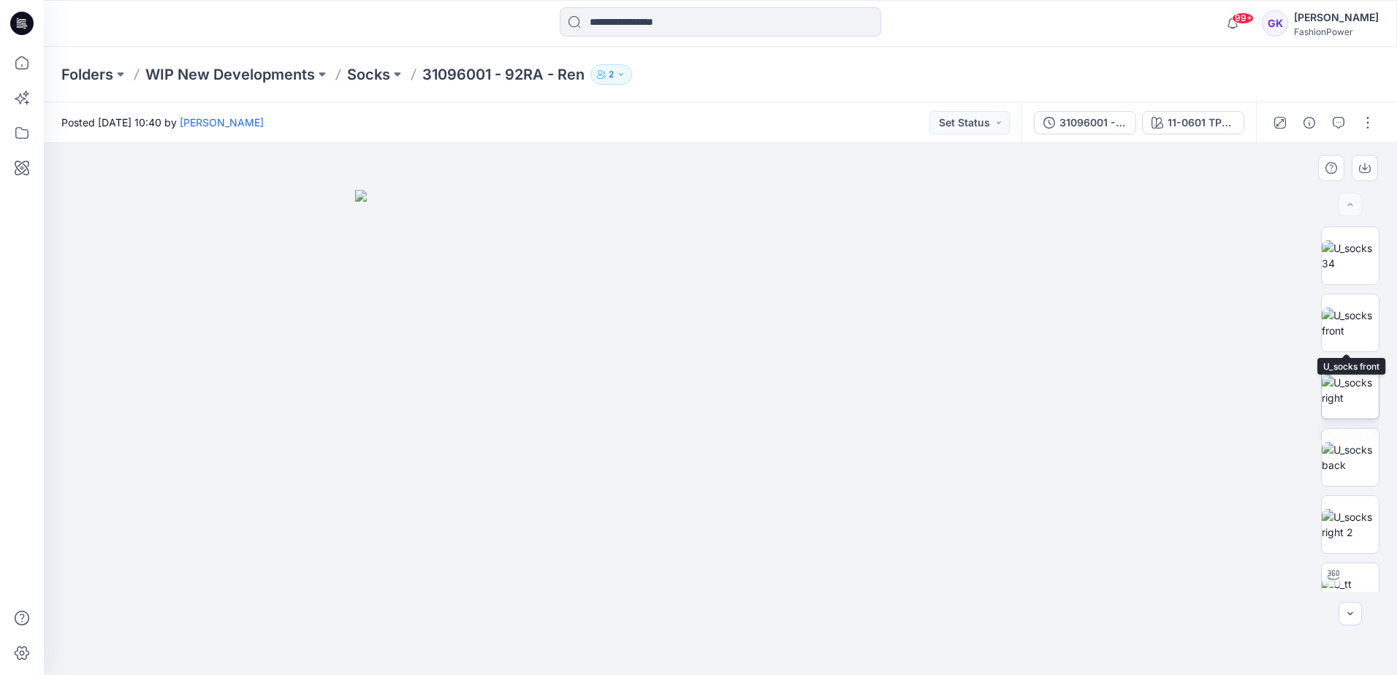
click at [1341, 382] on img at bounding box center [1350, 390] width 57 height 31
click at [1365, 167] on icon "button" at bounding box center [1365, 166] width 6 height 7
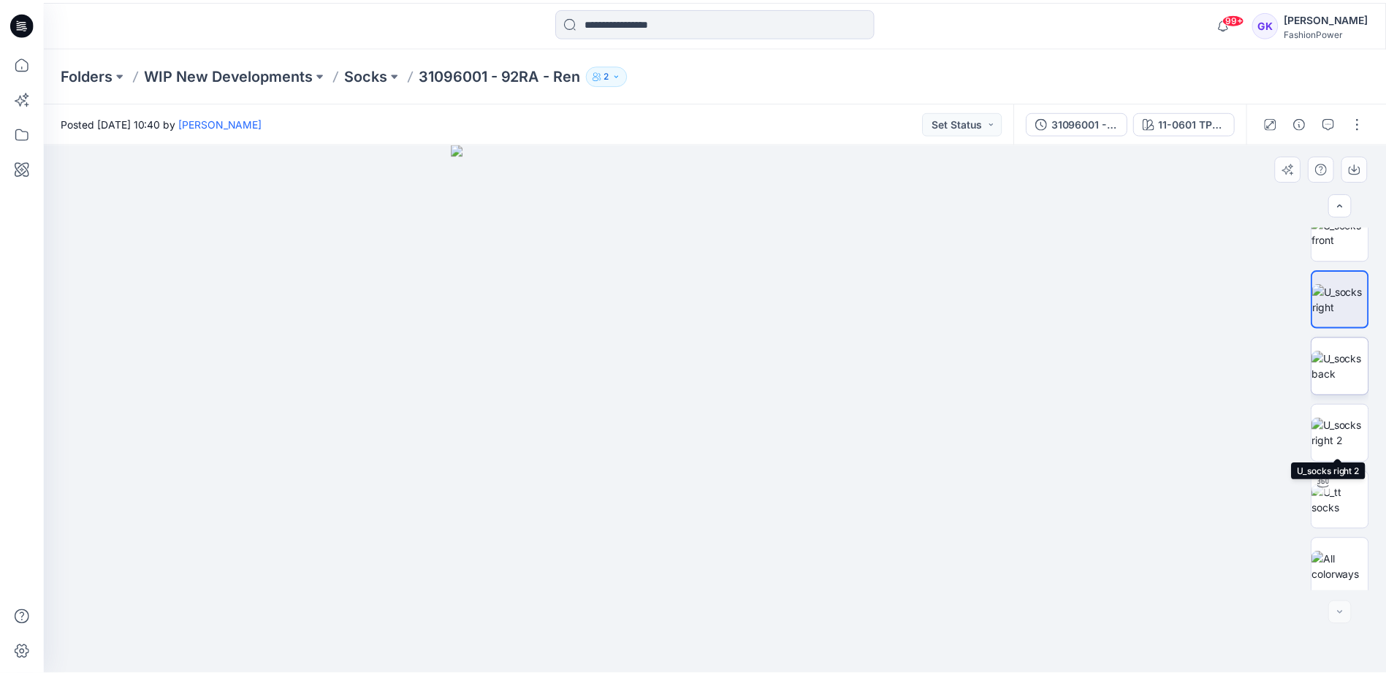
scroll to position [96, 0]
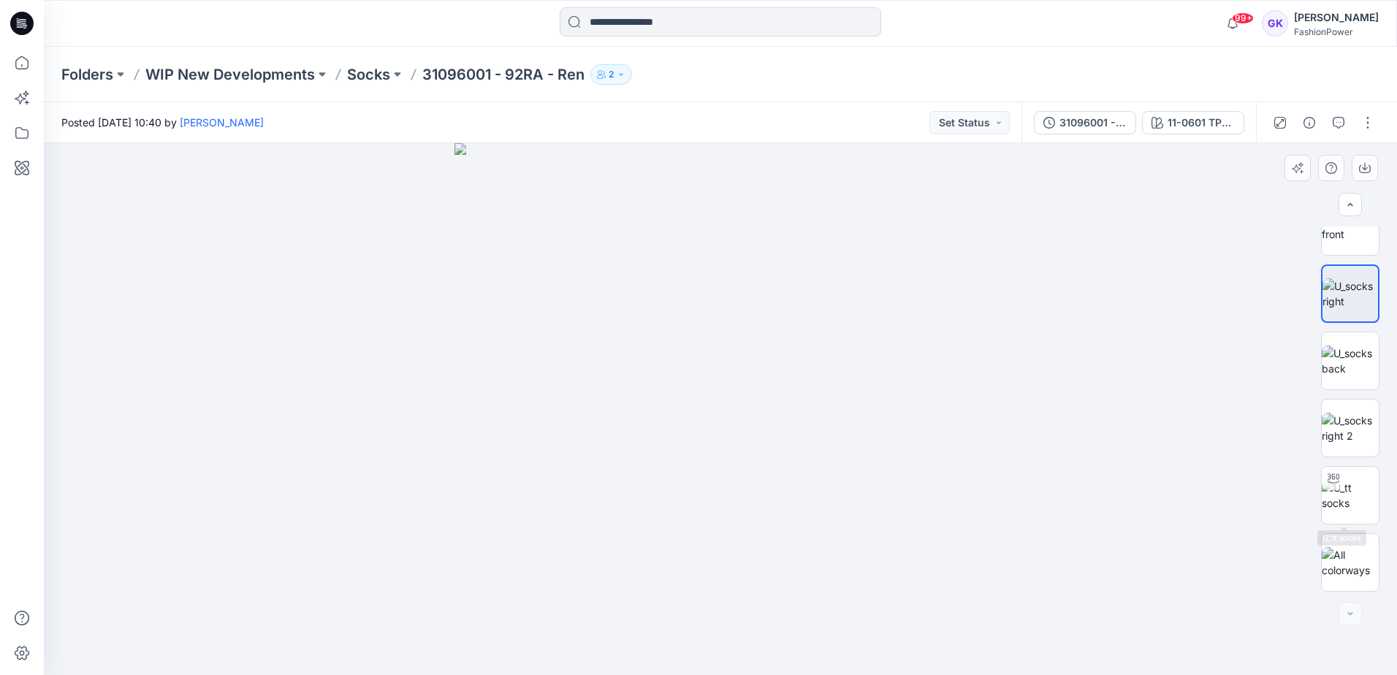
click at [1150, 561] on div at bounding box center [721, 409] width 1354 height 532
click at [1195, 129] on div "11-0601 TPG Bright White" at bounding box center [1201, 123] width 67 height 16
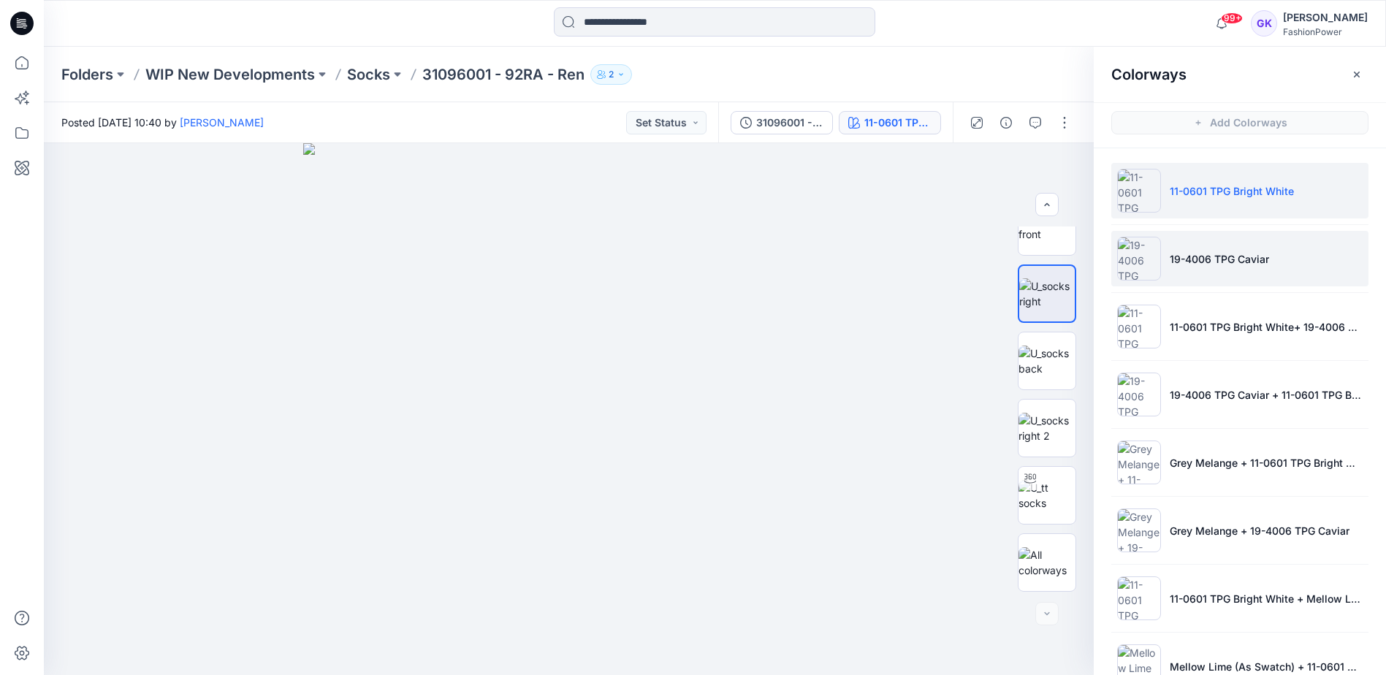
click at [1226, 263] on p "19-4006 TPG Caviar" at bounding box center [1219, 258] width 99 height 15
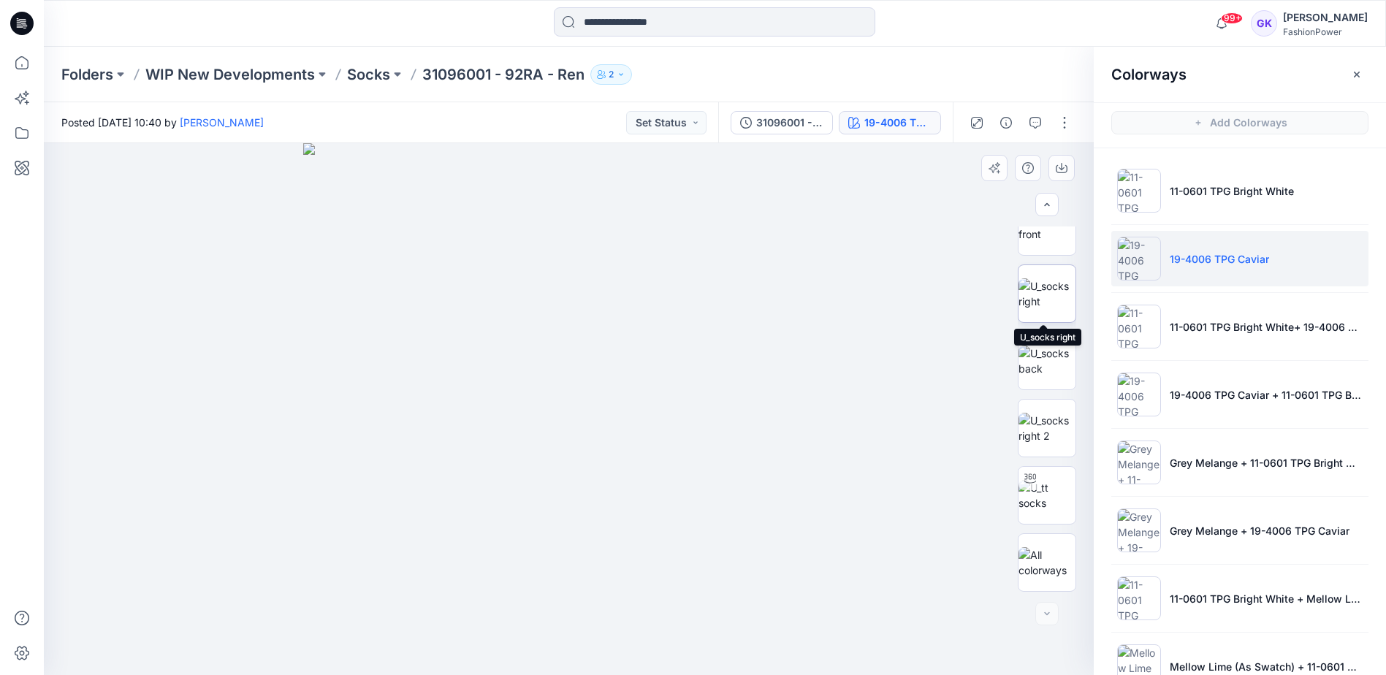
click at [1041, 295] on img at bounding box center [1047, 293] width 57 height 31
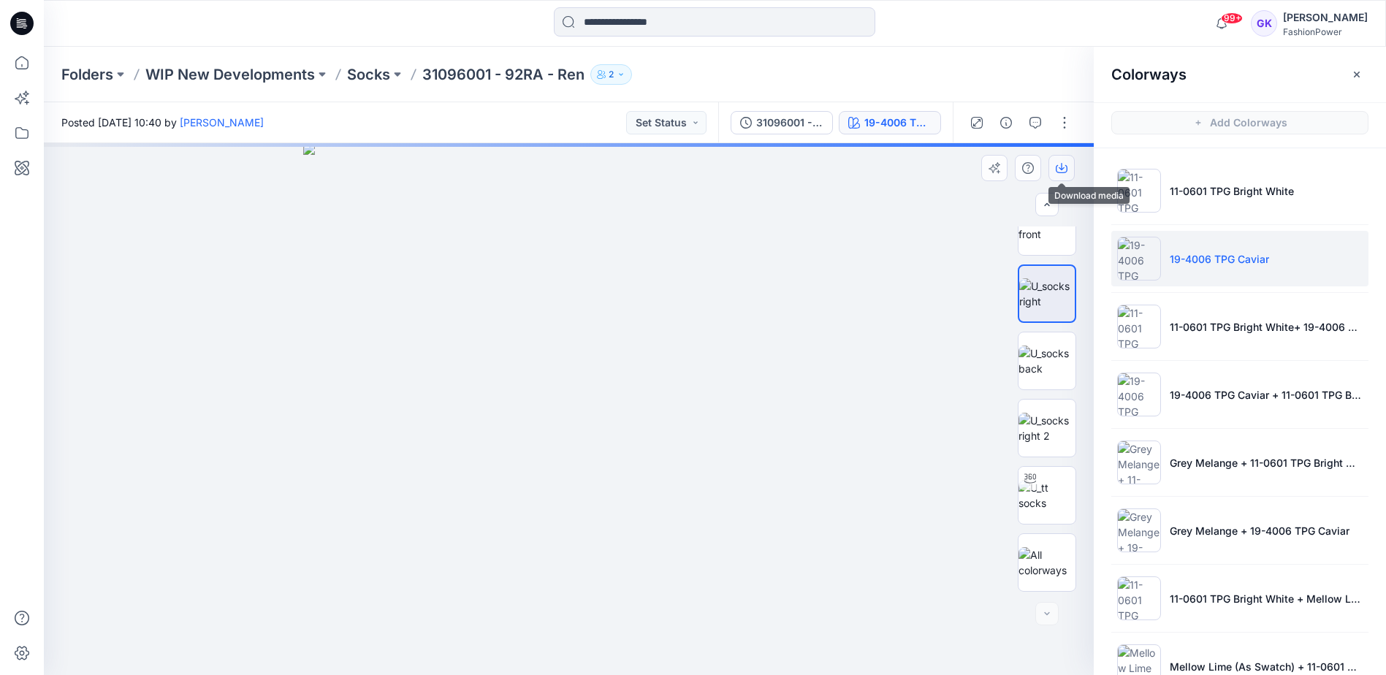
click at [1064, 167] on icon "button" at bounding box center [1062, 166] width 6 height 7
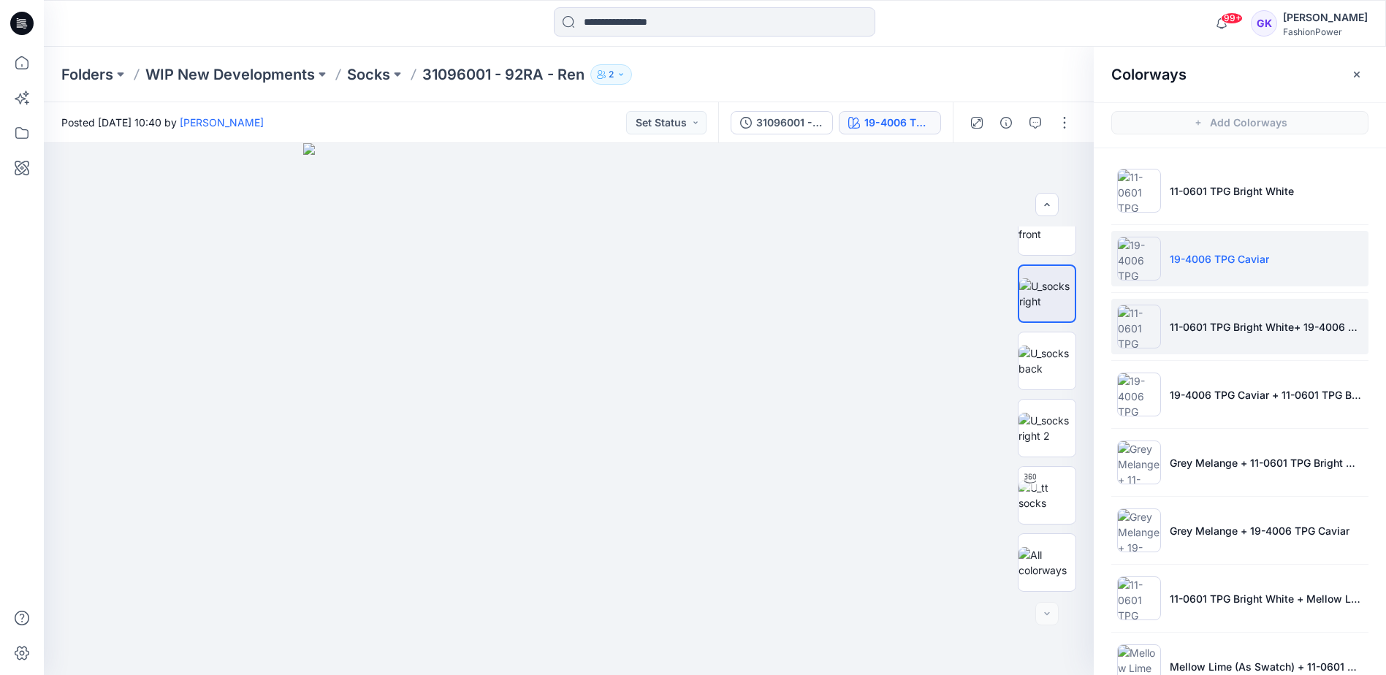
click at [1342, 316] on li "11-0601 TPG Bright White+ 19-4006 TPG Caviar" at bounding box center [1240, 327] width 257 height 56
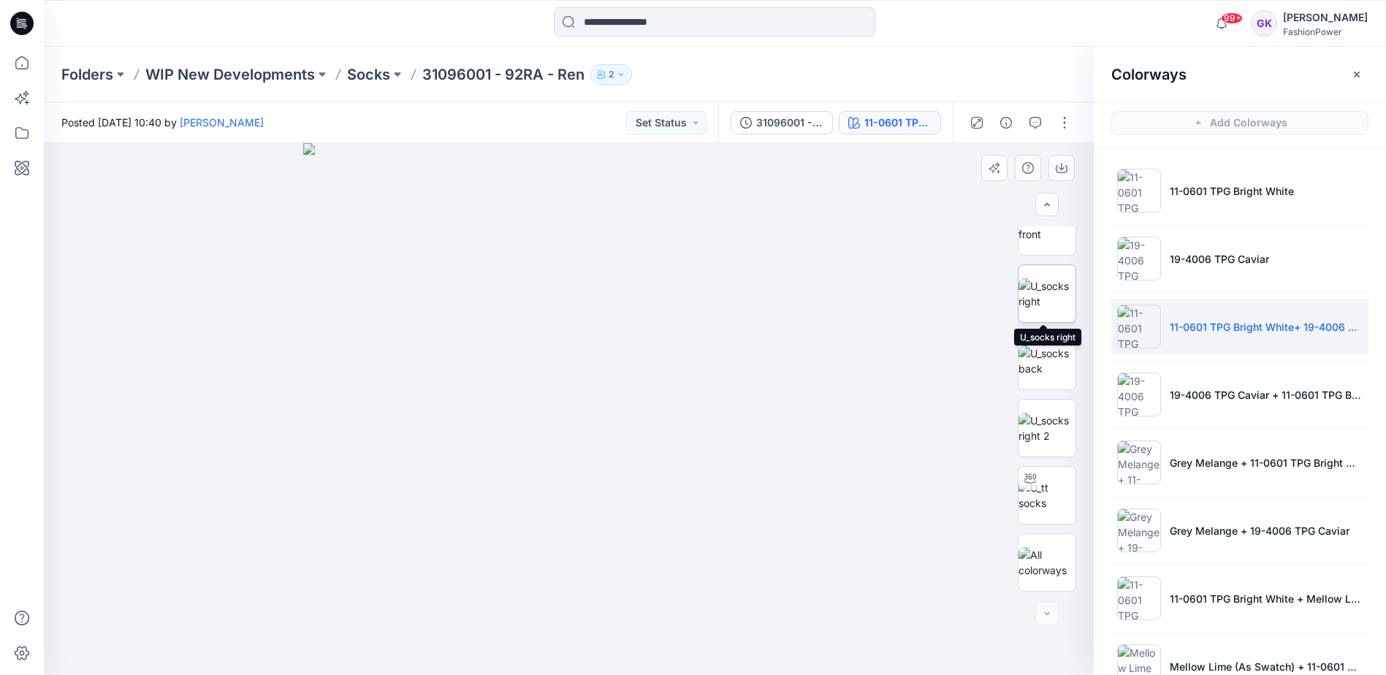
click at [1036, 294] on img at bounding box center [1047, 293] width 57 height 31
click at [1060, 167] on icon "button" at bounding box center [1062, 166] width 6 height 7
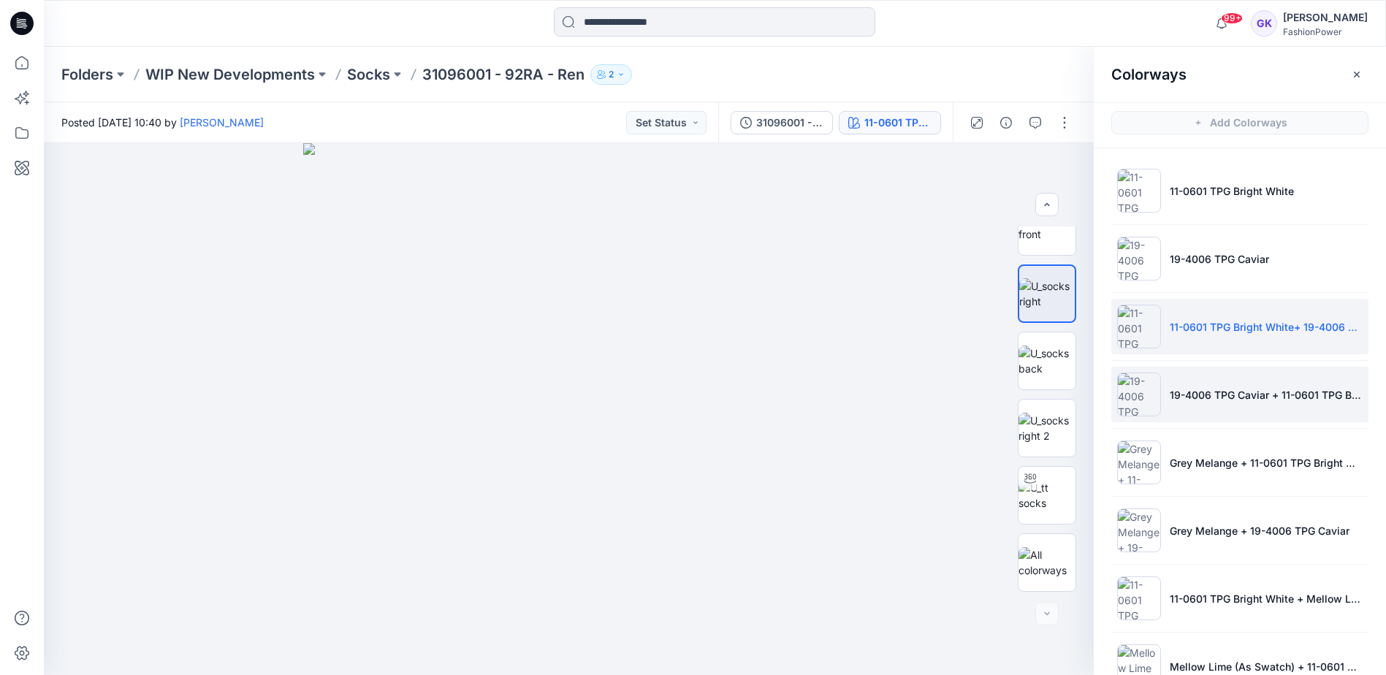
click at [1355, 408] on li "19-4006 TPG Caviar + 11-0601 TPG Bright White" at bounding box center [1240, 395] width 257 height 56
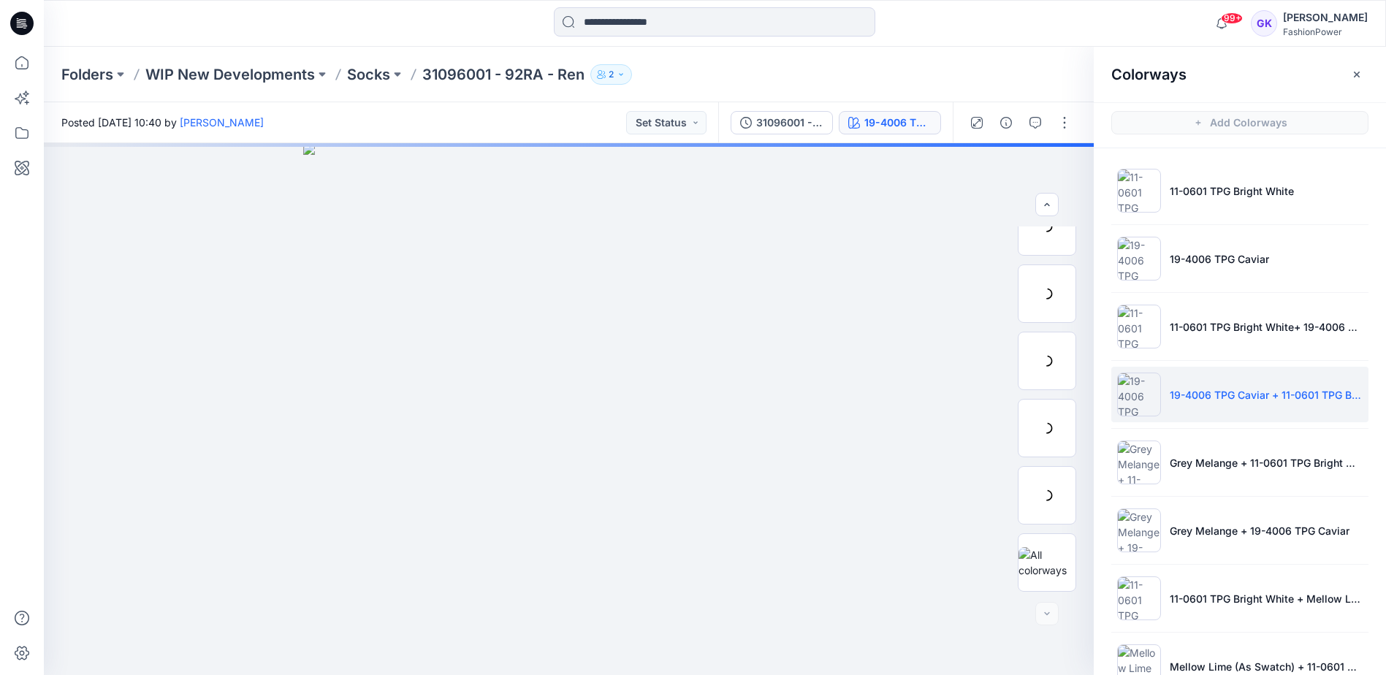
click at [1336, 405] on li "19-4006 TPG Caviar + 11-0601 TPG Bright White" at bounding box center [1240, 395] width 257 height 56
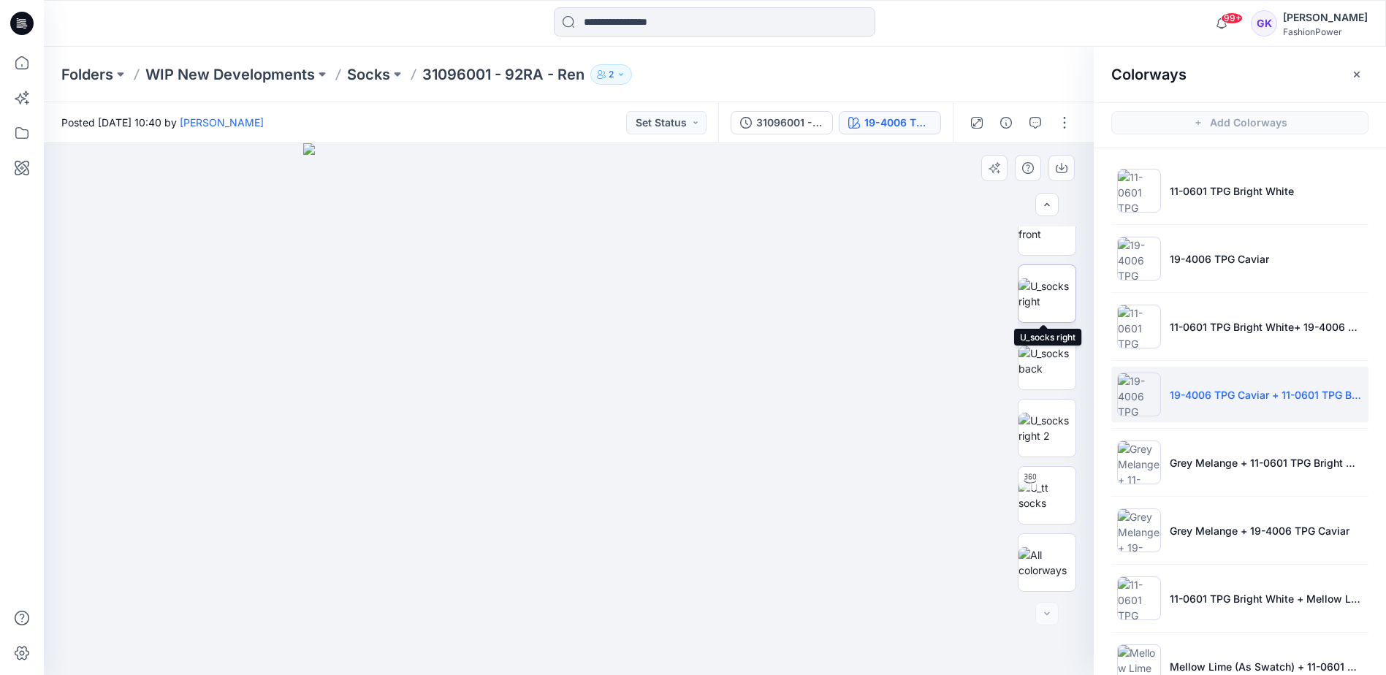
click at [1054, 309] on img at bounding box center [1047, 293] width 57 height 31
click at [1064, 167] on icon "button" at bounding box center [1062, 166] width 6 height 7
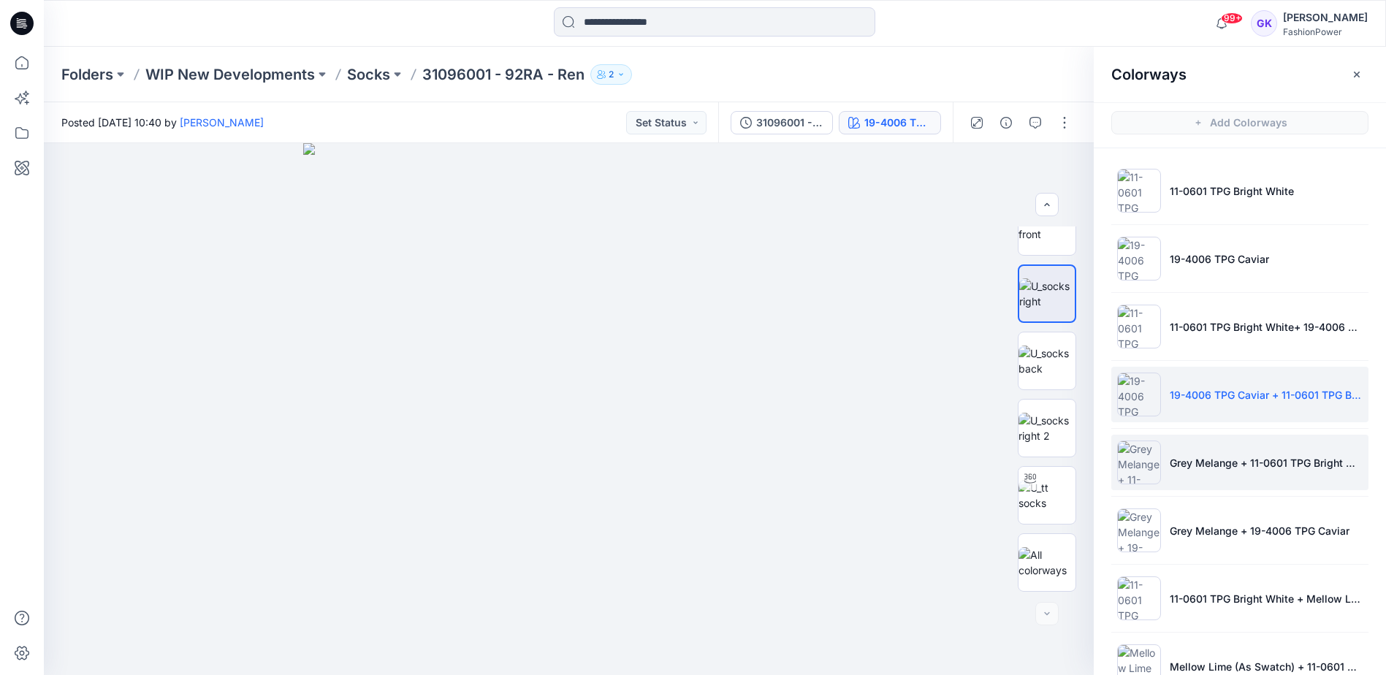
click at [1318, 474] on li "Grey Melange + 11-0601 TPG Bright White" at bounding box center [1240, 463] width 257 height 56
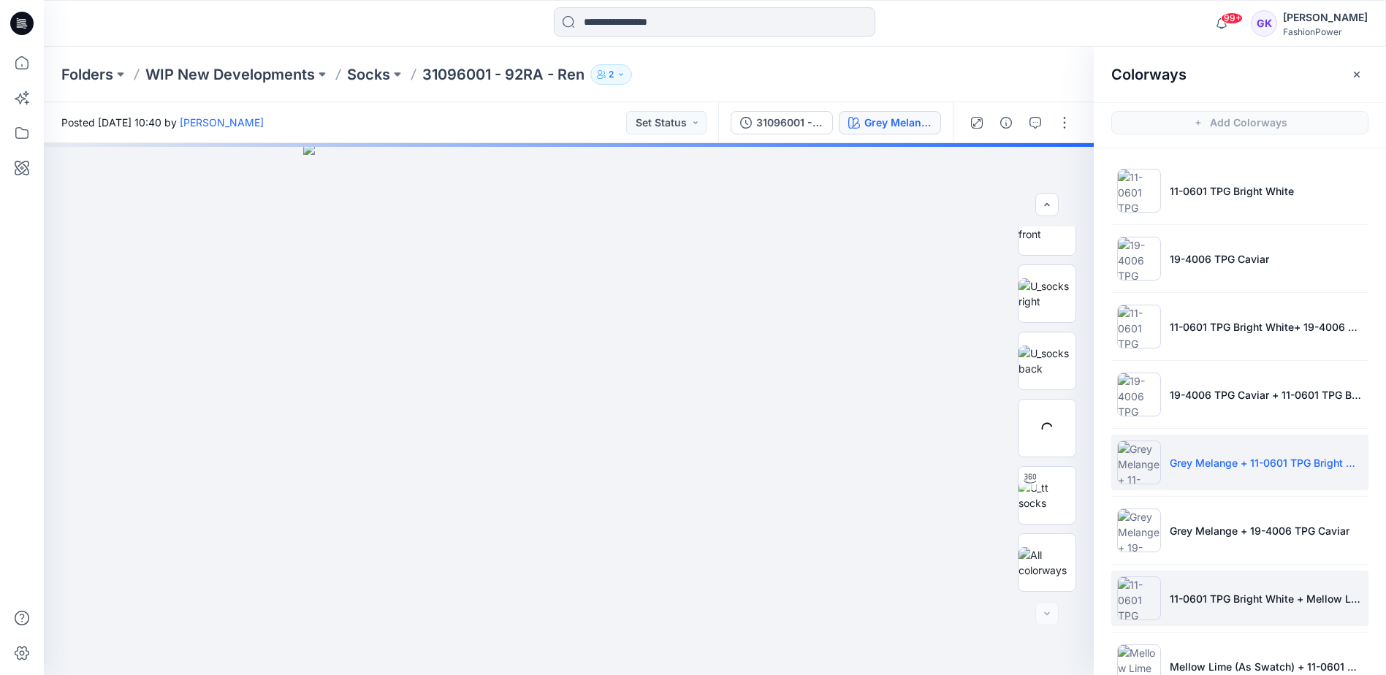
click at [1250, 579] on li "11-0601 TPG Bright White + Mellow Lime (As Swatch)" at bounding box center [1240, 599] width 257 height 56
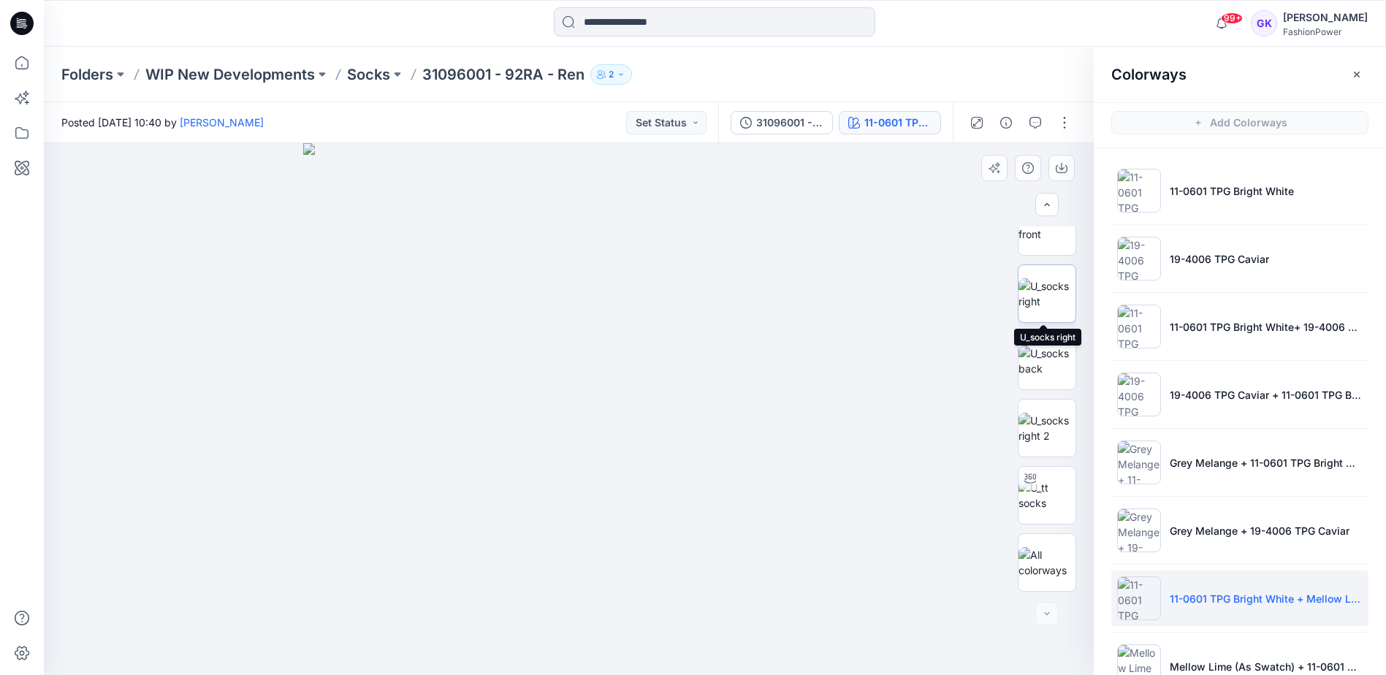
click at [1058, 282] on img at bounding box center [1047, 293] width 57 height 31
click at [1060, 169] on icon "button" at bounding box center [1062, 166] width 6 height 7
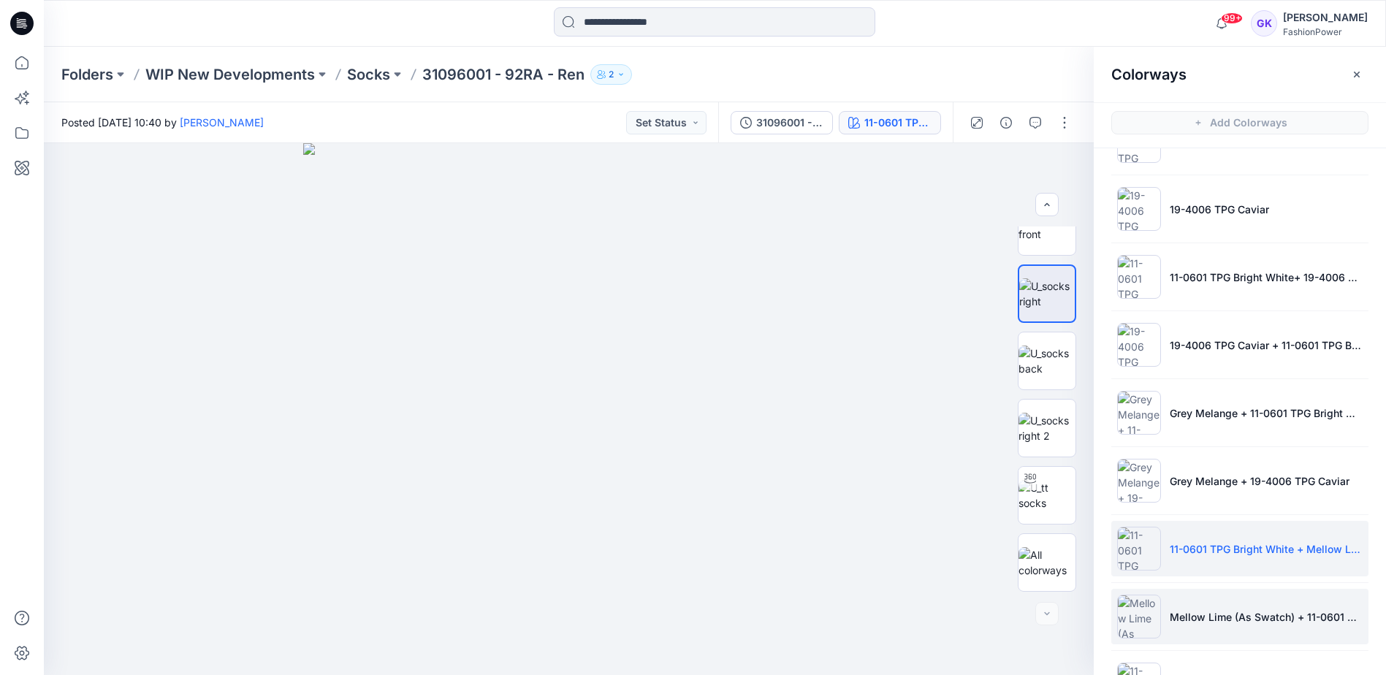
scroll to position [73, 0]
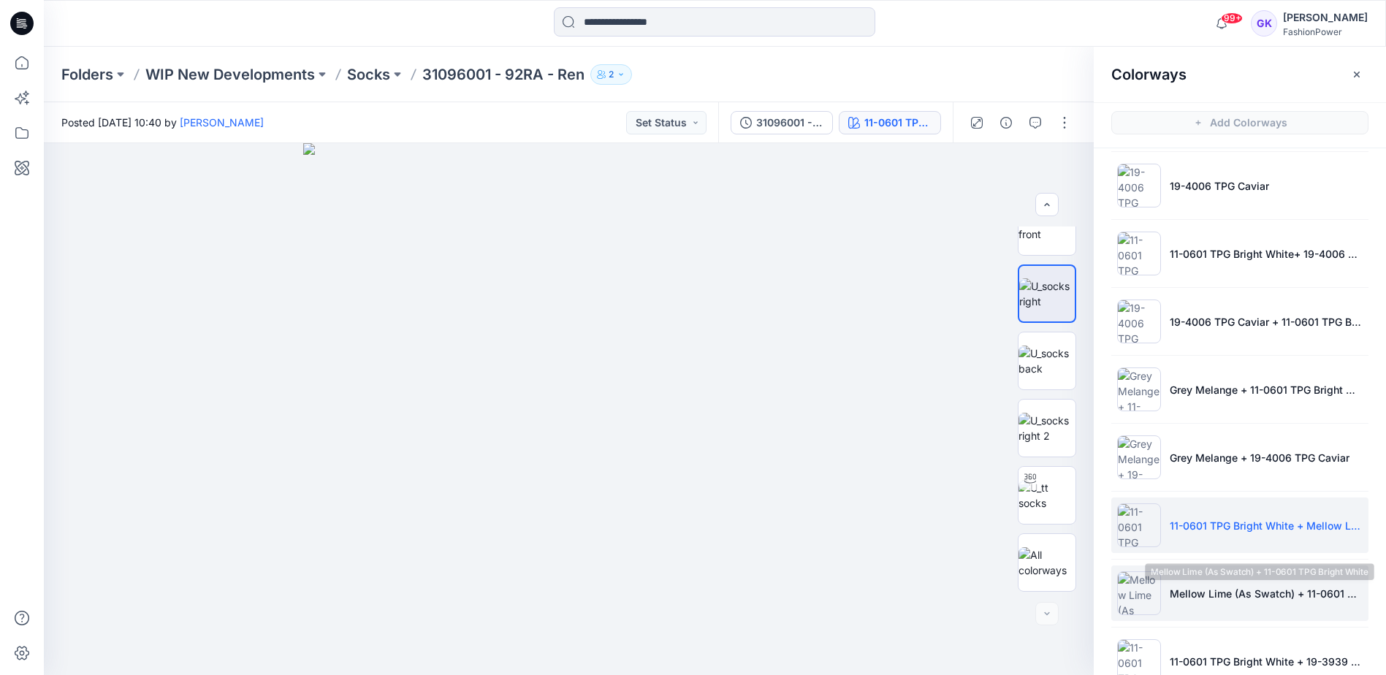
click at [1220, 587] on p "Mellow Lime (As Swatch) + 11-0601 TPG Bright White" at bounding box center [1266, 593] width 193 height 15
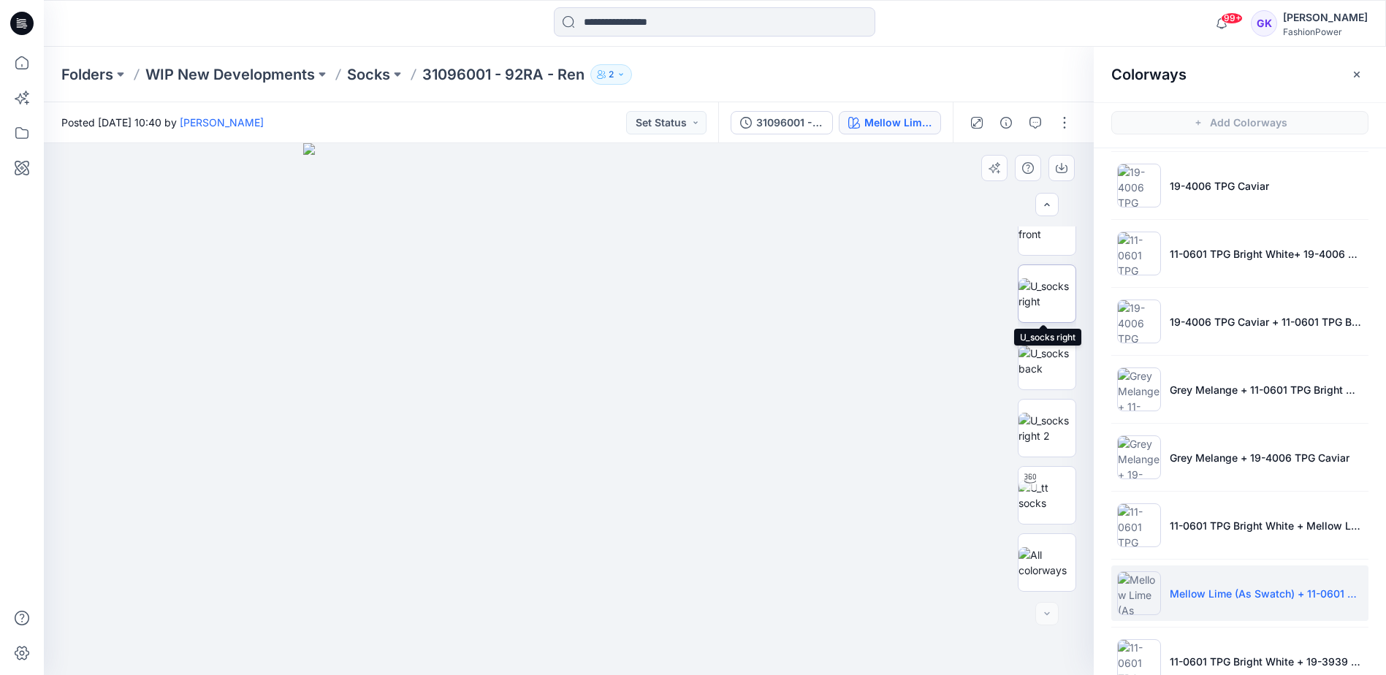
click at [1047, 305] on img at bounding box center [1047, 293] width 57 height 31
click at [1061, 162] on icon "button" at bounding box center [1062, 168] width 12 height 12
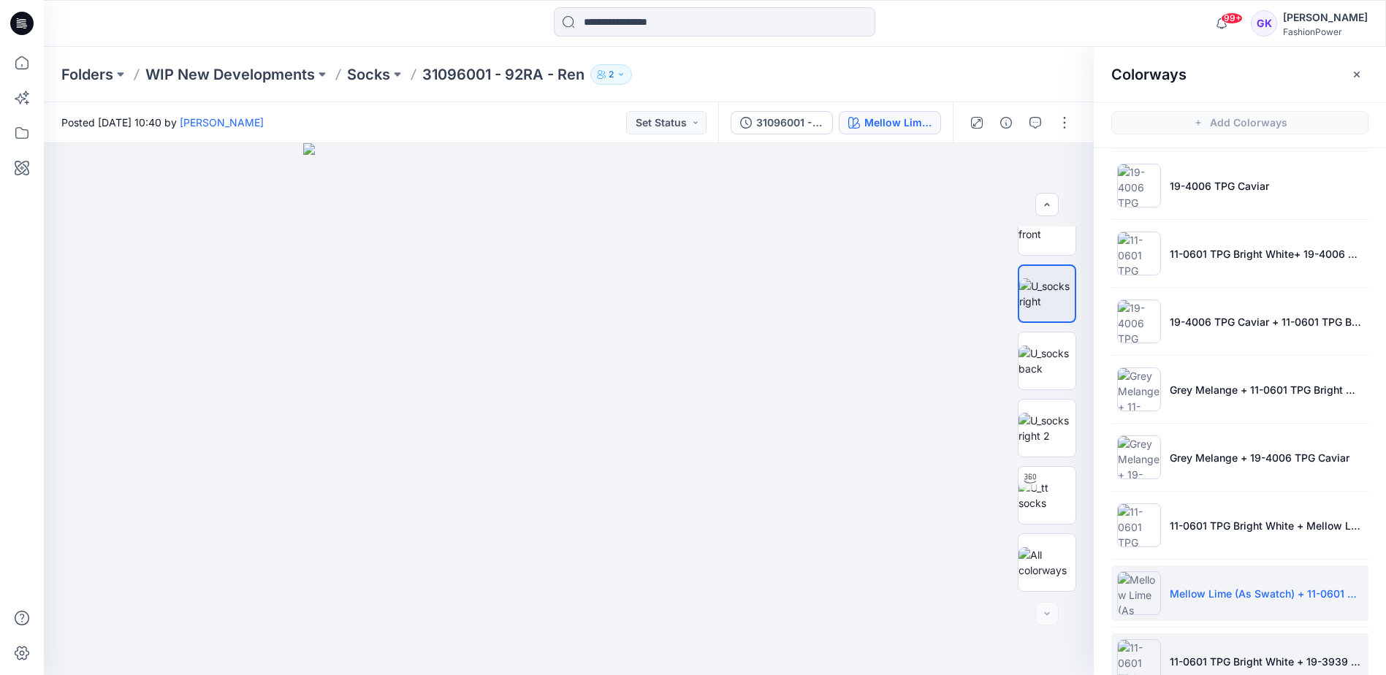
click at [1226, 645] on li "11-0601 TPG Bright White + 19-3939 TPG Blue Print" at bounding box center [1240, 662] width 257 height 56
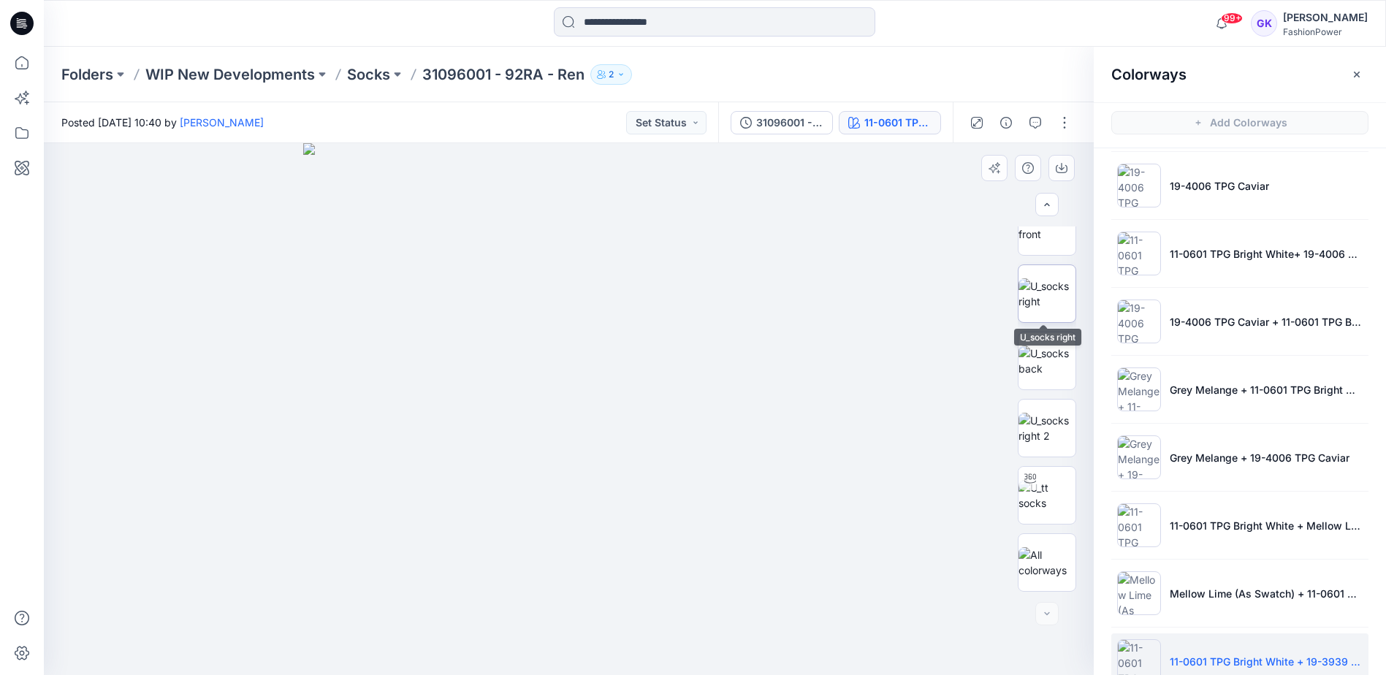
click at [1061, 303] on img at bounding box center [1047, 293] width 57 height 31
click at [1060, 164] on icon "button" at bounding box center [1062, 168] width 12 height 12
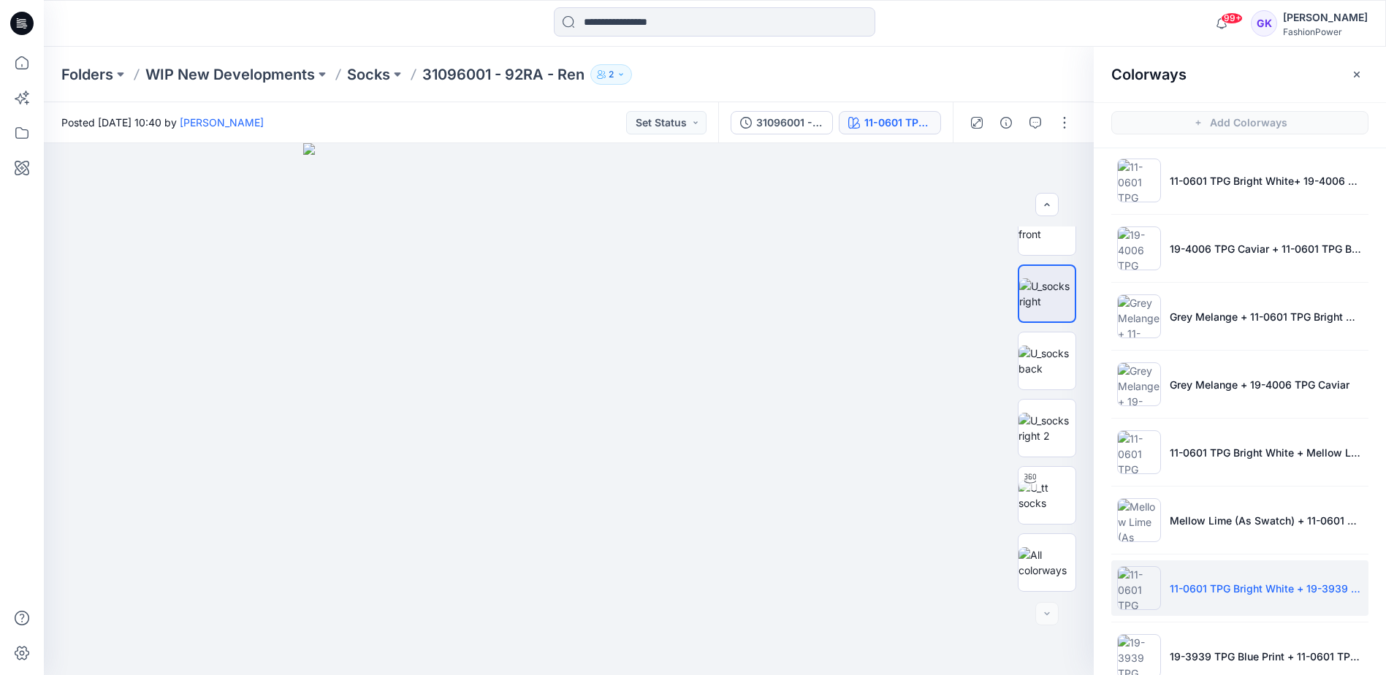
scroll to position [219, 0]
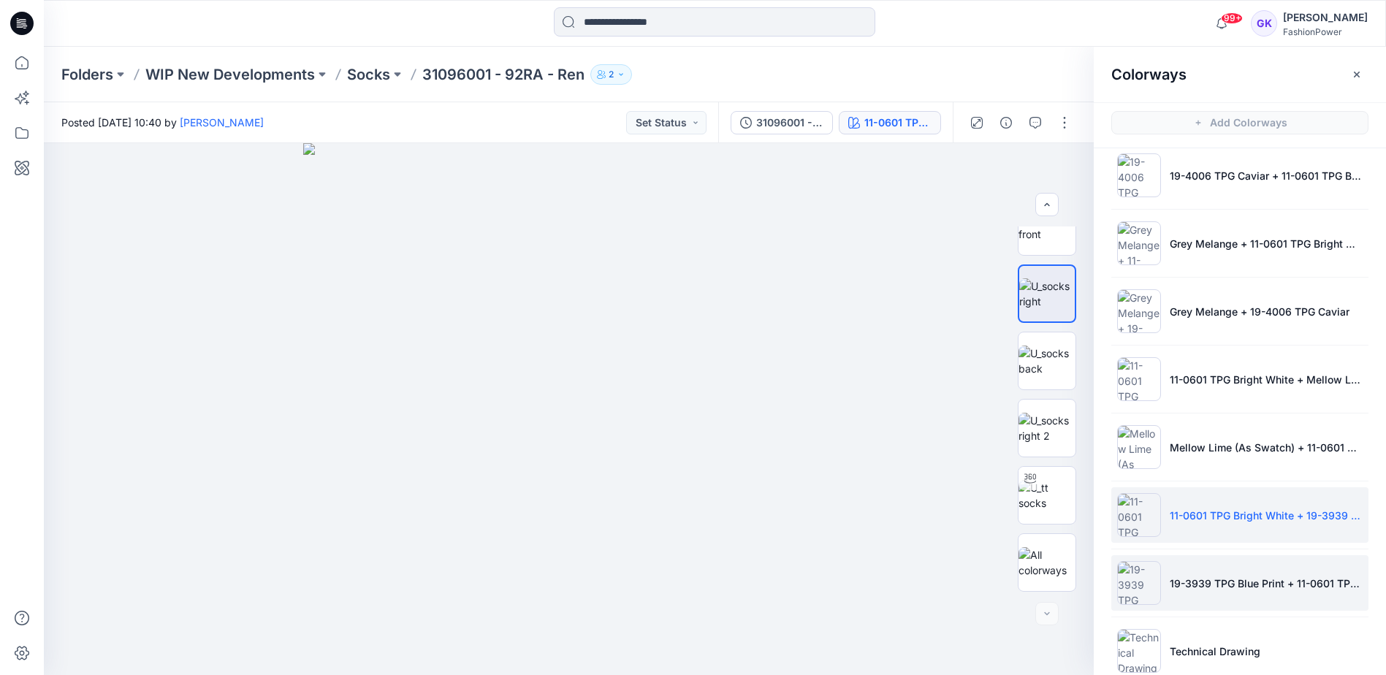
click at [1252, 603] on li "19-3939 TPG Blue Print + 11-0601 TPG Bright White" at bounding box center [1240, 583] width 257 height 56
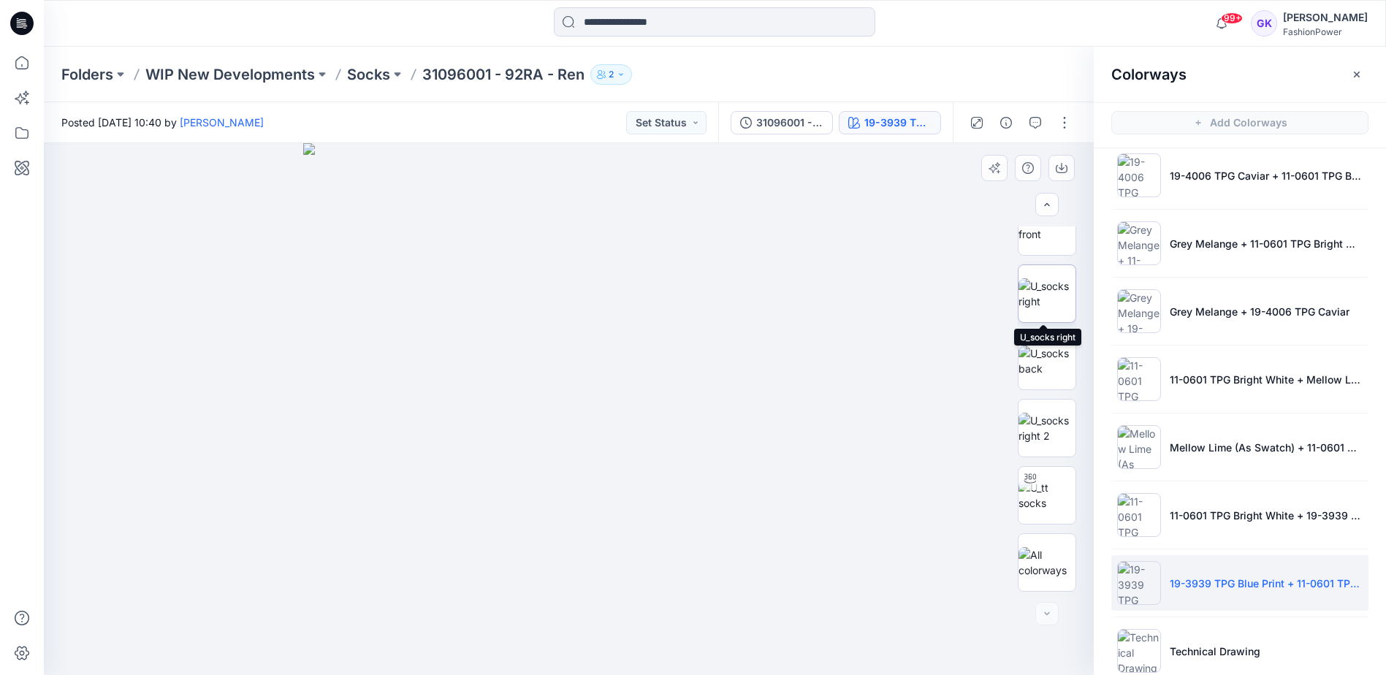
click at [1051, 287] on img at bounding box center [1047, 293] width 57 height 31
click at [1063, 169] on icon "button" at bounding box center [1062, 166] width 6 height 7
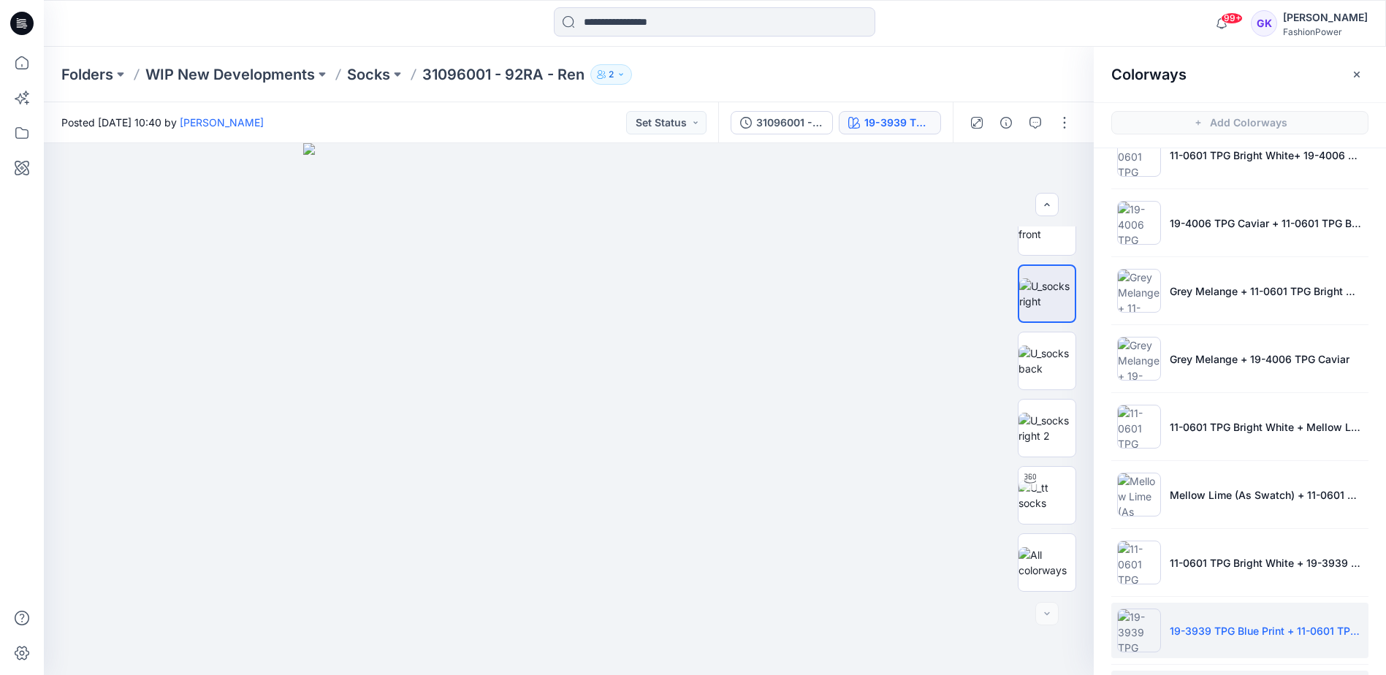
scroll to position [245, 0]
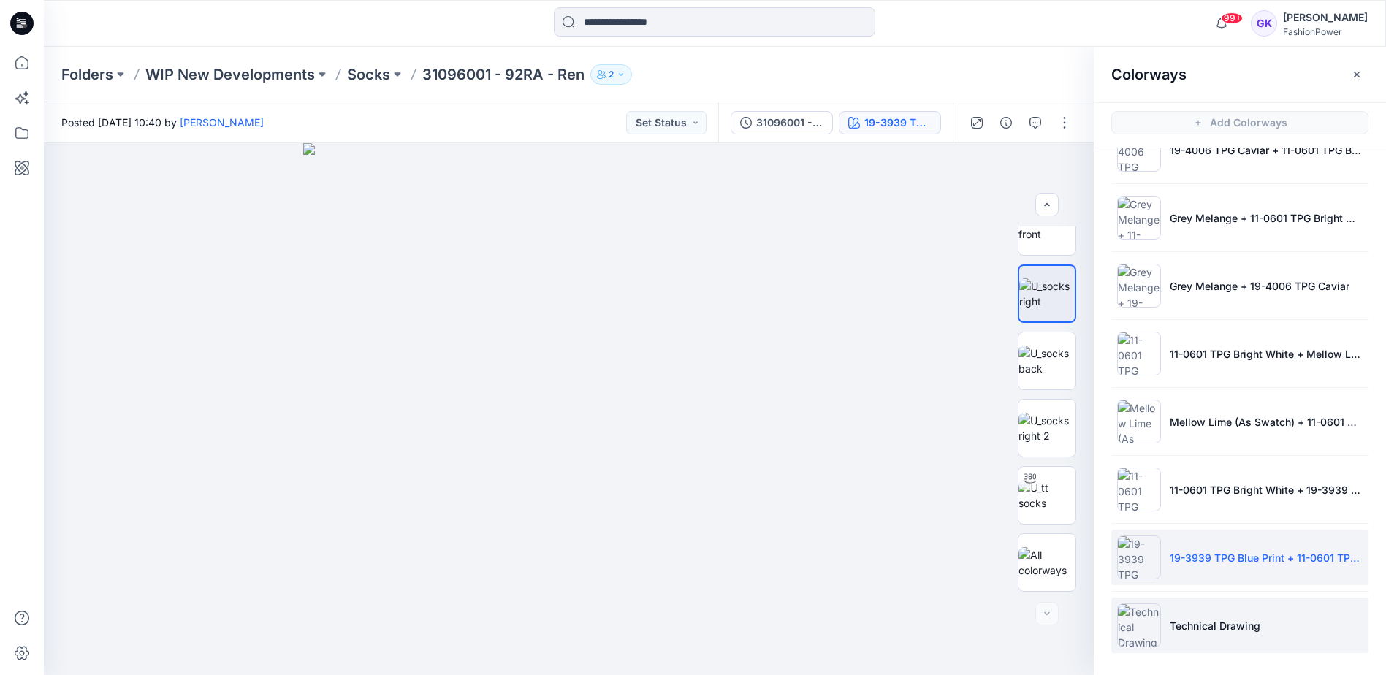
click at [1208, 636] on li "Technical Drawing" at bounding box center [1240, 626] width 257 height 56
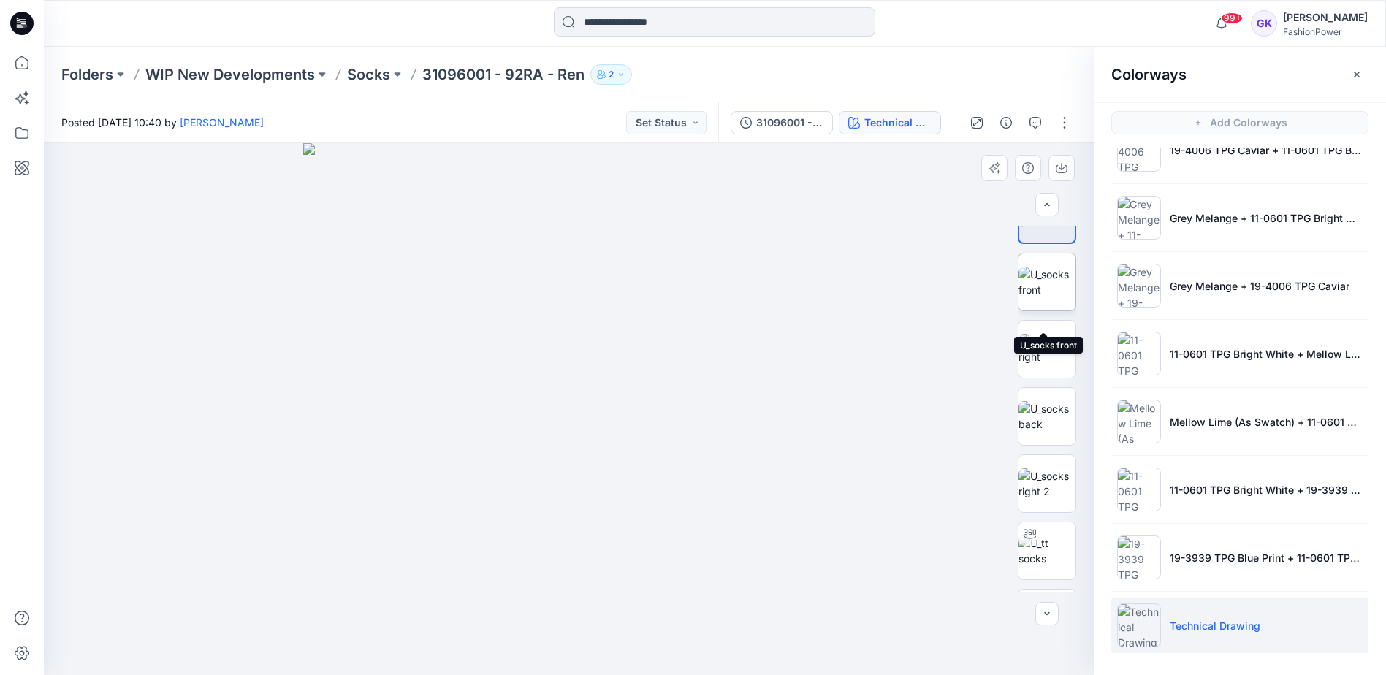
scroll to position [0, 0]
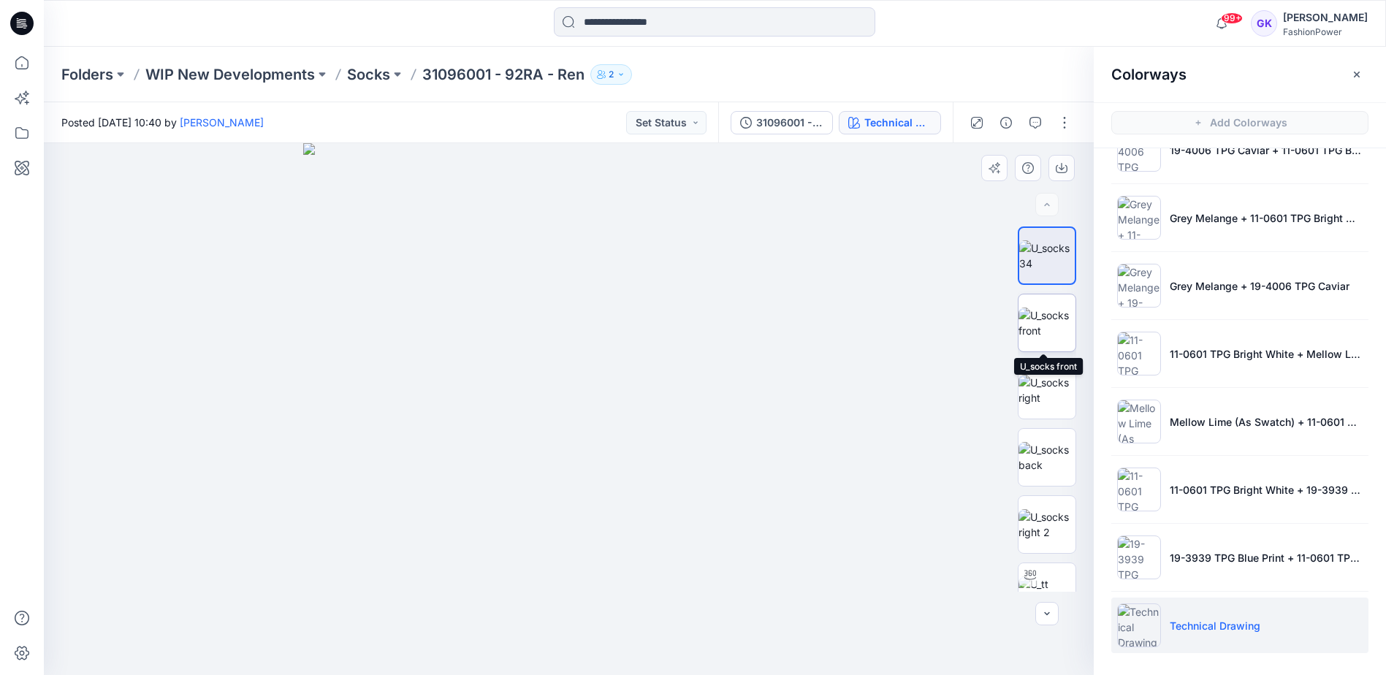
click at [1057, 325] on img at bounding box center [1047, 323] width 57 height 31
drag, startPoint x: 849, startPoint y: 72, endPoint x: 862, endPoint y: 76, distance: 14.4
click at [849, 72] on div "Folders WIP New Developments Socks 31096001 - 92RA - Ren 2" at bounding box center [657, 74] width 1193 height 20
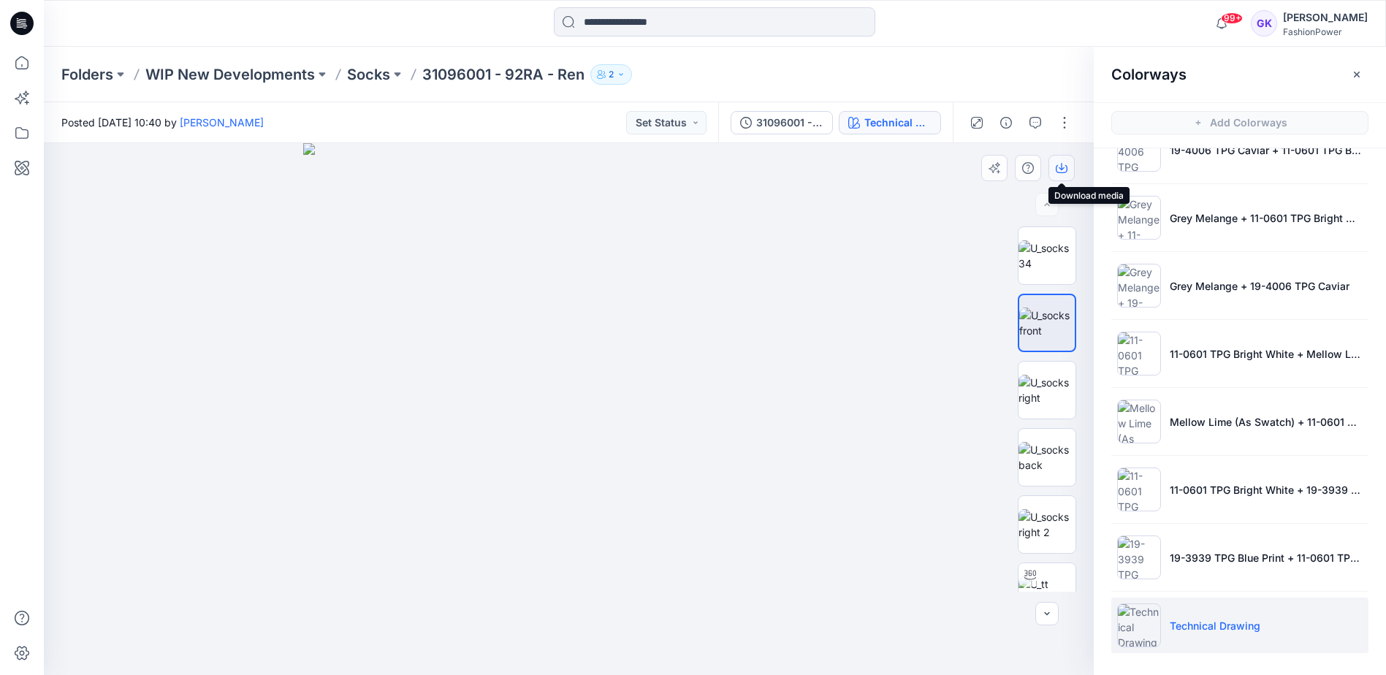
click at [1069, 168] on button "button" at bounding box center [1062, 168] width 26 height 26
click at [1043, 404] on img at bounding box center [1047, 390] width 57 height 31
click at [1063, 163] on icon "button" at bounding box center [1062, 168] width 12 height 12
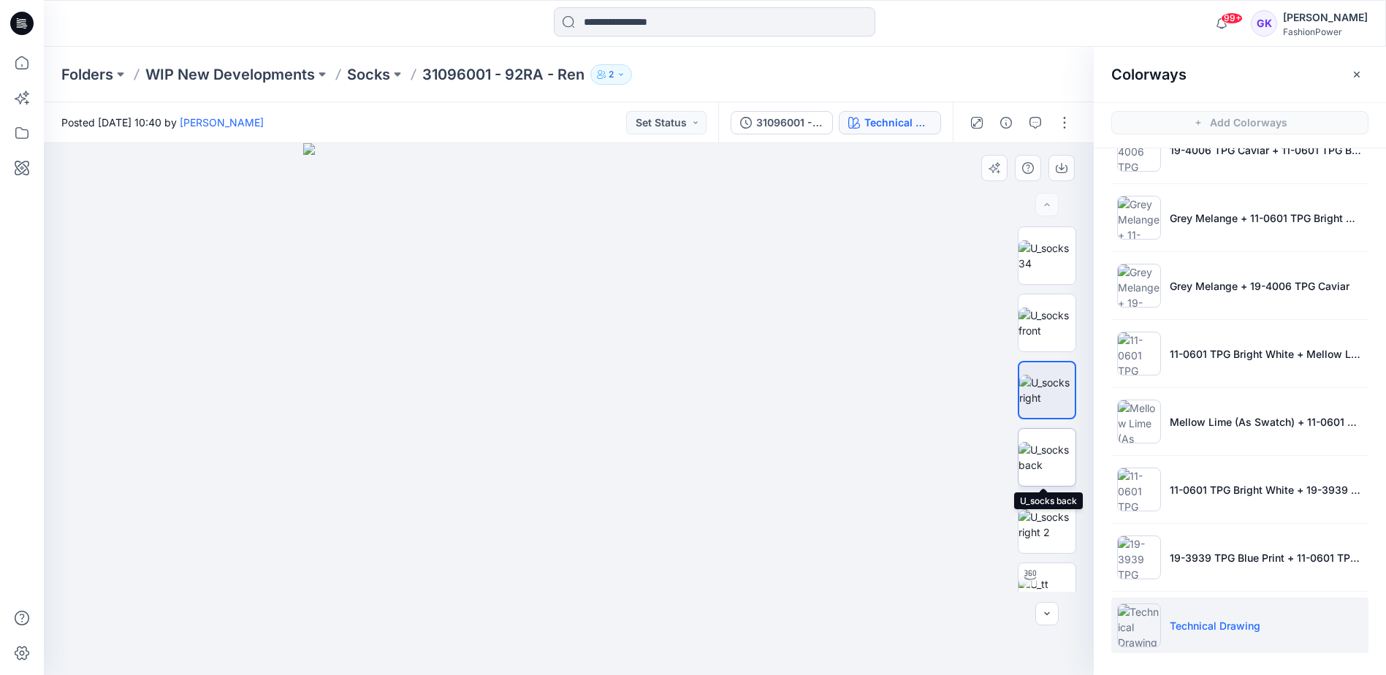
click at [1033, 472] on img at bounding box center [1047, 457] width 57 height 31
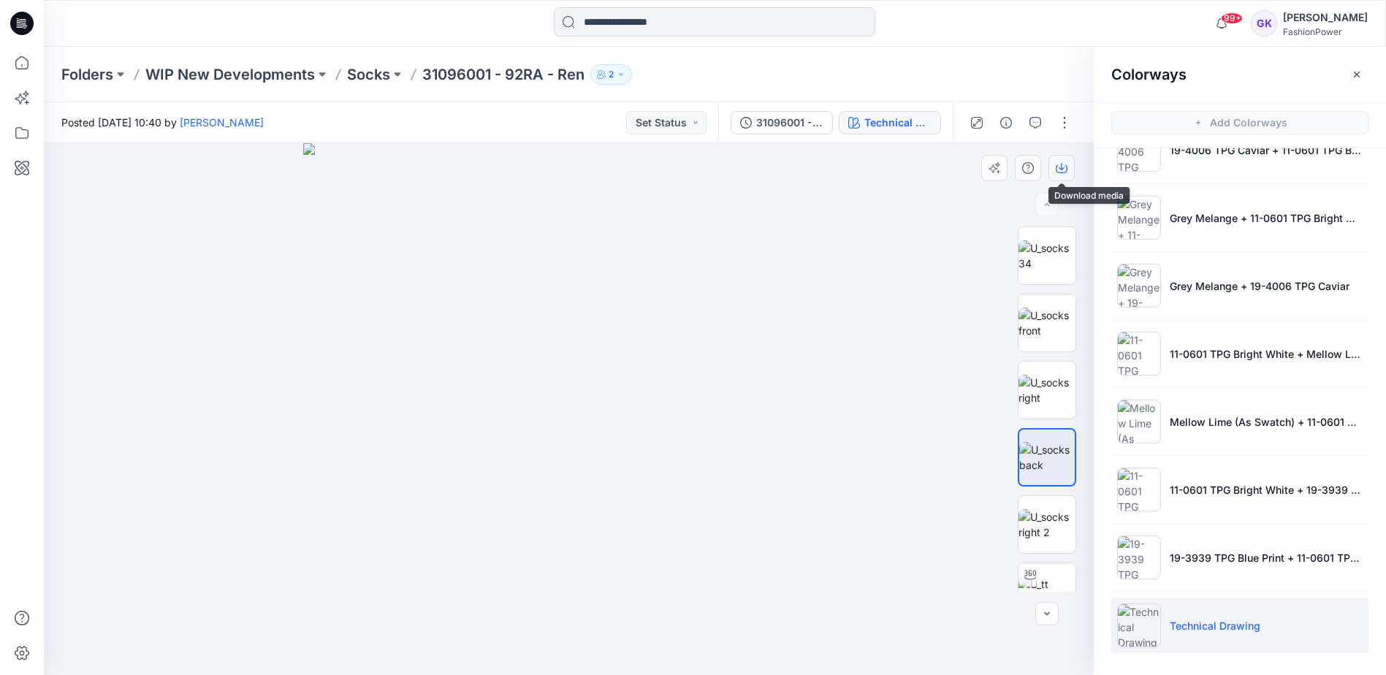
click at [1066, 171] on icon "button" at bounding box center [1062, 168] width 12 height 12
click at [1036, 536] on img at bounding box center [1047, 524] width 57 height 31
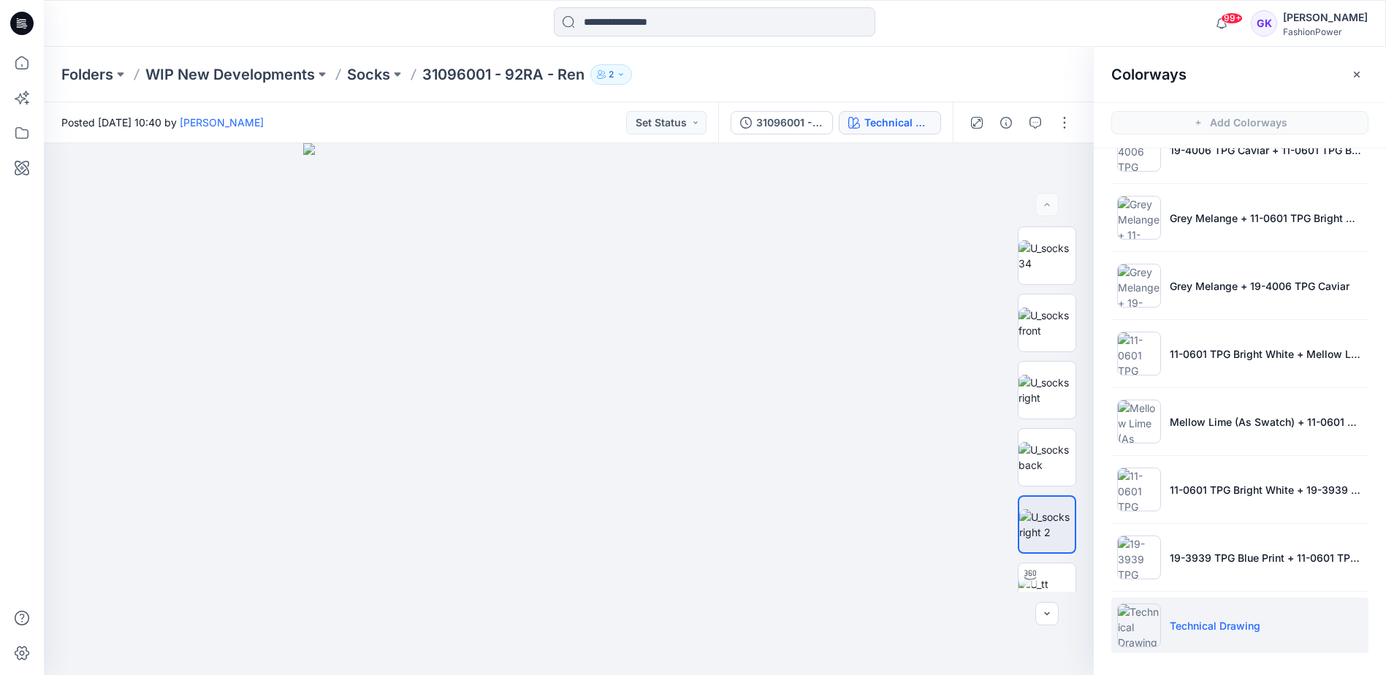
scroll to position [242, 0]
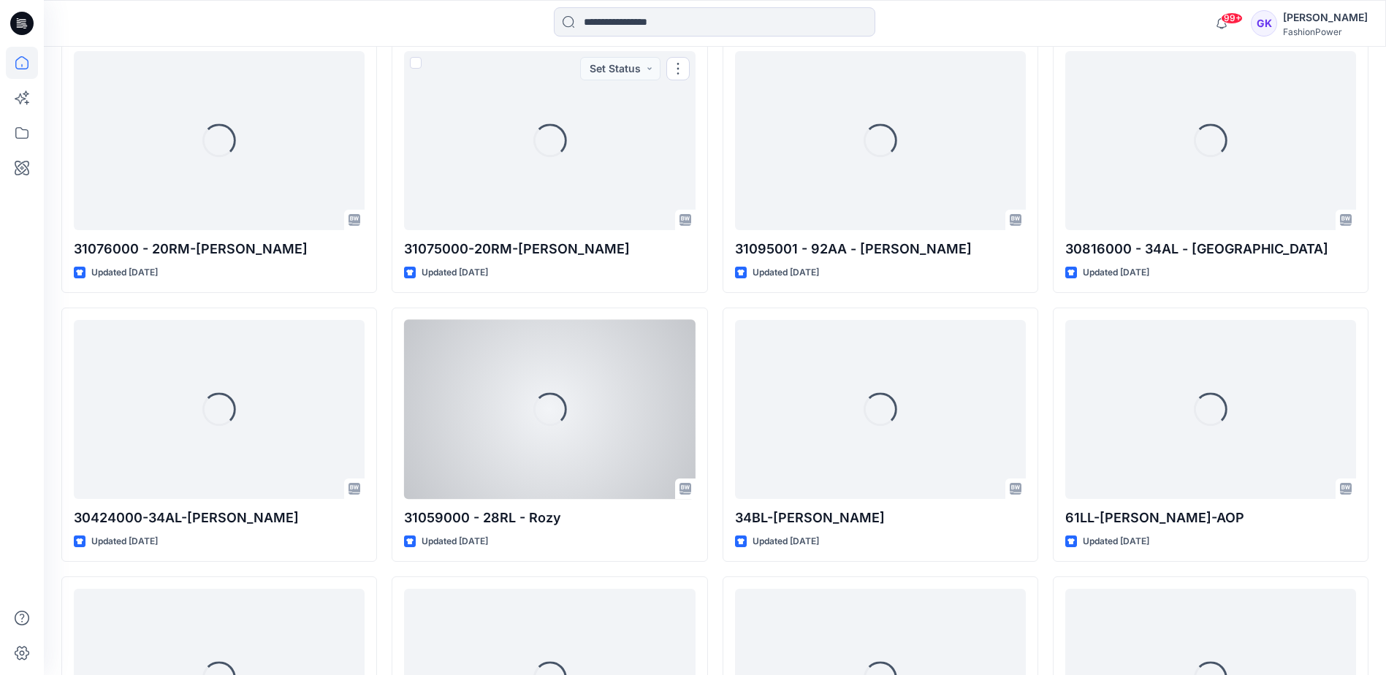
scroll to position [1276, 0]
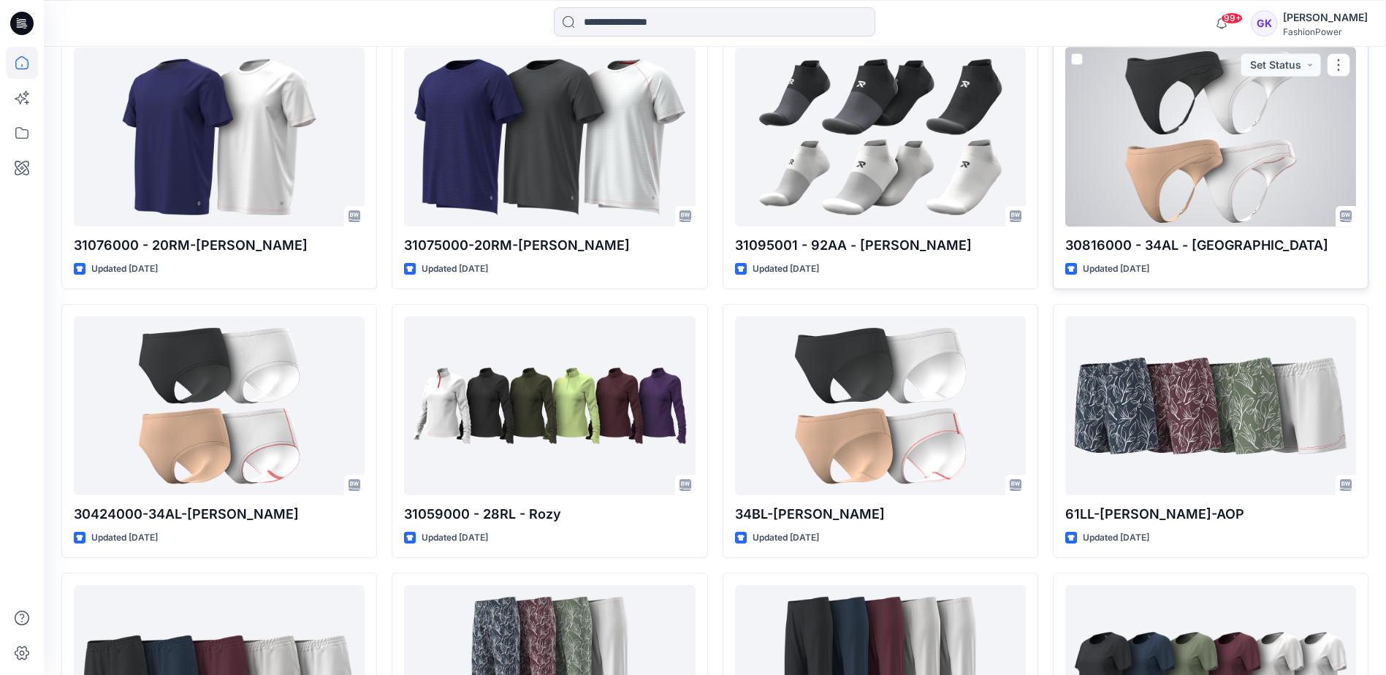
click at [1194, 129] on div at bounding box center [1211, 137] width 291 height 179
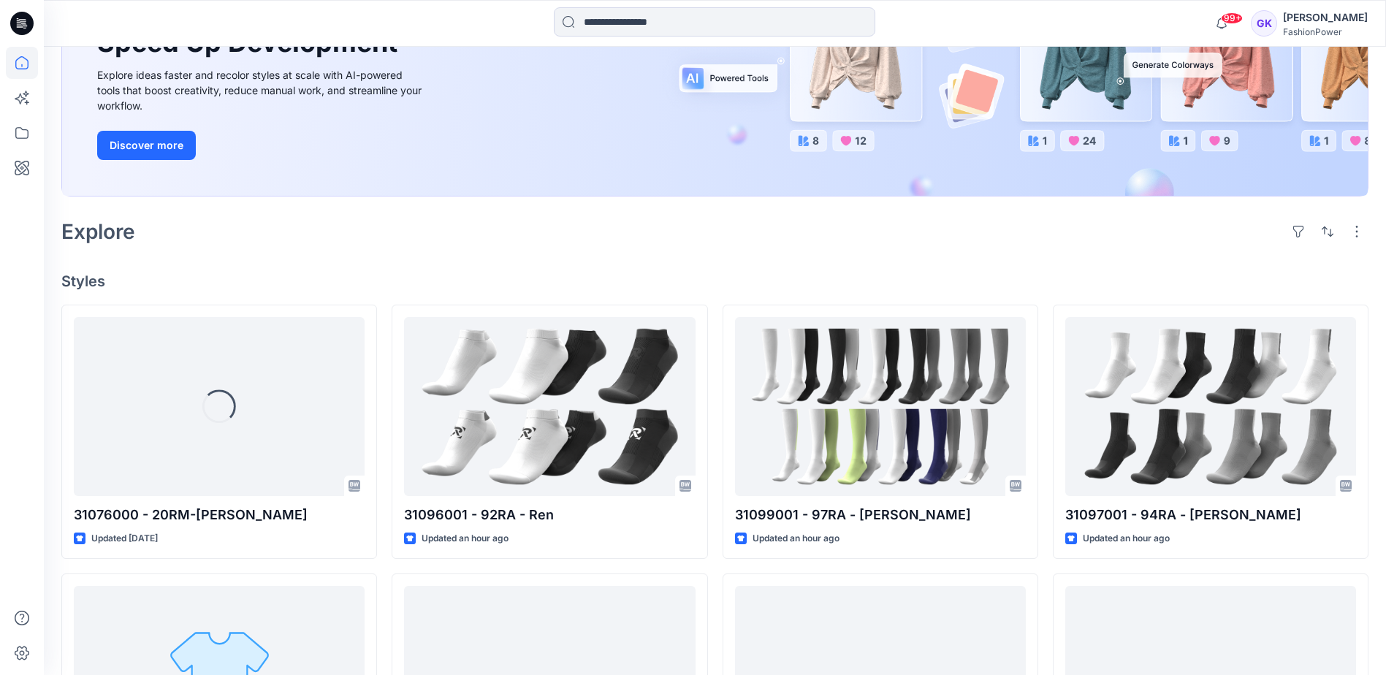
scroll to position [177, 0]
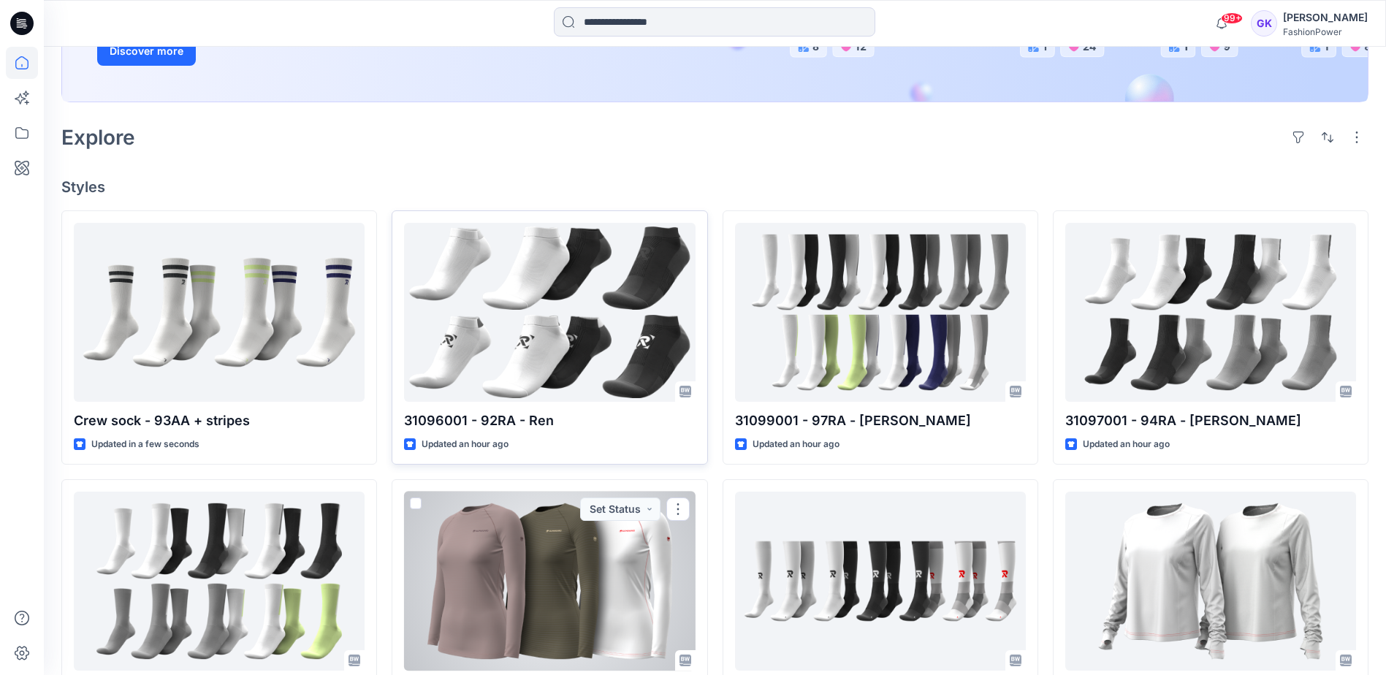
scroll to position [292, 0]
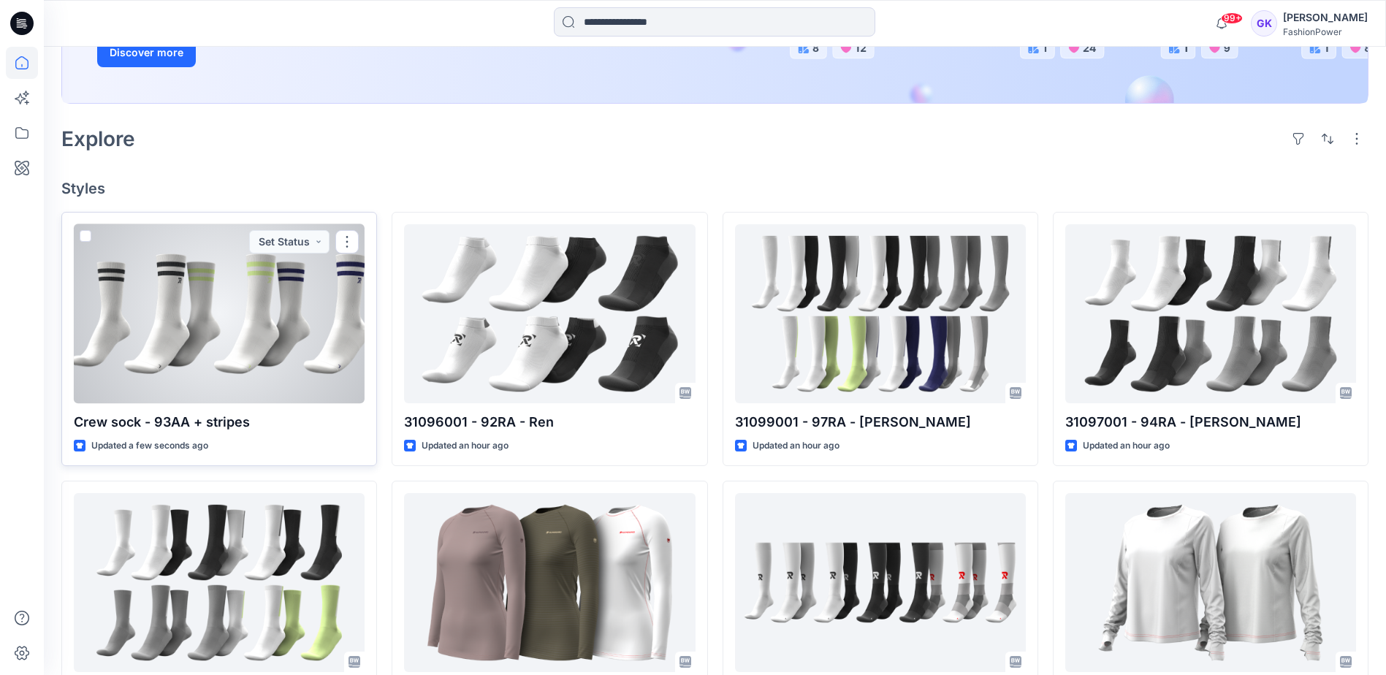
click at [279, 436] on div "Crew sock - 93AA + stripes Updated a few seconds ago Set Status" at bounding box center [219, 339] width 316 height 254
click at [282, 339] on div at bounding box center [219, 313] width 291 height 179
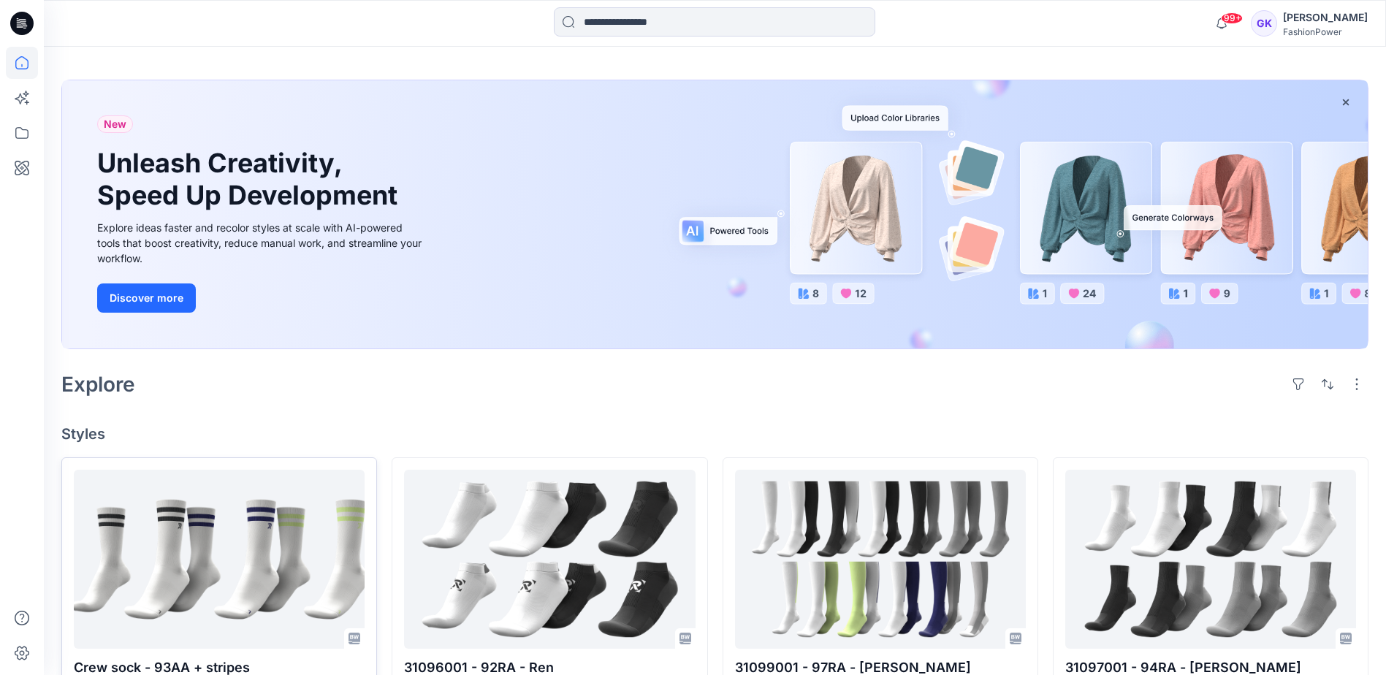
scroll to position [73, 0]
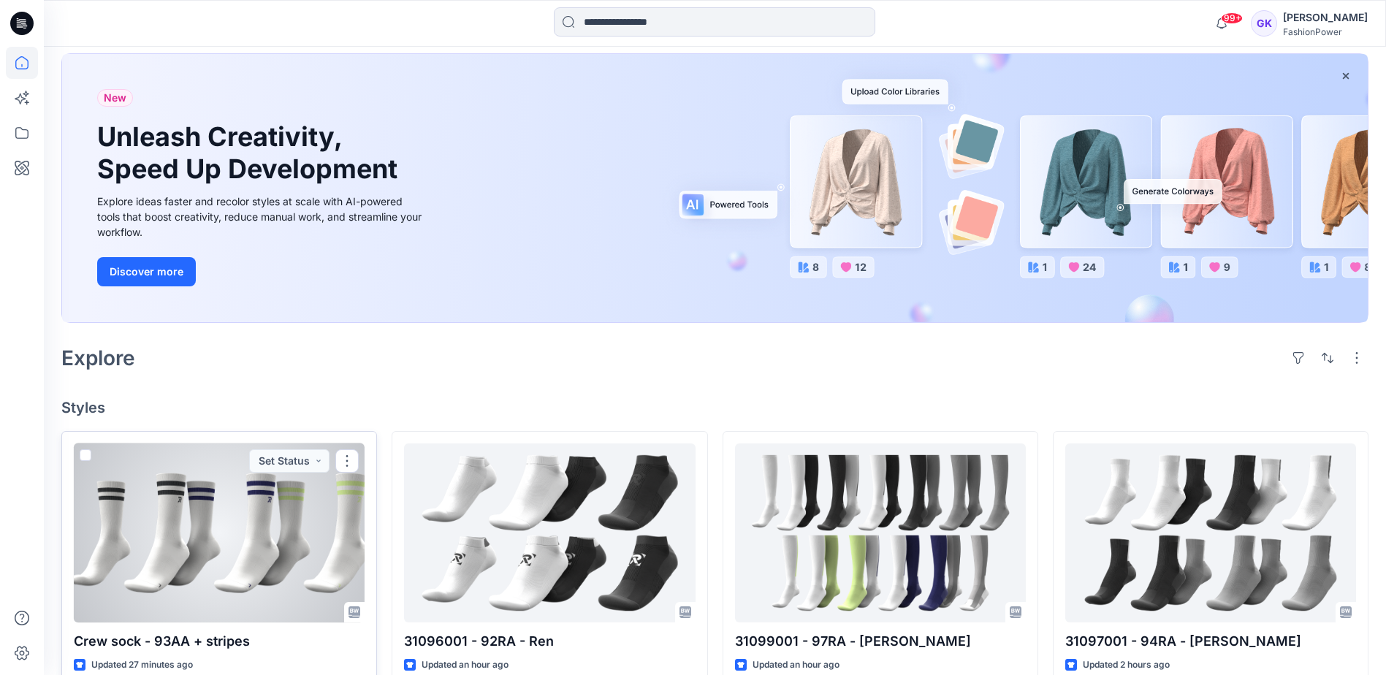
click at [206, 556] on div at bounding box center [219, 533] width 291 height 179
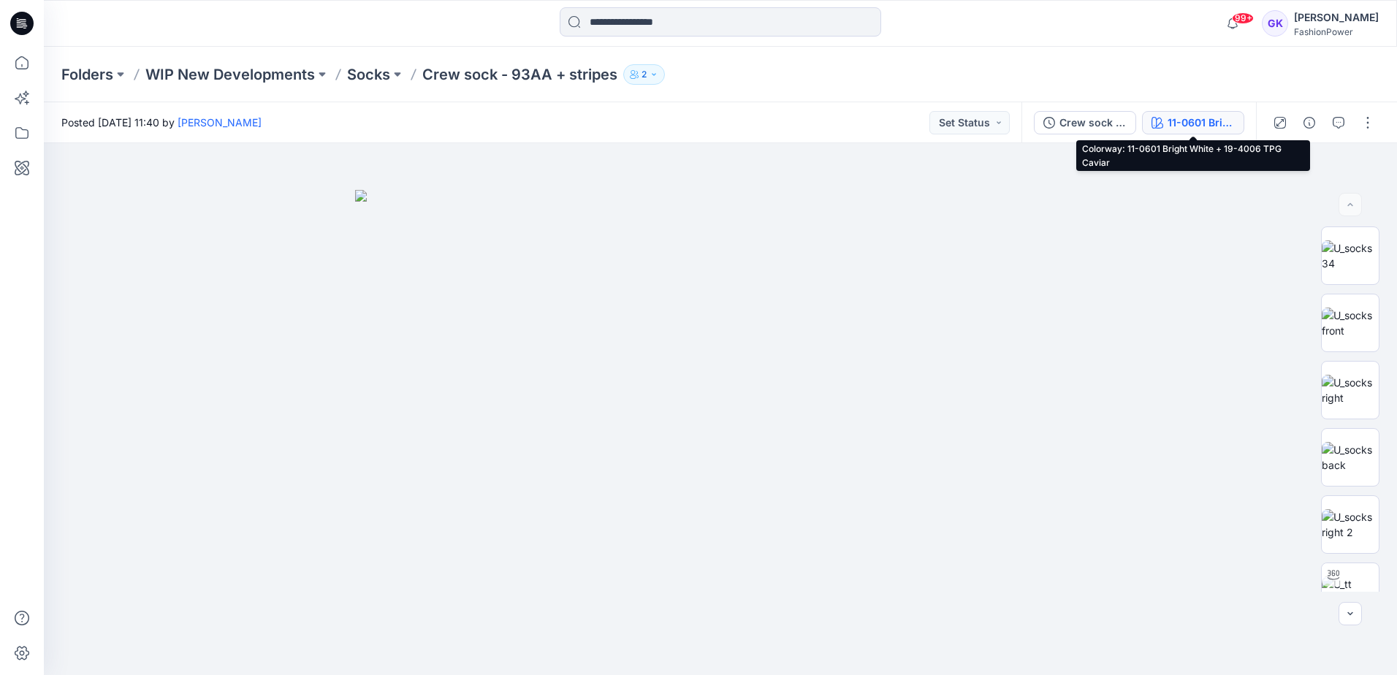
click at [1189, 129] on div "11-0601 Bright White + 19-4006 TPG Caviar" at bounding box center [1201, 123] width 67 height 16
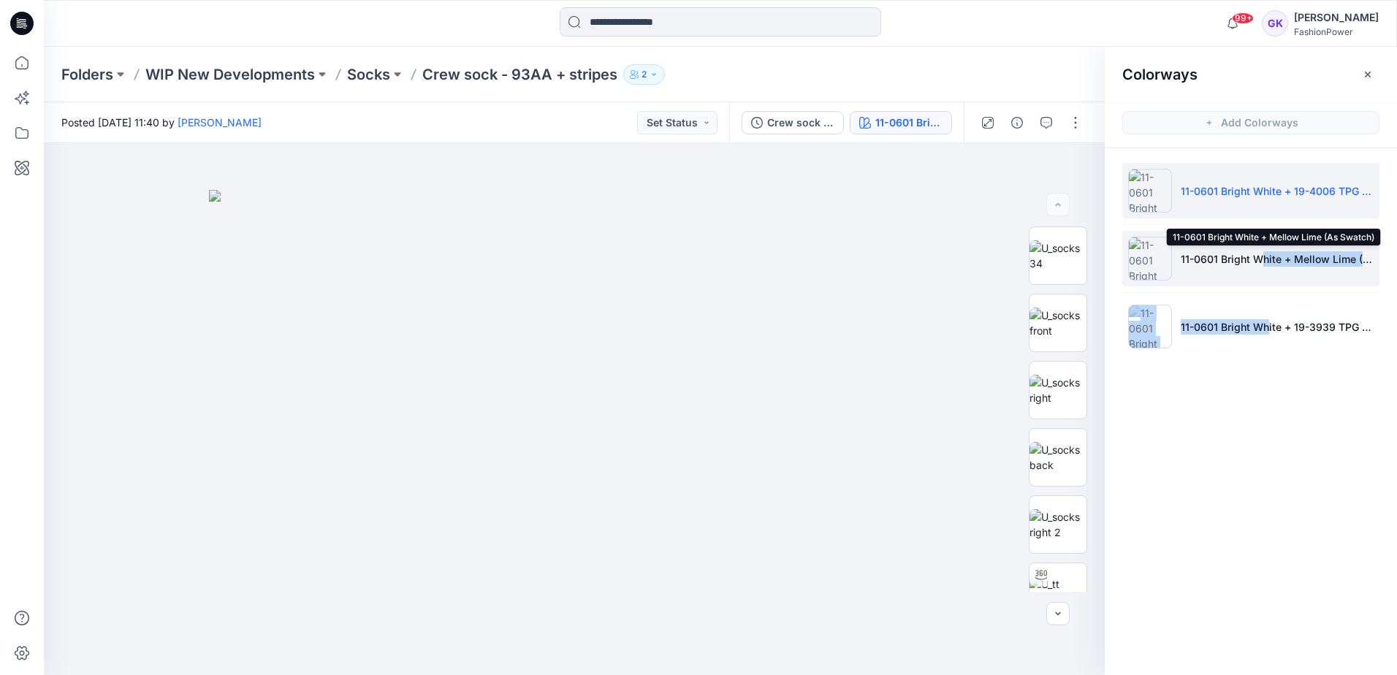
drag, startPoint x: 1259, startPoint y: 303, endPoint x: 1255, endPoint y: 251, distance: 51.3
click at [1255, 251] on ul "11-0601 Bright White + 19-4006 TPG Caviar 11-0601 Bright White + Mellow Lime (A…" at bounding box center [1251, 258] width 292 height 221
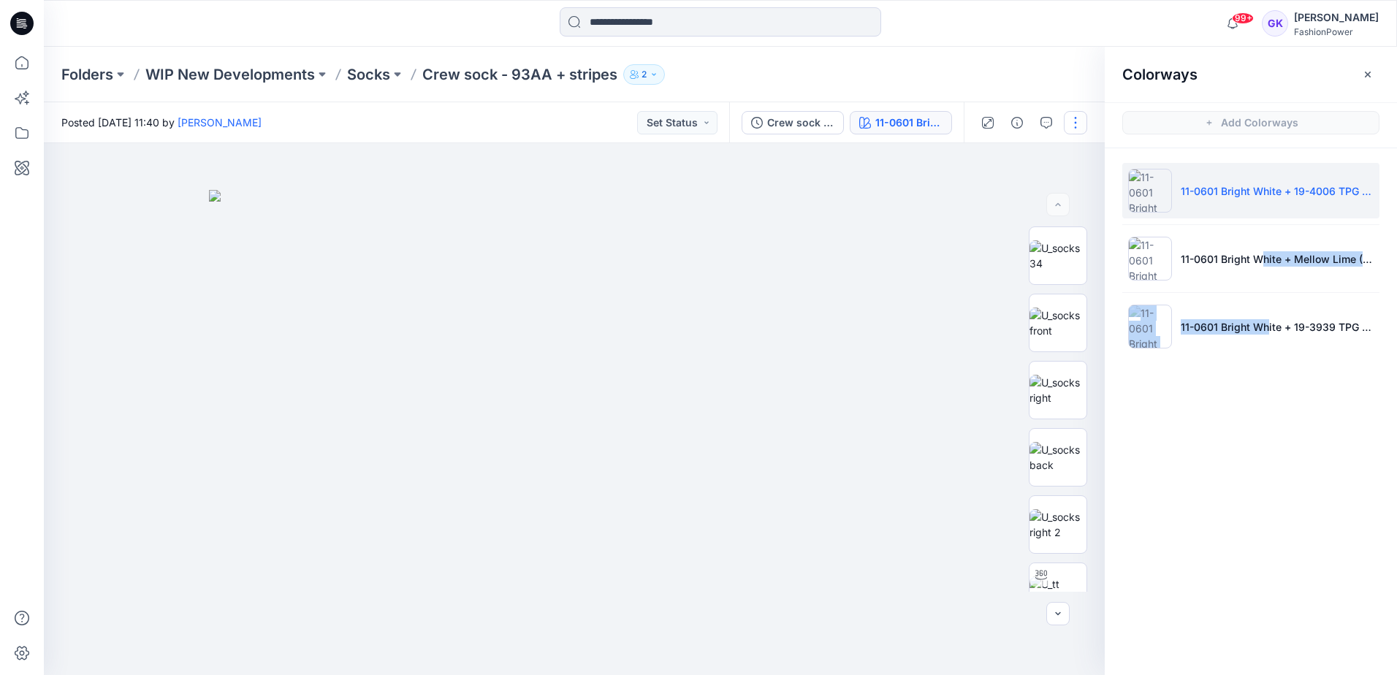
click at [1083, 126] on button "button" at bounding box center [1075, 122] width 23 height 23
click at [1020, 199] on button "Edit" at bounding box center [1014, 197] width 134 height 27
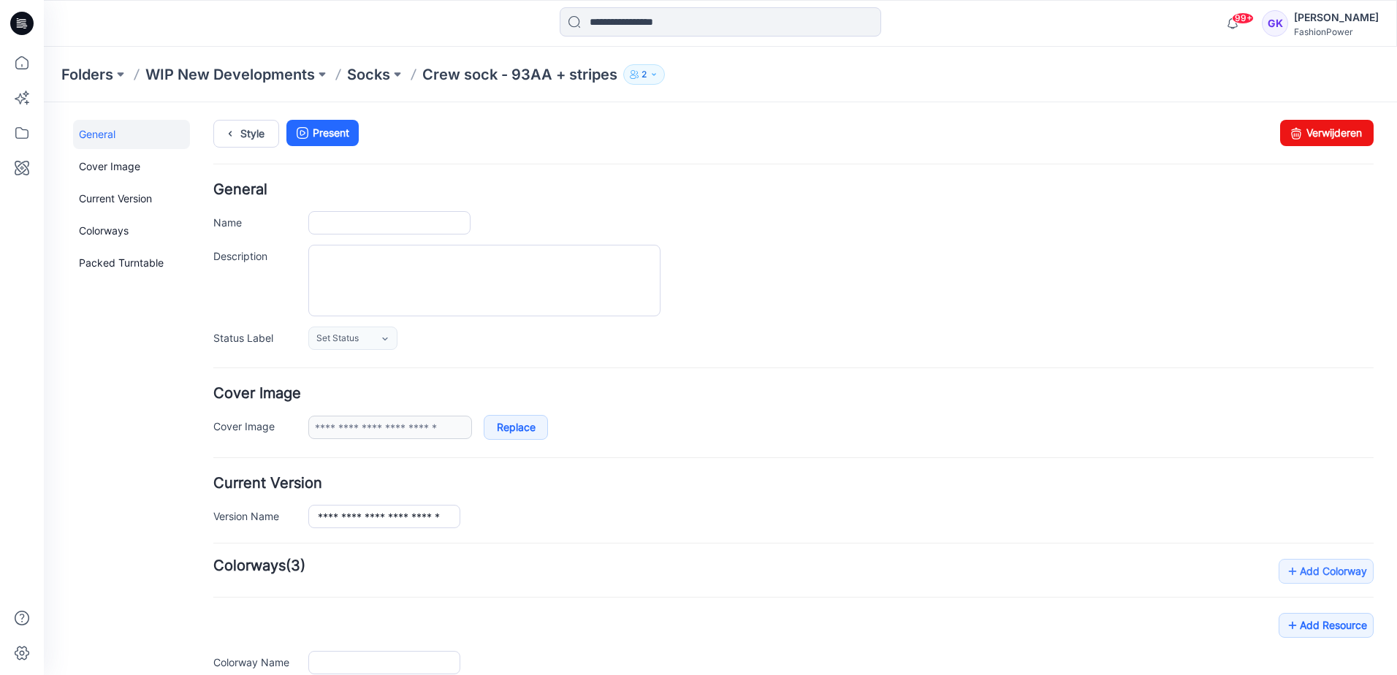
type input "**********"
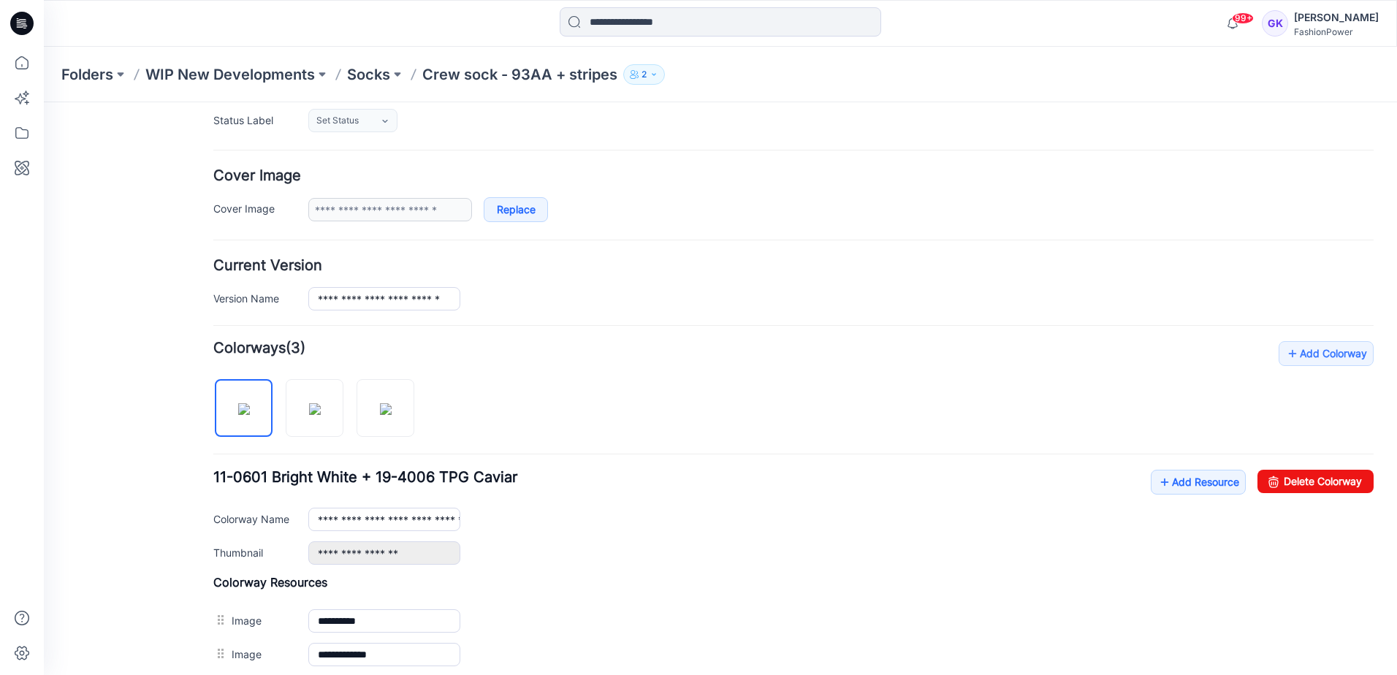
scroll to position [219, 0]
drag, startPoint x: 390, startPoint y: 403, endPoint x: 296, endPoint y: 409, distance: 93.8
click at [296, 409] on div at bounding box center [319, 399] width 213 height 75
click at [354, 78] on p "Socks" at bounding box center [368, 74] width 43 height 20
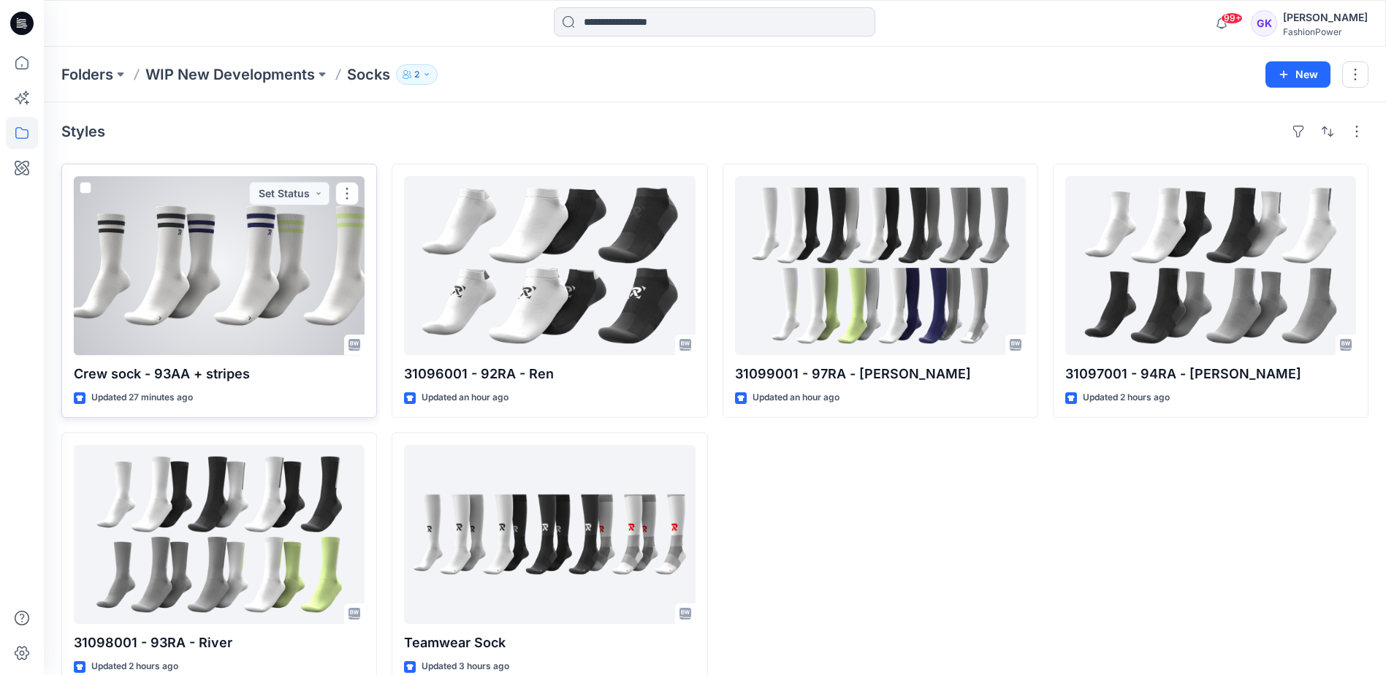
click at [231, 278] on div at bounding box center [219, 265] width 291 height 179
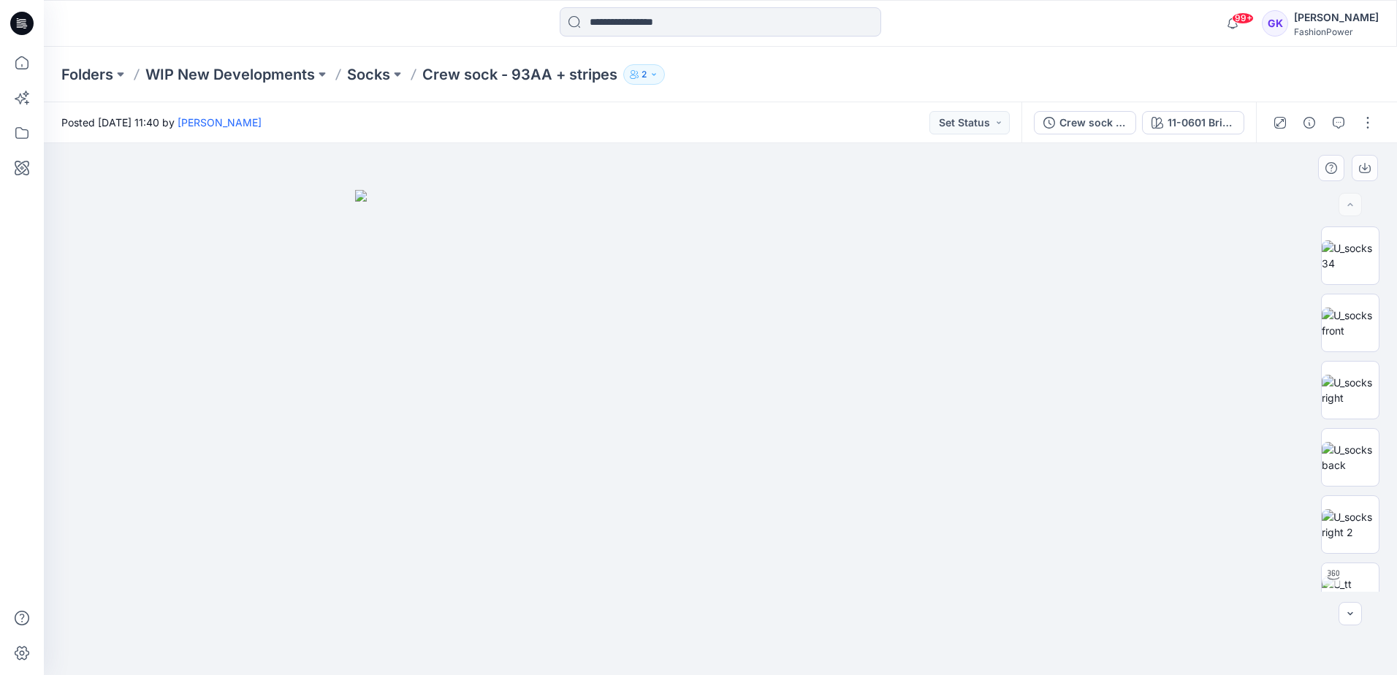
drag, startPoint x: 1109, startPoint y: 349, endPoint x: 1101, endPoint y: 347, distance: 8.2
click at [1109, 349] on div at bounding box center [721, 409] width 1354 height 532
click at [1358, 387] on img at bounding box center [1350, 390] width 57 height 31
click at [1363, 165] on icon "button" at bounding box center [1365, 168] width 12 height 12
click at [866, 308] on img at bounding box center [721, 409] width 532 height 532
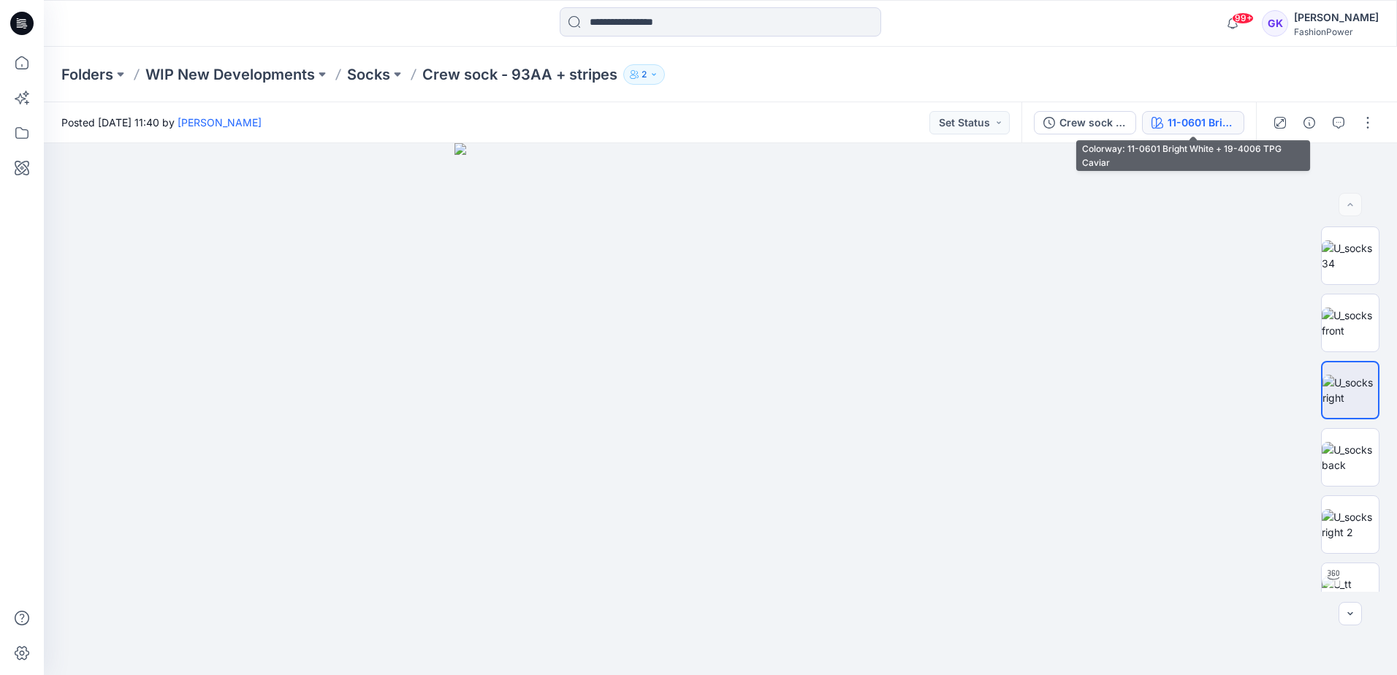
click at [1221, 122] on div "11-0601 Bright White + 19-4006 TPG Caviar" at bounding box center [1201, 123] width 67 height 16
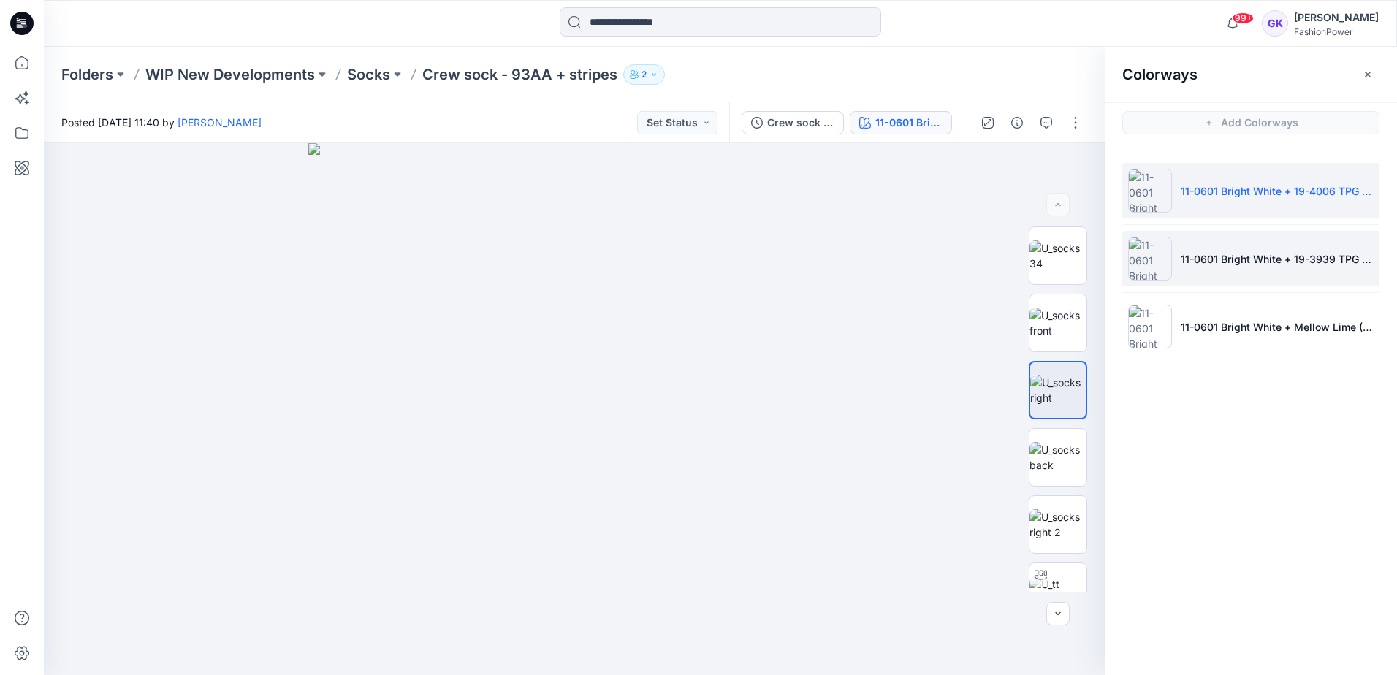
click at [1318, 276] on li "11-0601 Bright White + 19-3939 TPG Blue Print" at bounding box center [1251, 259] width 257 height 56
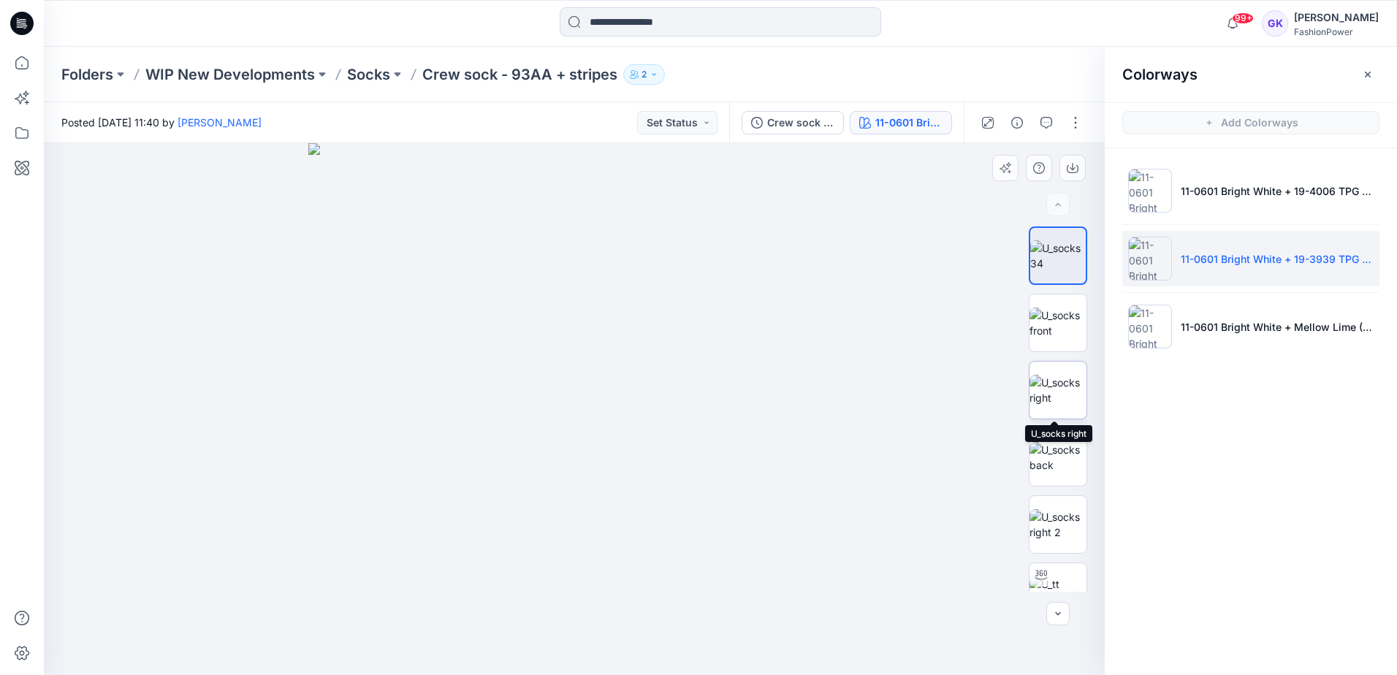
click at [1059, 394] on img at bounding box center [1058, 390] width 57 height 31
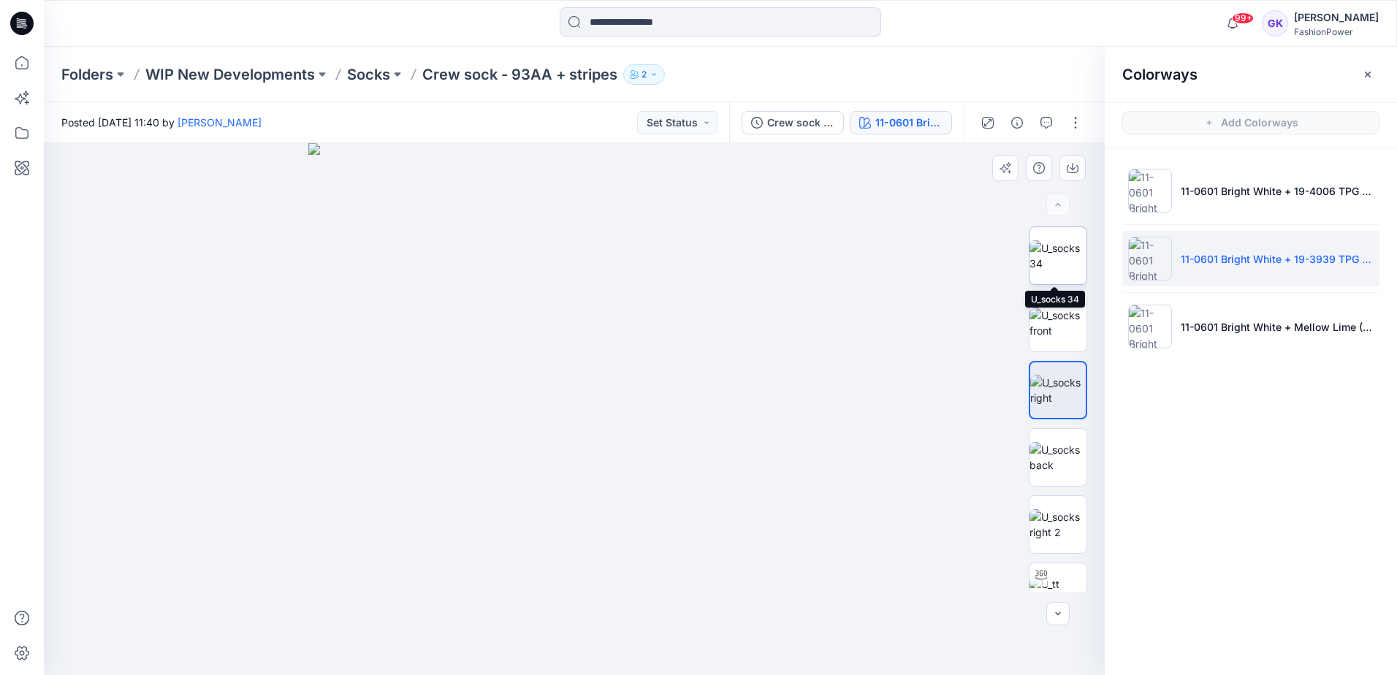
click at [1063, 259] on img at bounding box center [1058, 255] width 57 height 31
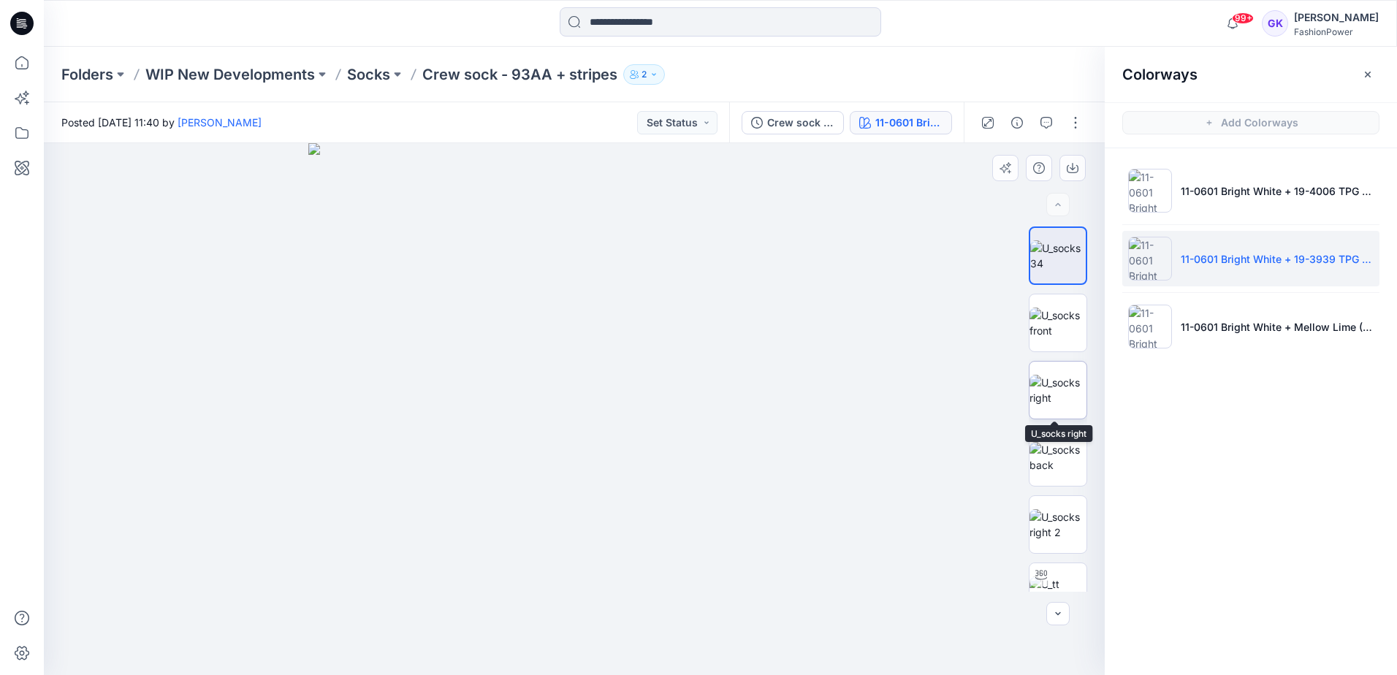
click at [1067, 402] on img at bounding box center [1058, 390] width 57 height 31
click at [1071, 164] on icon "button" at bounding box center [1073, 168] width 12 height 12
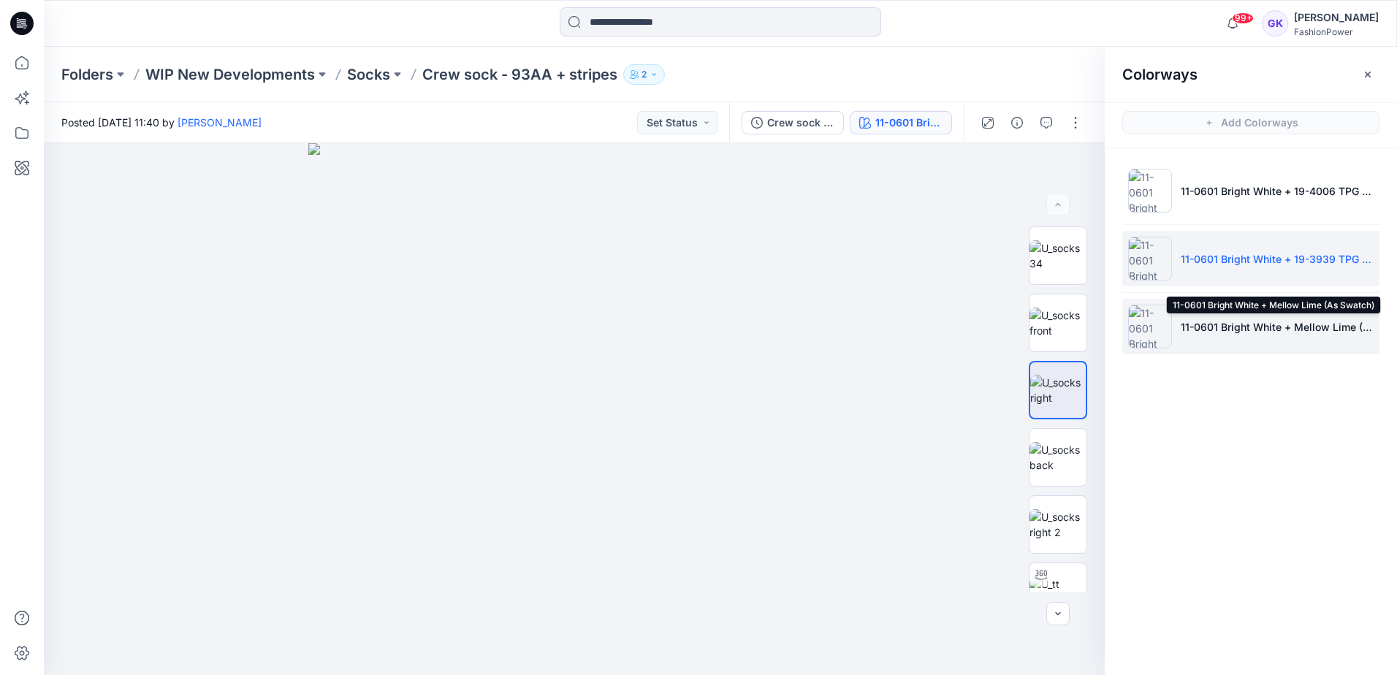
click at [1336, 326] on p "11-0601 Bright White + Mellow Lime (As Swatch)" at bounding box center [1277, 326] width 193 height 15
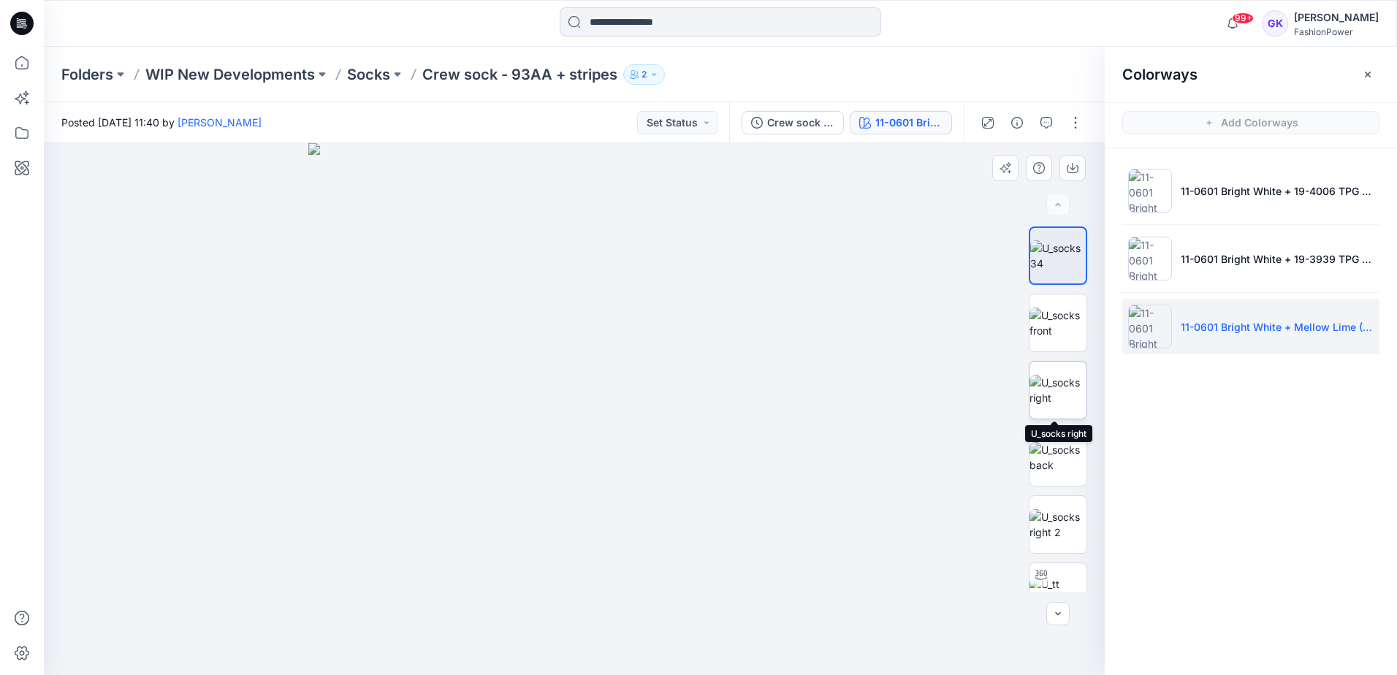
click at [1059, 385] on img at bounding box center [1058, 390] width 57 height 31
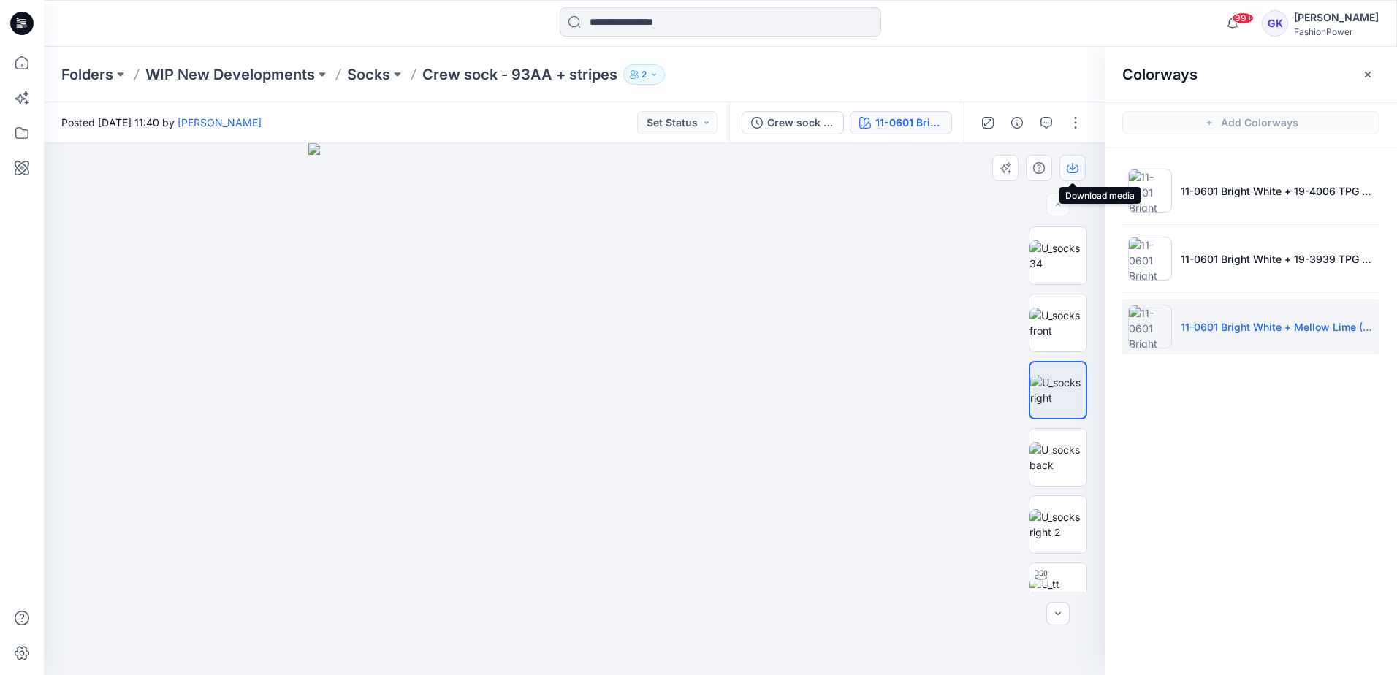
click at [1074, 168] on icon "button" at bounding box center [1073, 168] width 12 height 12
